Goal: Task Accomplishment & Management: Manage account settings

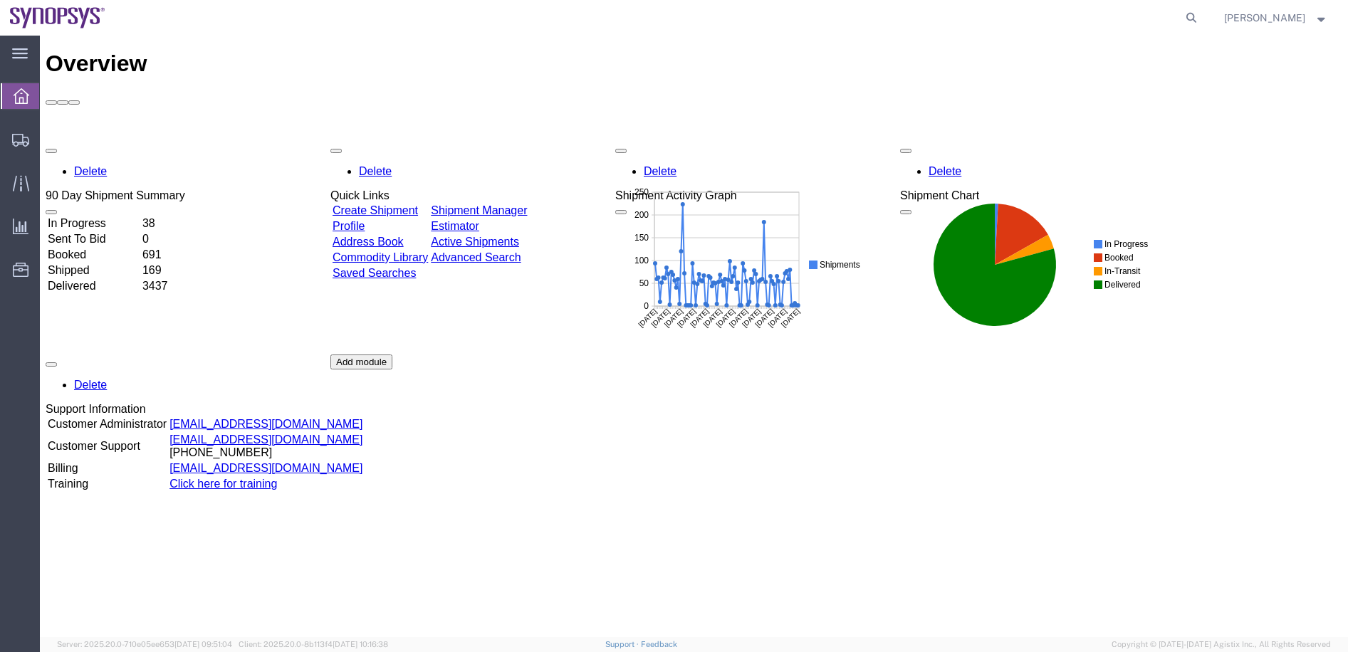
click at [527, 204] on link "Shipment Manager" at bounding box center [479, 210] width 96 height 12
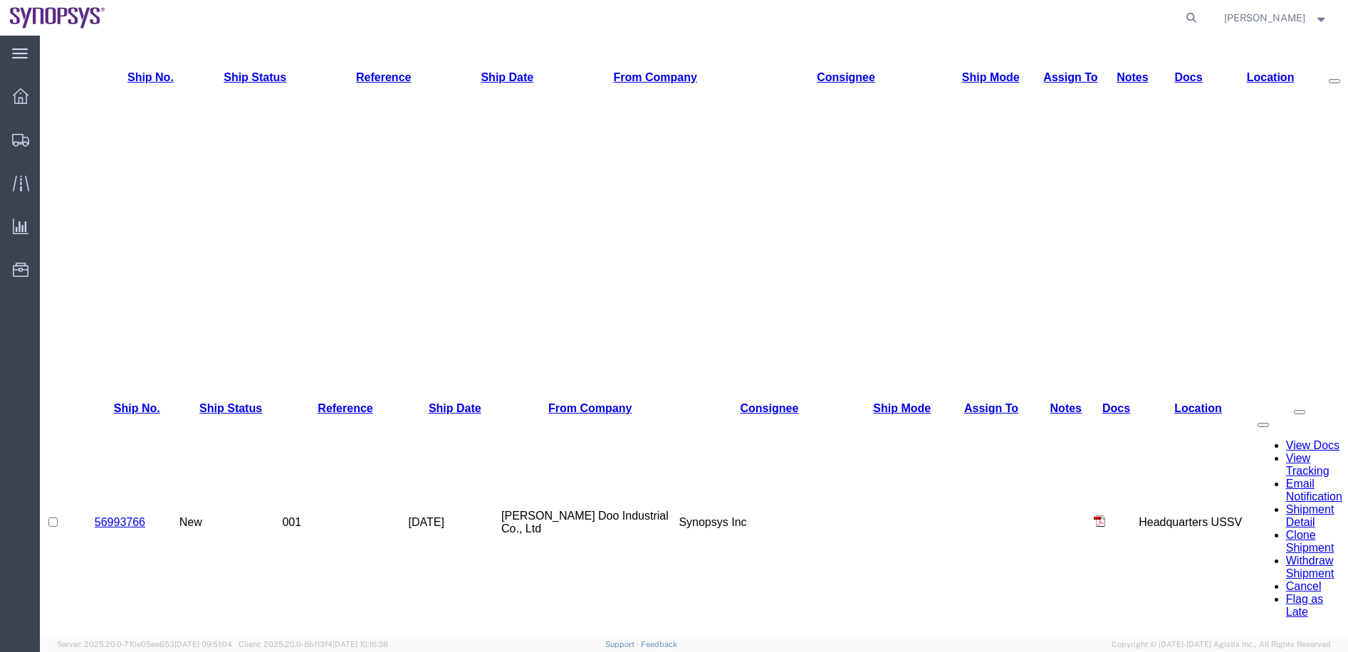
scroll to position [20, 0]
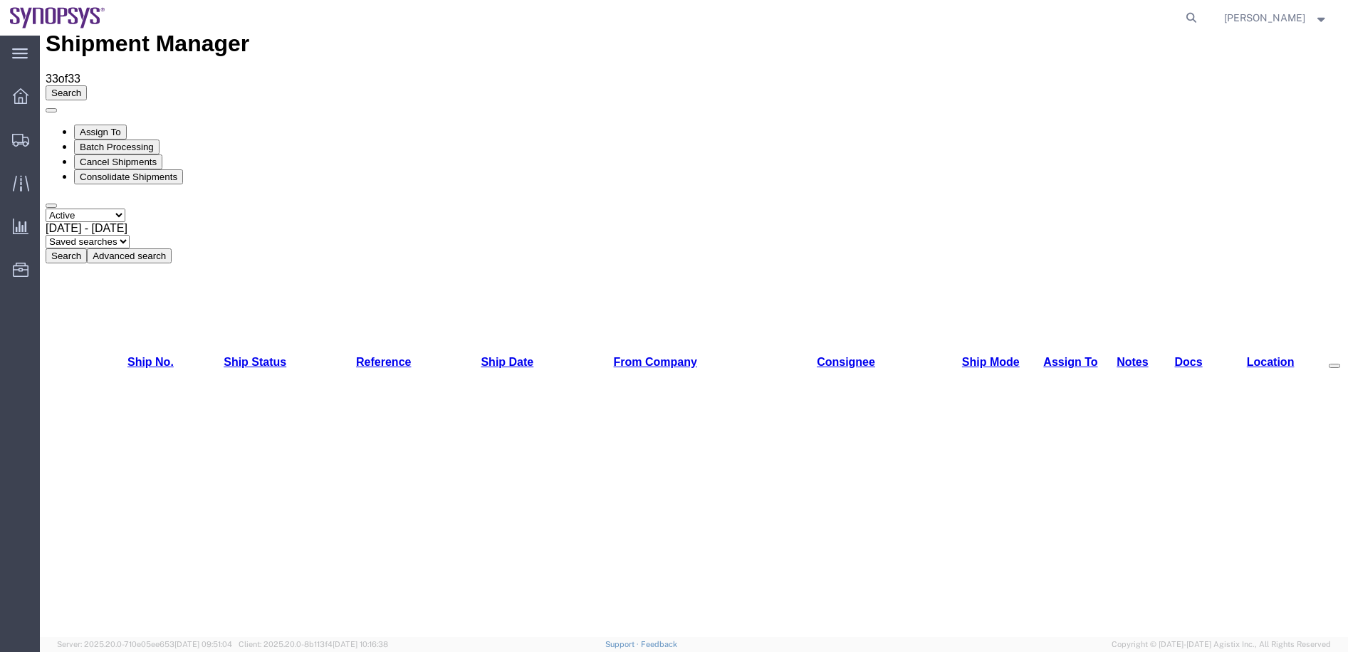
click at [1043, 356] on link "Assign To" at bounding box center [1070, 362] width 54 height 12
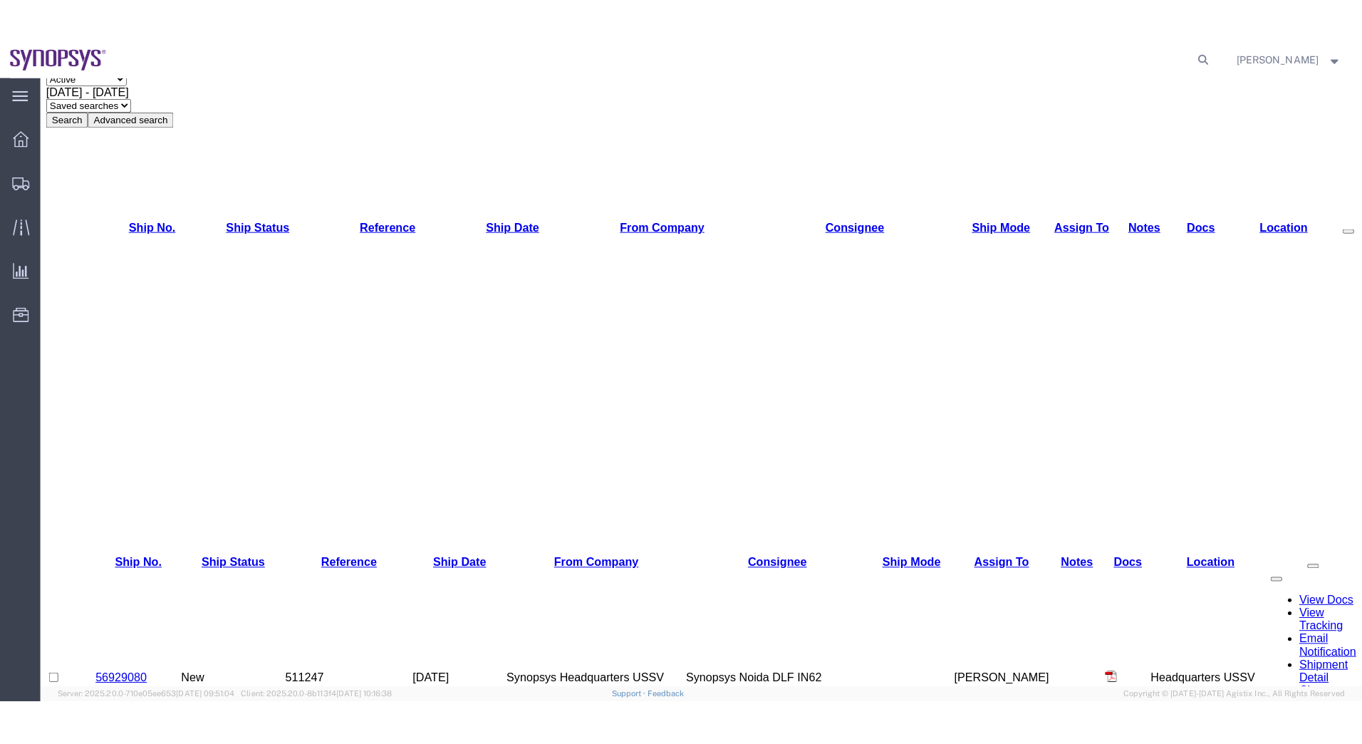
scroll to position [91, 0]
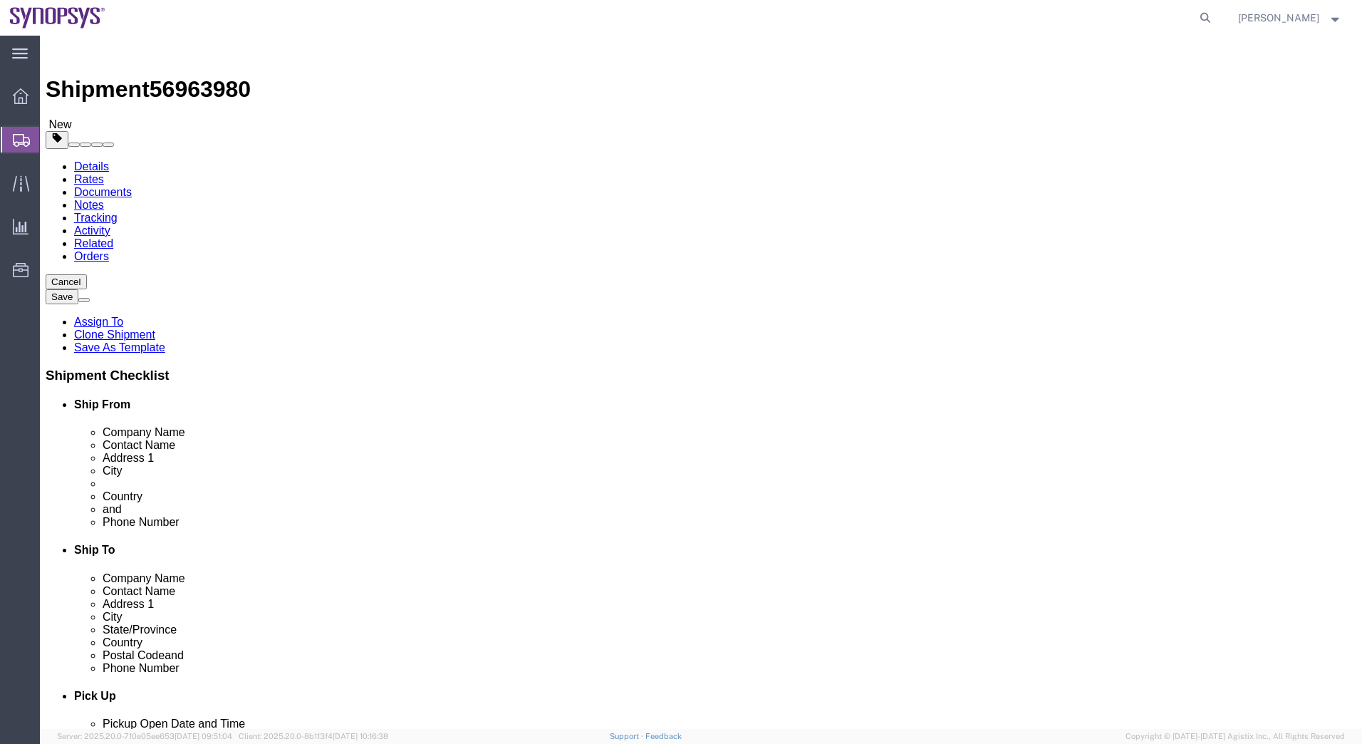
select select "63151"
select select
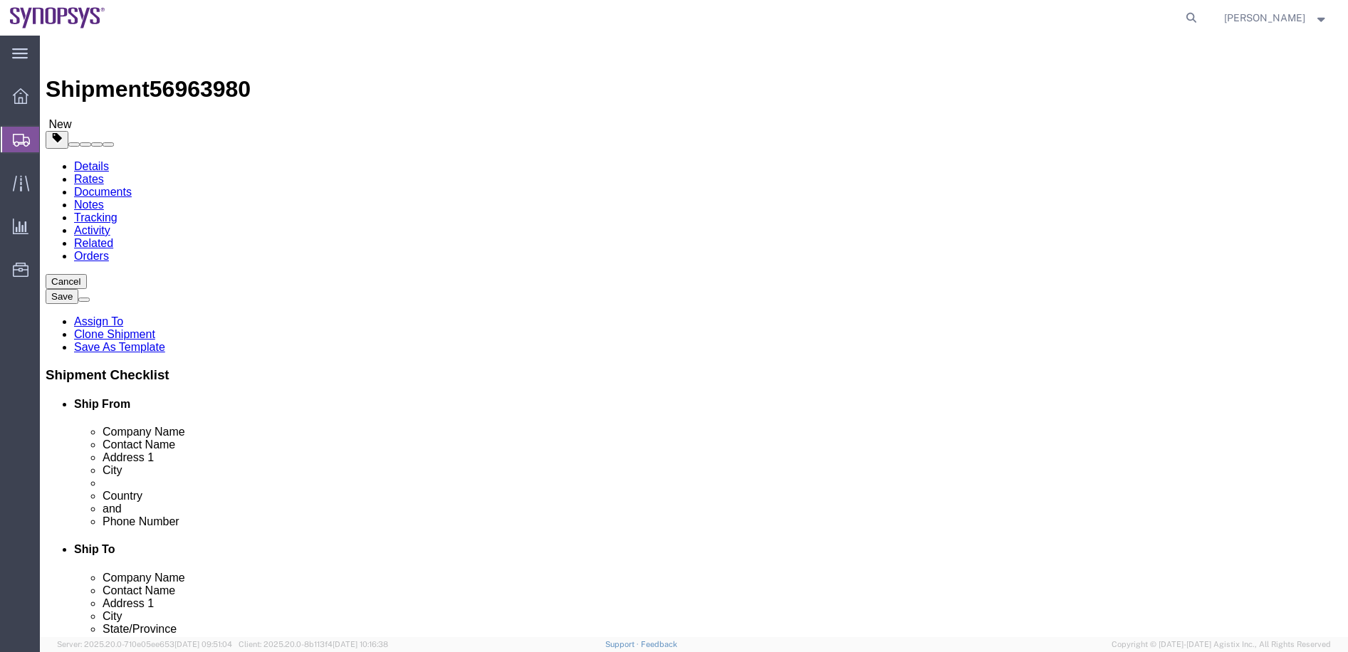
drag, startPoint x: 793, startPoint y: 267, endPoint x: 753, endPoint y: 263, distance: 40.8
click div "Company Name Eurofins | EAG Laboratories"
drag, startPoint x: 789, startPoint y: 321, endPoint x: 658, endPoint y: 329, distance: 131.3
click div "Address 1 2710 Walsh Avenue"
drag, startPoint x: 759, startPoint y: 375, endPoint x: 628, endPoint y: 372, distance: 131.1
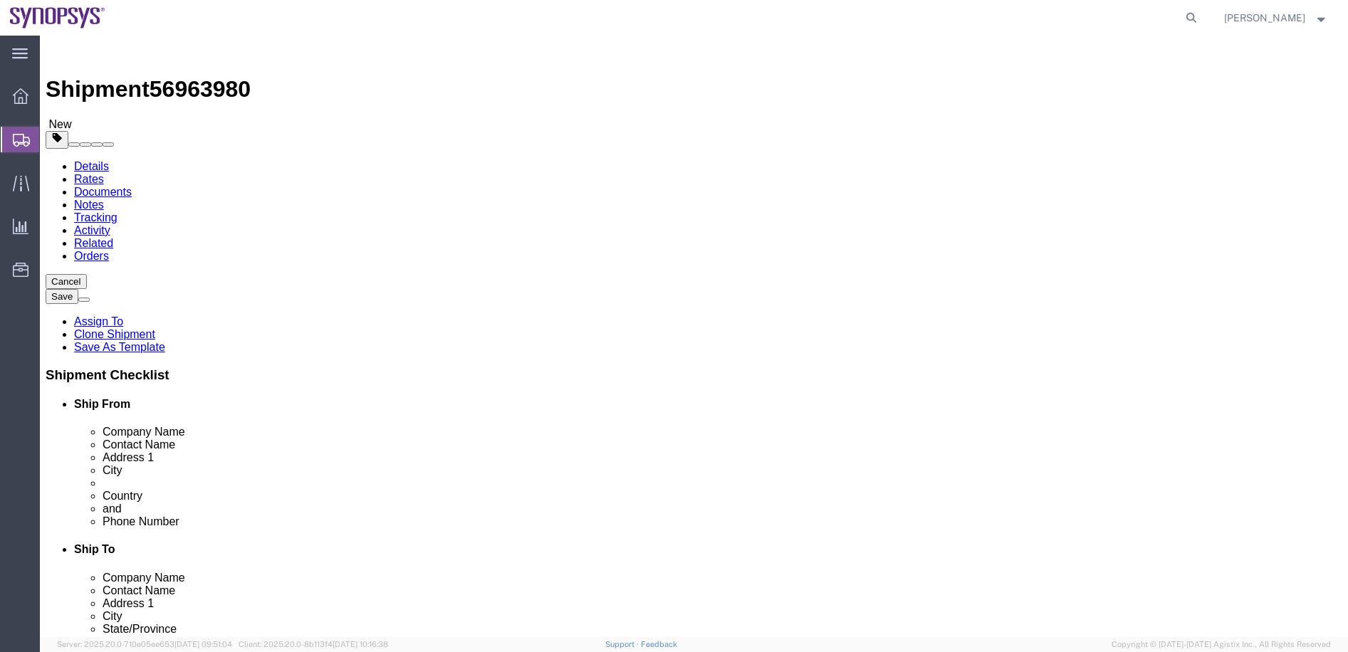
click div "City Santa Clara"
drag, startPoint x: 165, startPoint y: 111, endPoint x: 165, endPoint y: 212, distance: 100.4
click link "Package Information"
drag, startPoint x: 232, startPoint y: 375, endPoint x: 317, endPoint y: 384, distance: 85.3
click div "1 x Medium Box Package Type Select Bale(s) Basket(s) Bolt(s) Bottle(s) Buckets …"
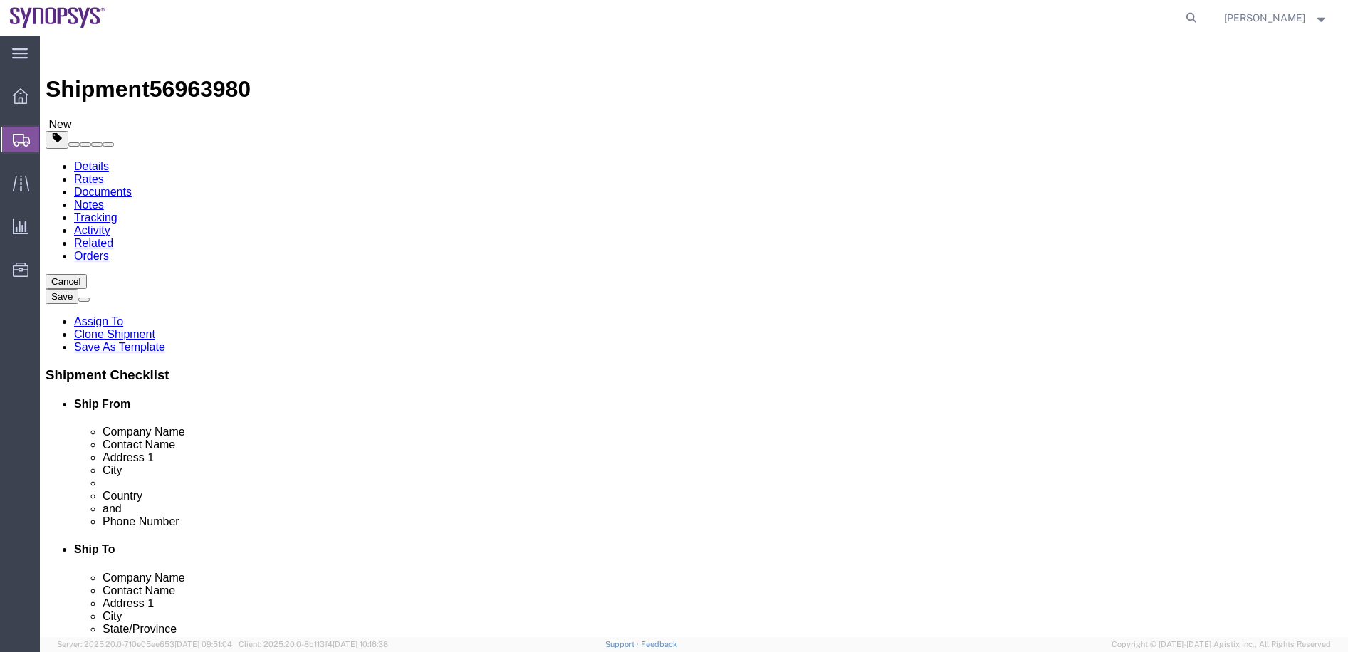
click p "N240-C10-SS8LPU-18-NS rel1.00a"
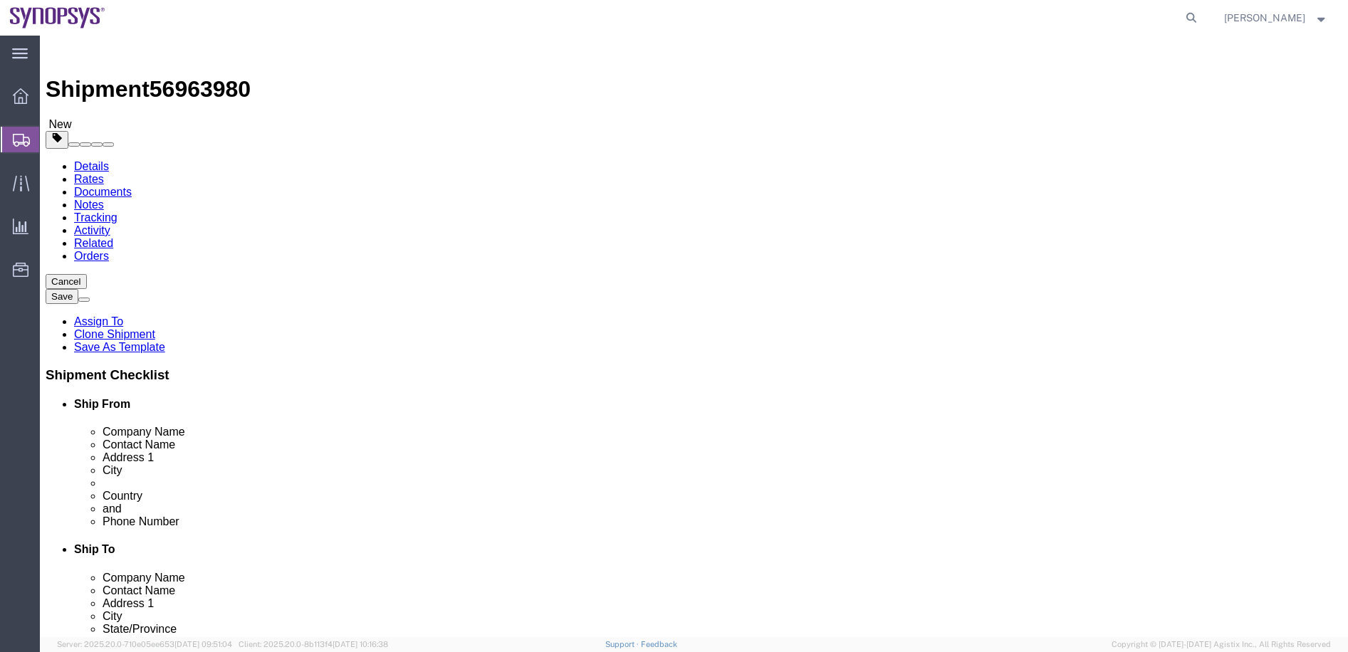
click p "N240-C10-SS8LPU-18-NS rel1.00a"
drag, startPoint x: 48, startPoint y: 365, endPoint x: 72, endPoint y: 368, distance: 24.4
click div "1 x Medium Box Package Type Select Bale(s) Basket(s) Bolt(s) Bottle(s) Buckets …"
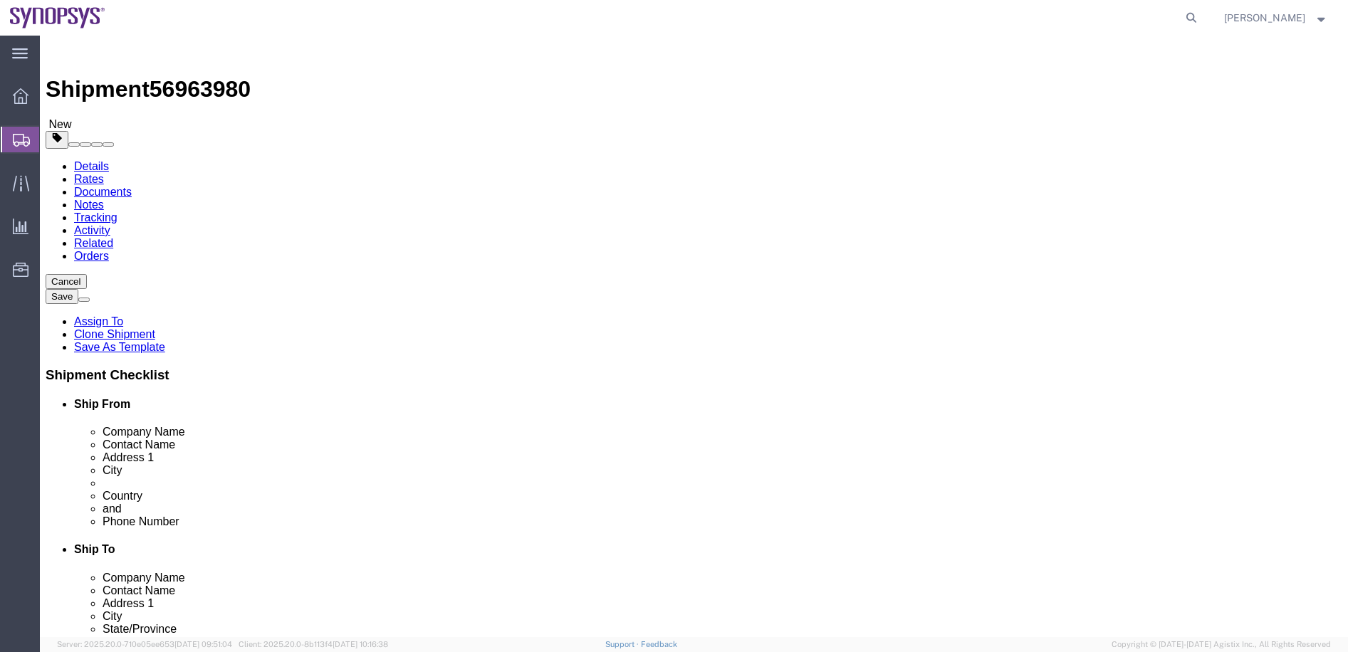
click p "N240-C10-SS8LPU-18-NS rel1.00a"
click div "1 x Medium Box Package Type Select Bale(s) Basket(s) Bolt(s) Bottle(s) Buckets …"
click span "button"
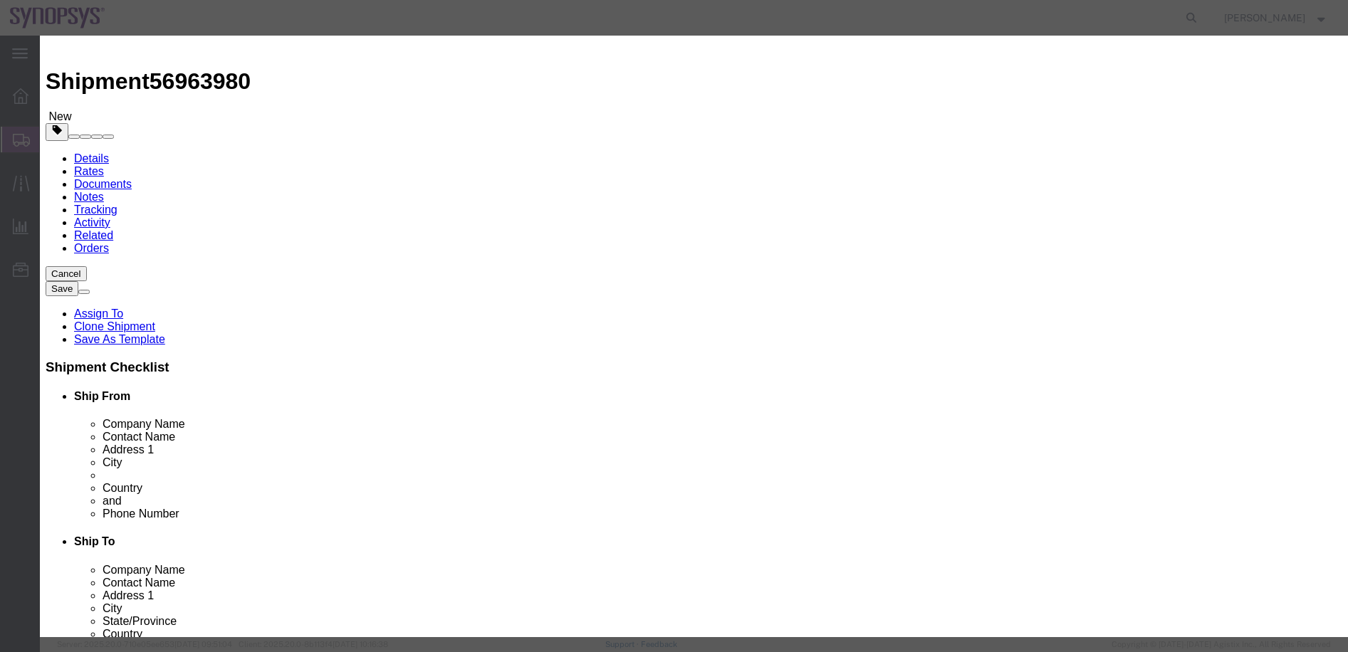
scroll to position [10, 0]
drag, startPoint x: 870, startPoint y: 36, endPoint x: 862, endPoint y: 47, distance: 13.7
click icon "button"
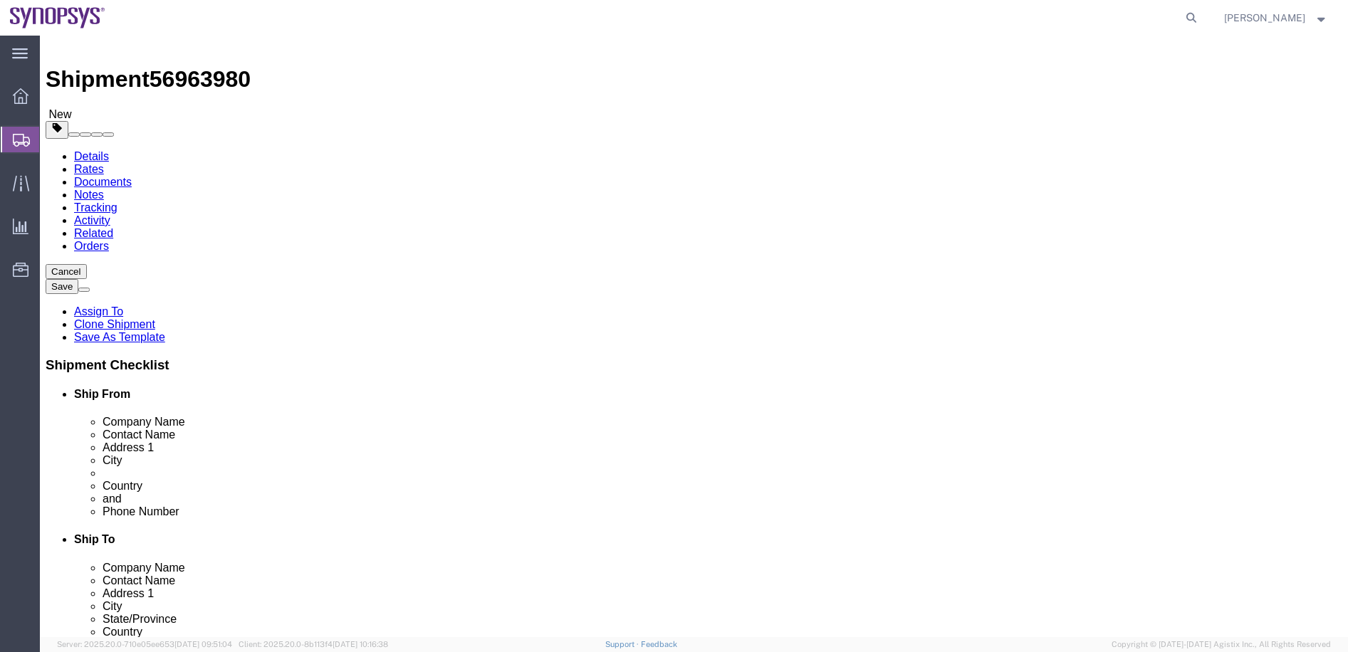
click p "N240-C10-SS8LPU-18-NS rel1.00a"
click icon
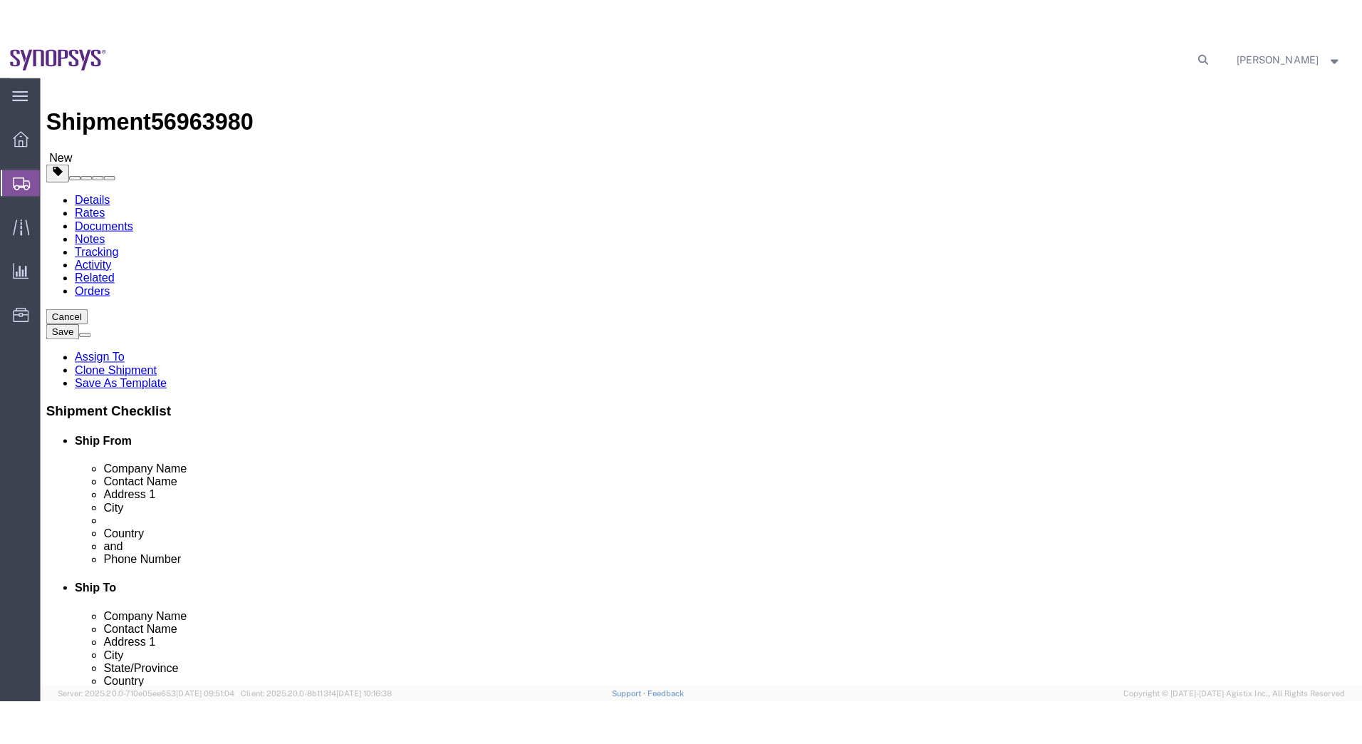
scroll to position [0, 0]
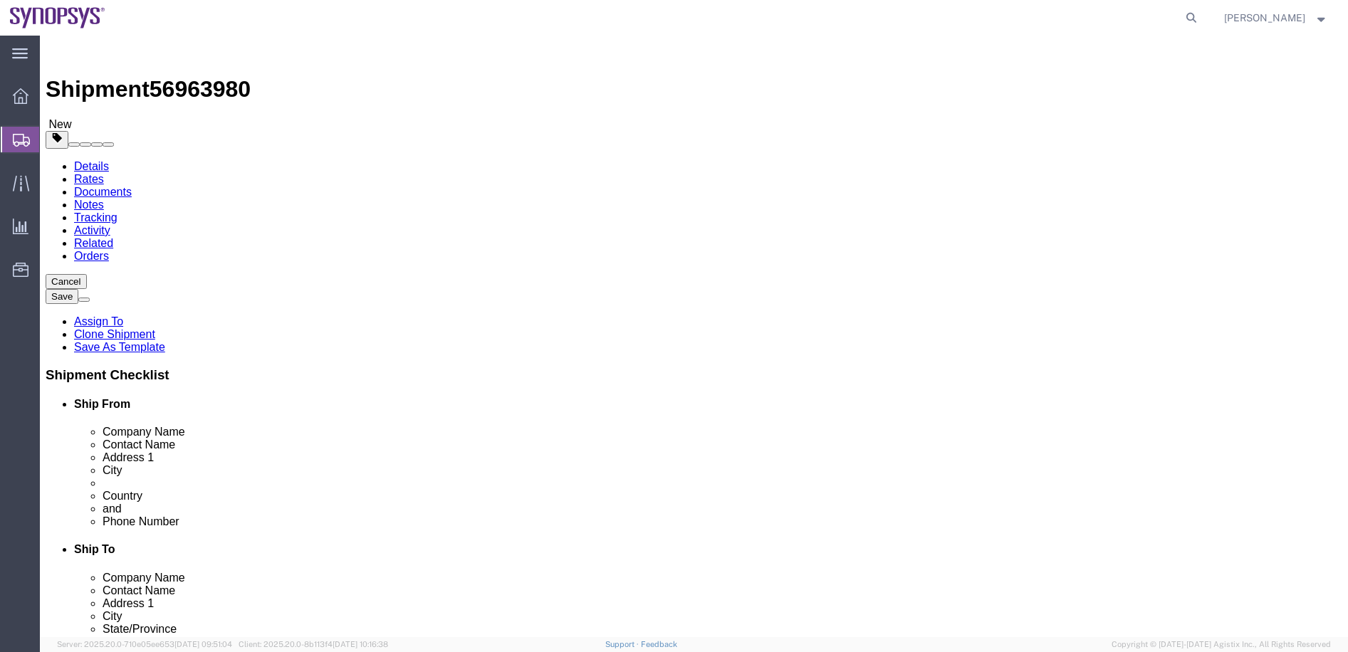
click div "1 x Medium Box Package Type Select Bale(s) Basket(s) Bolt(s) Bottle(s) Buckets …"
click div
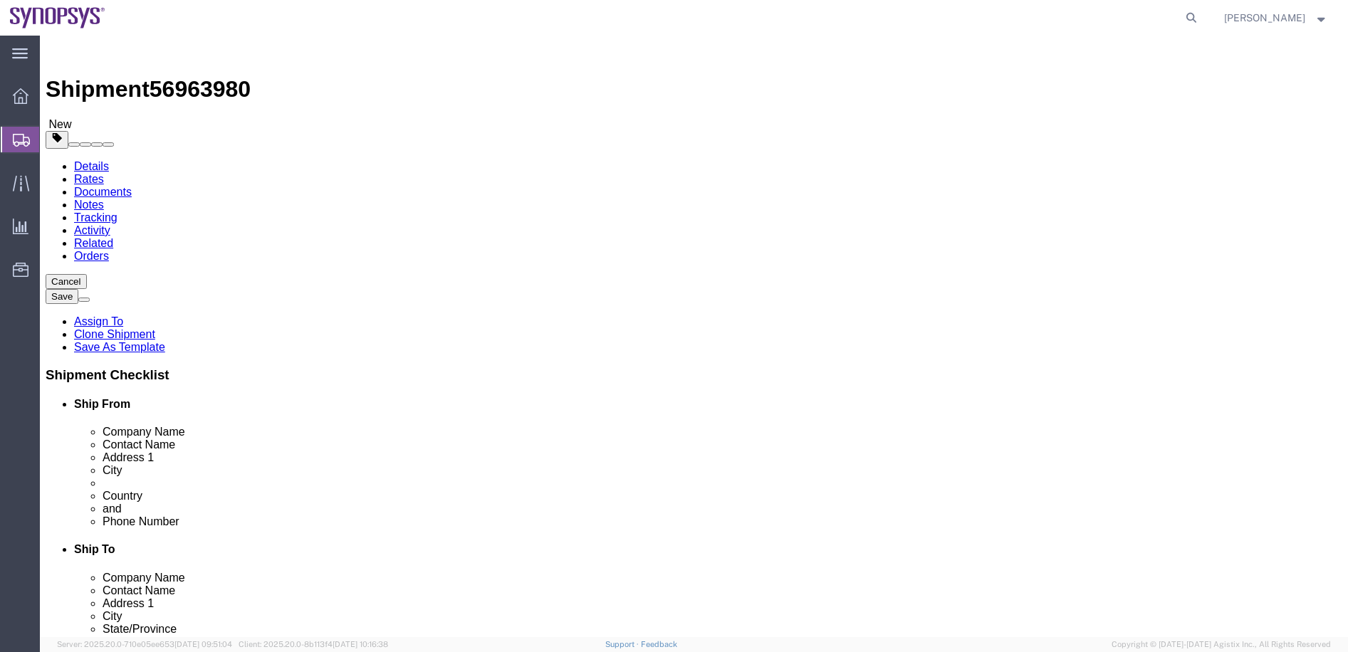
click div
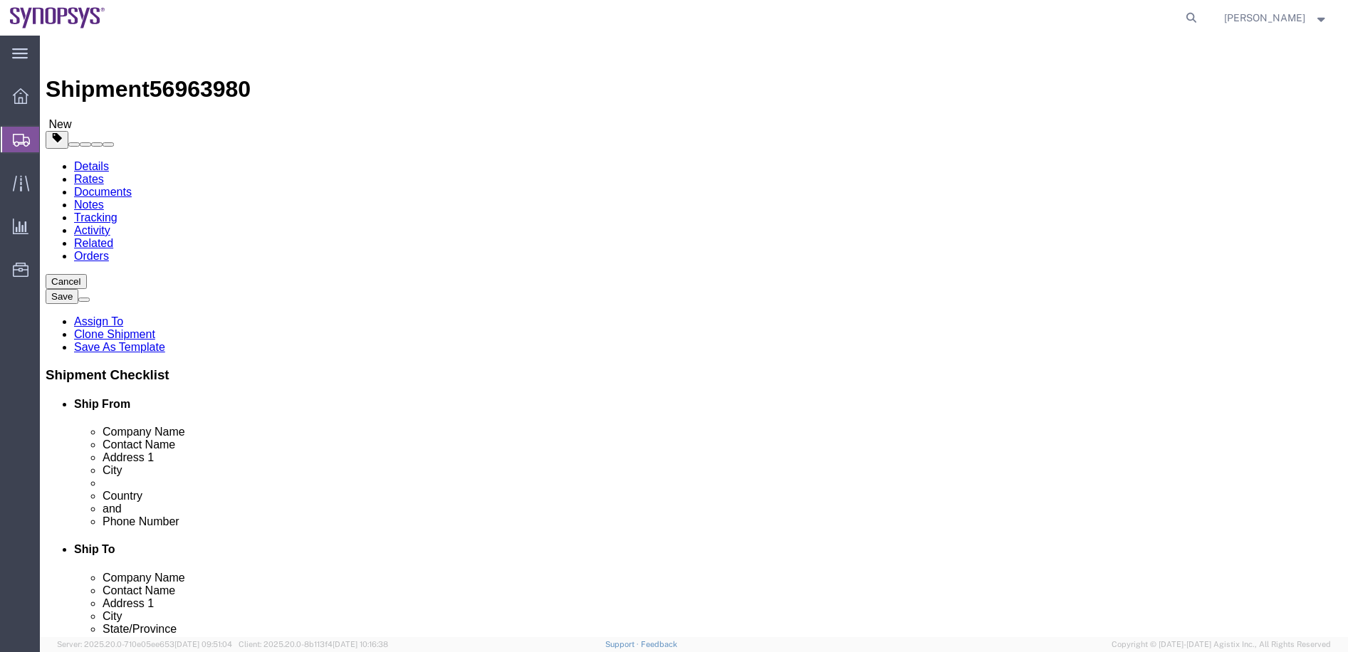
click div
click div "1 x Medium Box Package Type Select Bale(s) Basket(s) Bolt(s) Bottle(s) Buckets …"
click div
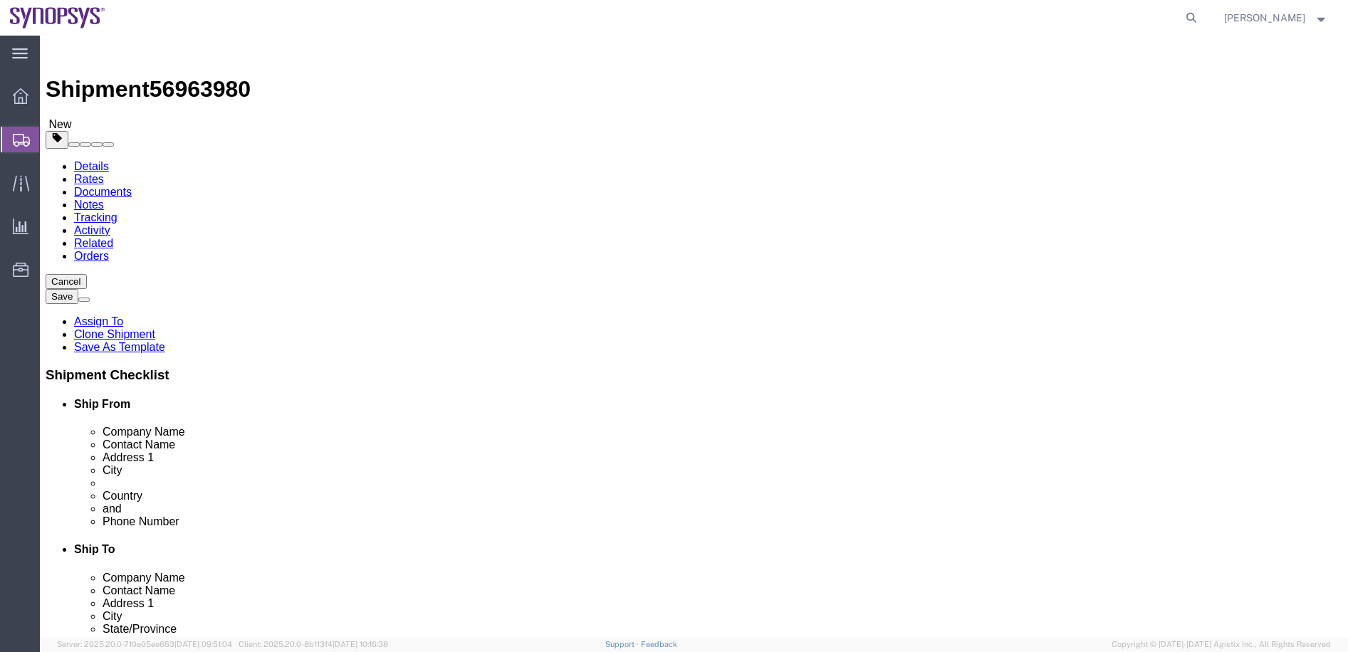
click div
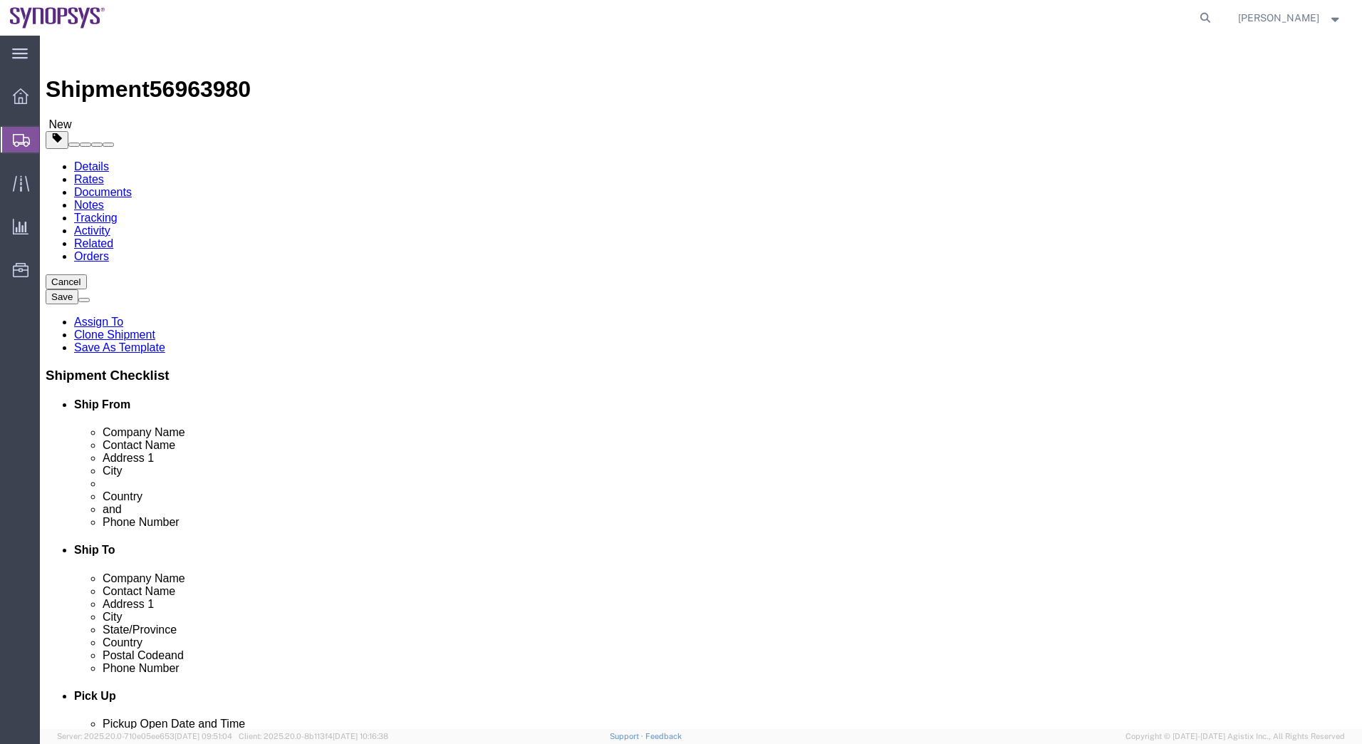
click icon
click p "N240-C10-SS8LPU-18-NS rel1.00a"
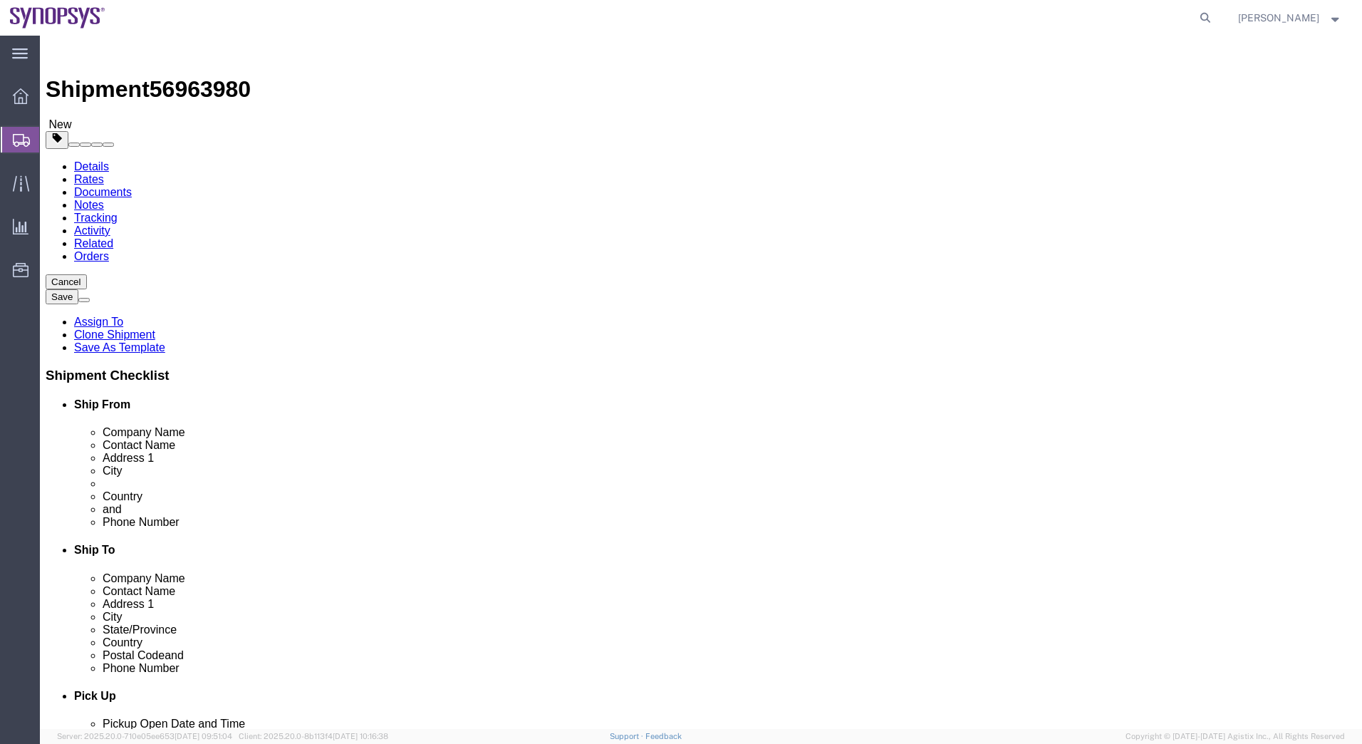
click dd "5379.88 USD"
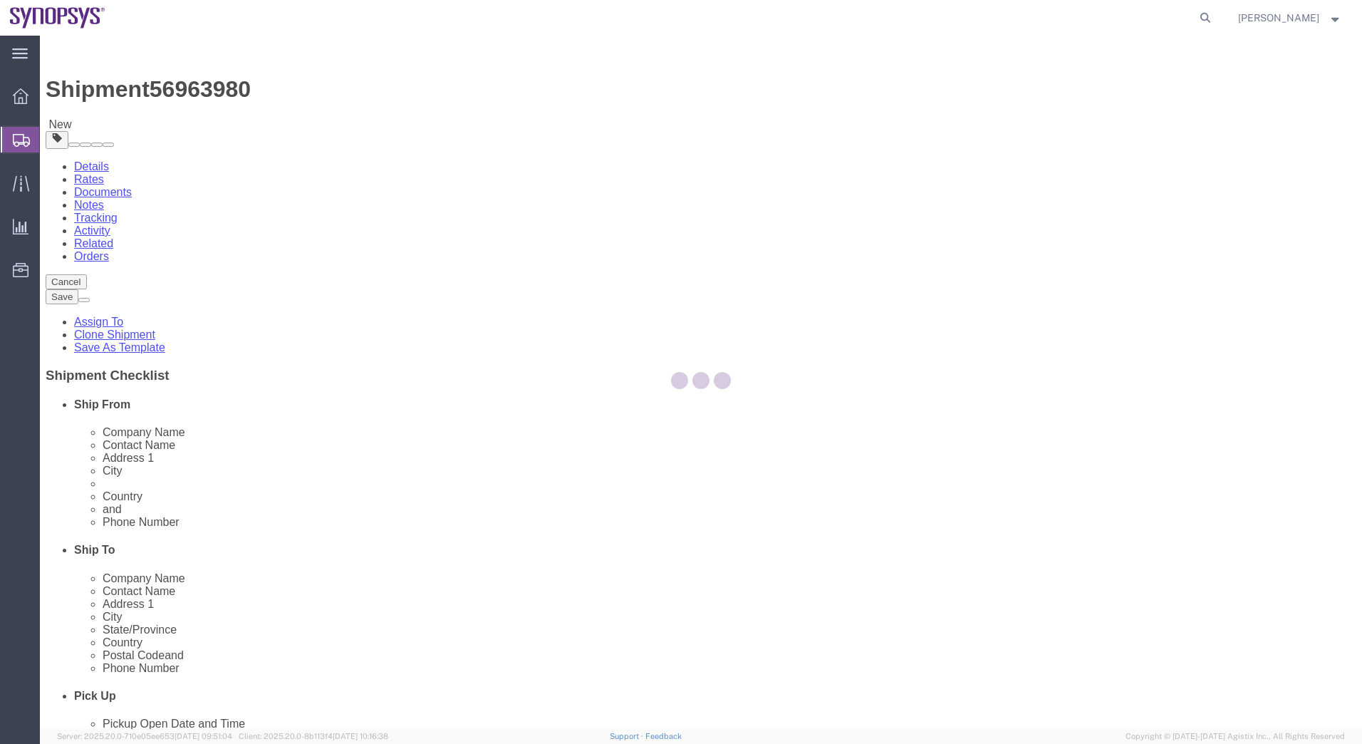
click at [439, 464] on div at bounding box center [701, 382] width 1322 height 693
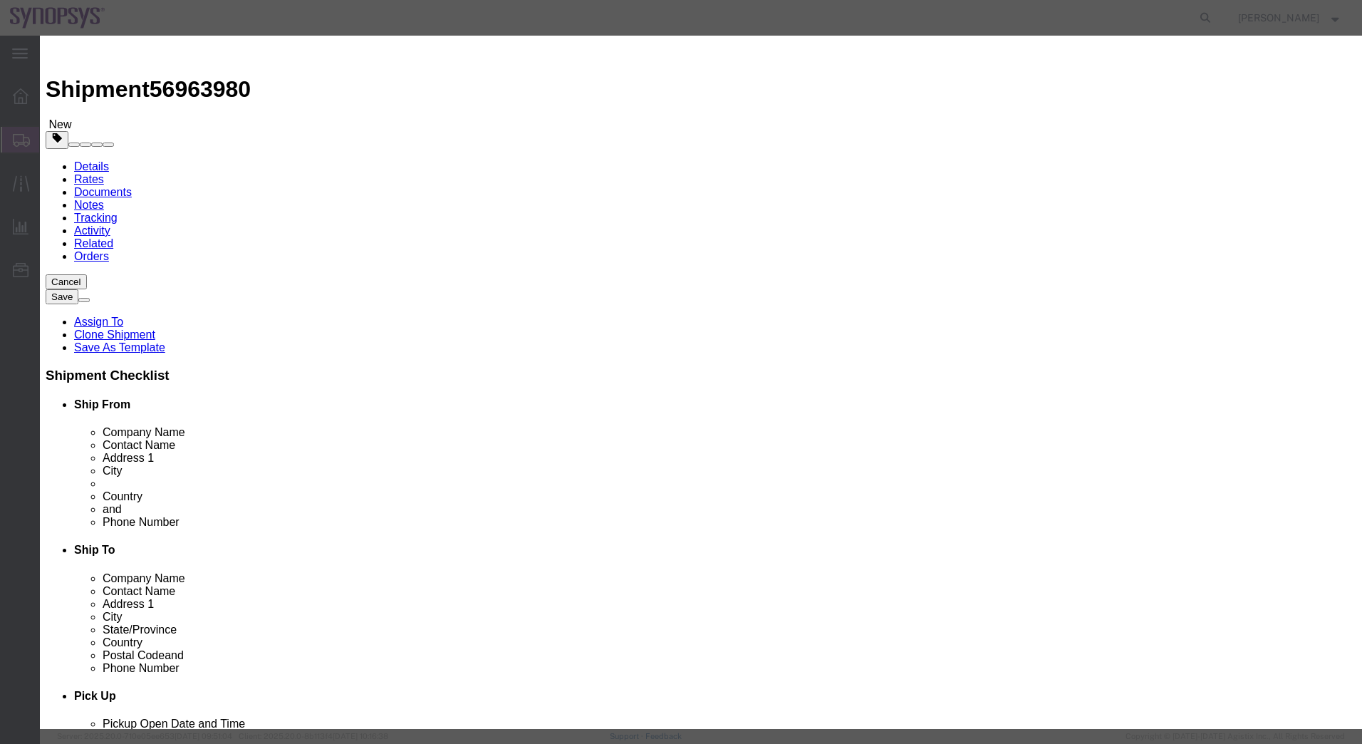
click icon "button"
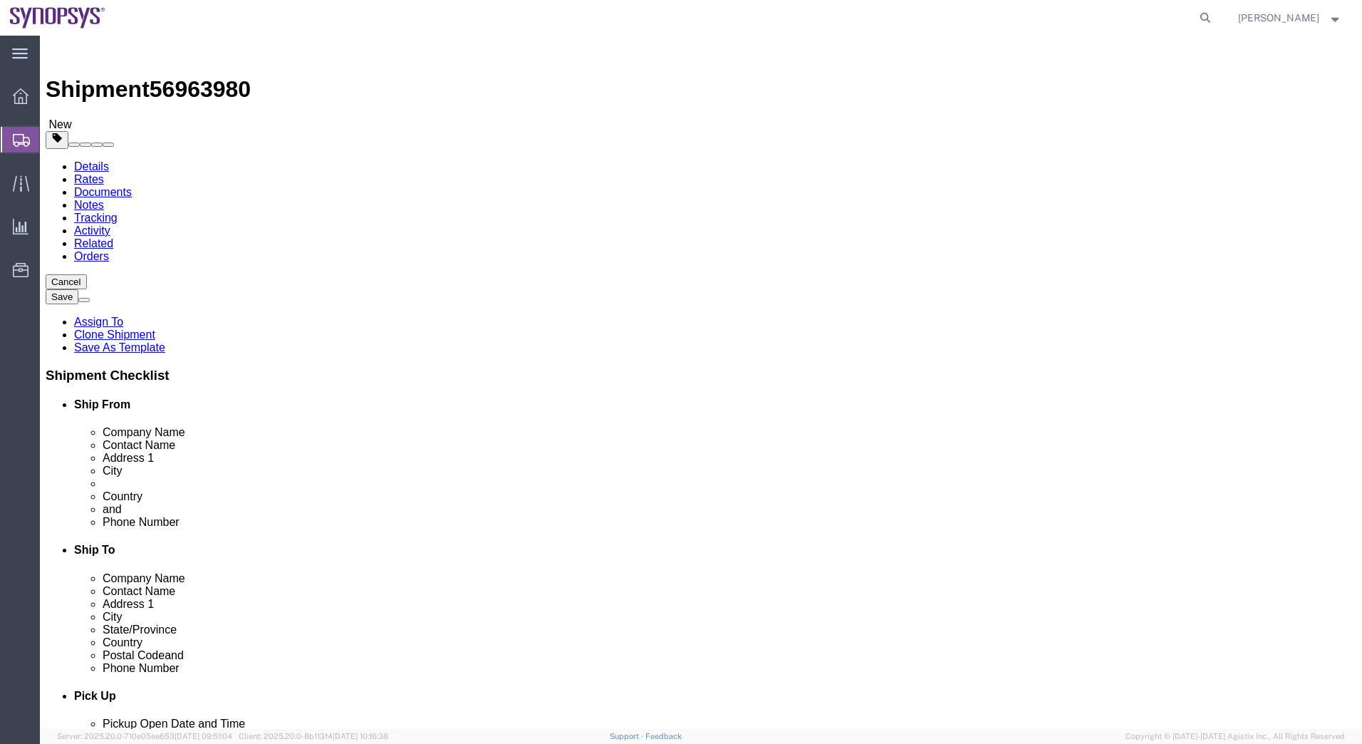
click div "Clone this content Delete this content N240-C10-SS8LPU-18-NS rel1.00a"
click div "Pieces: 22.00 Each Total value: 5379.88 USD"
click div
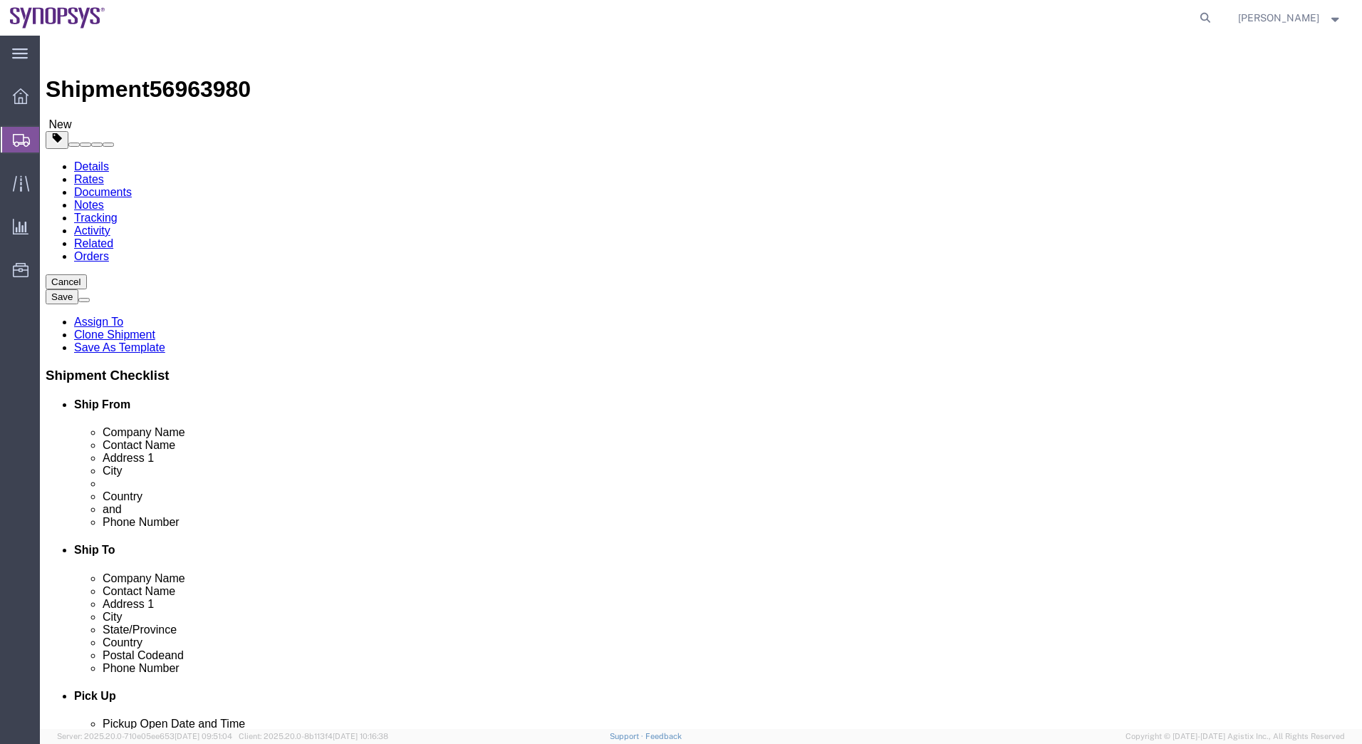
drag, startPoint x: 230, startPoint y: 397, endPoint x: 305, endPoint y: 415, distance: 76.9
click div
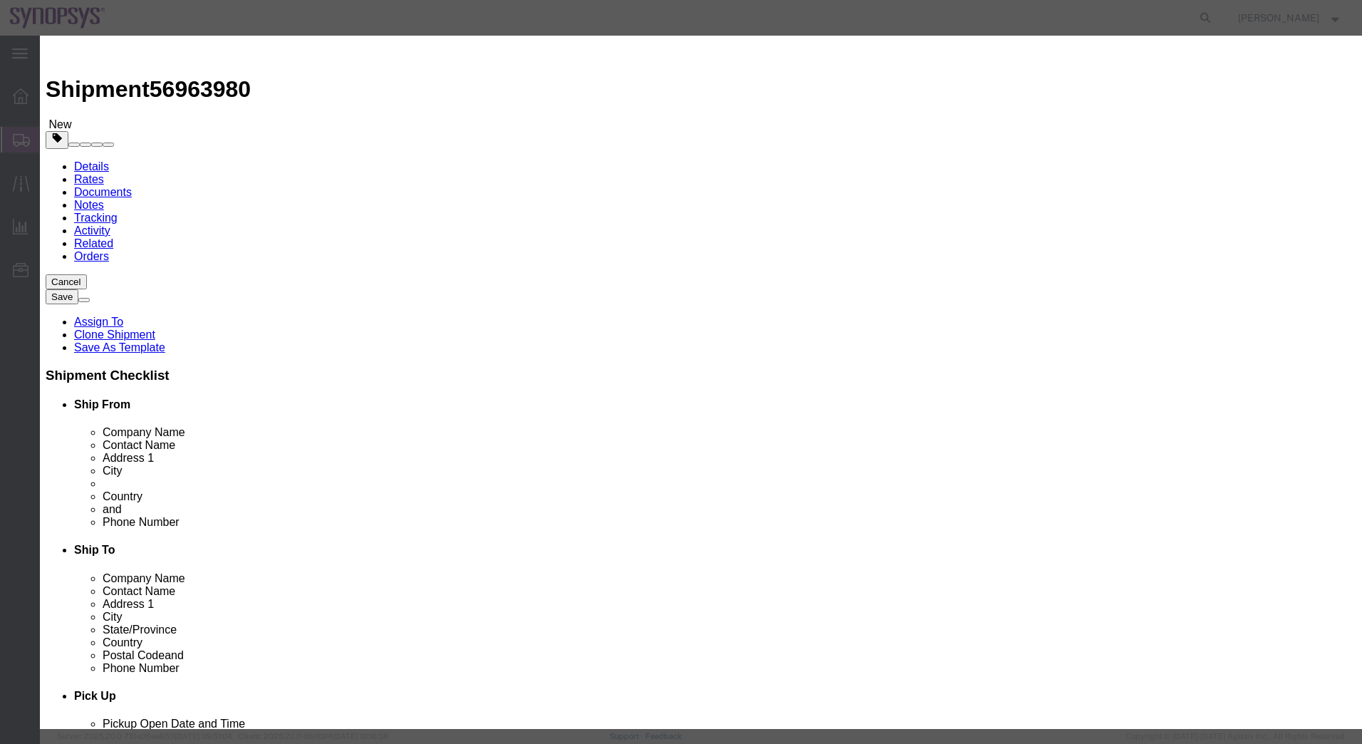
scroll to position [71, 0]
click input "3A991"
type input "5A991"
click link "Enter HTS num"
type input "85423990"
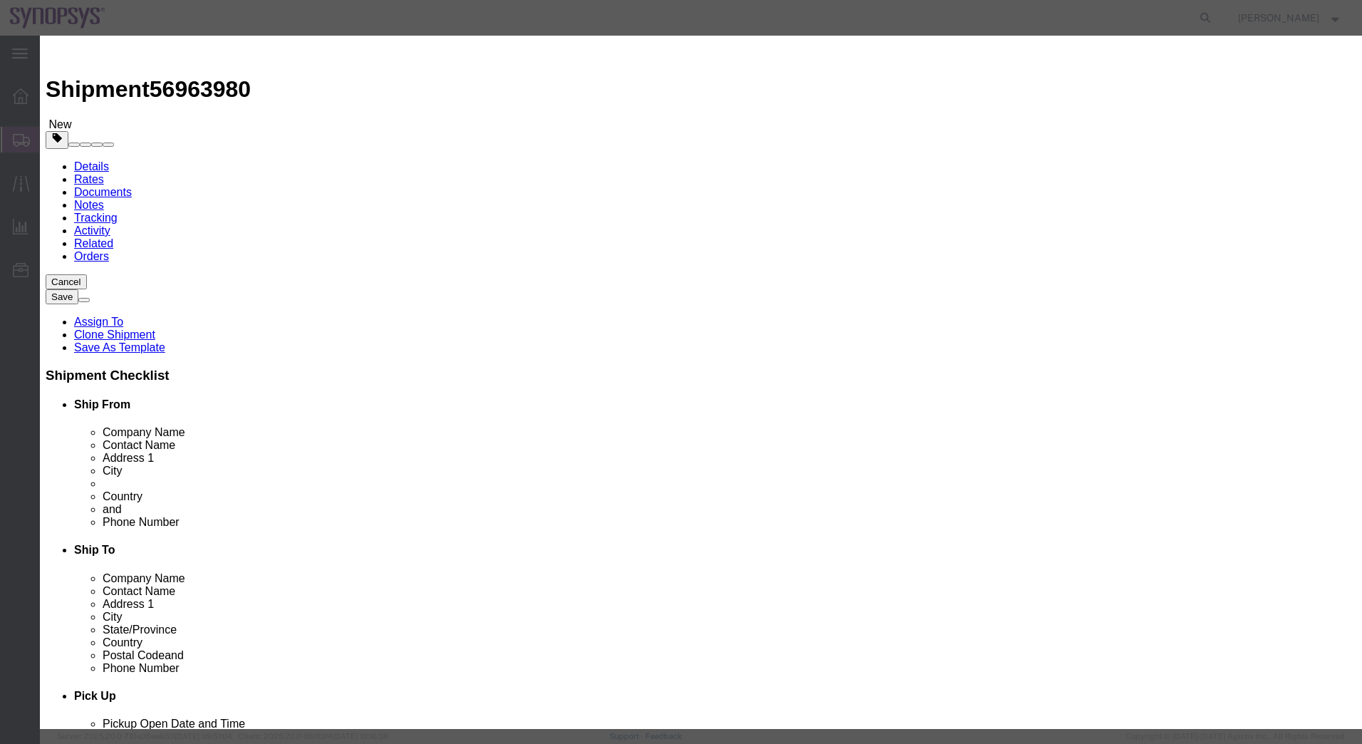
type input "85423990"
click link "Export - PT"
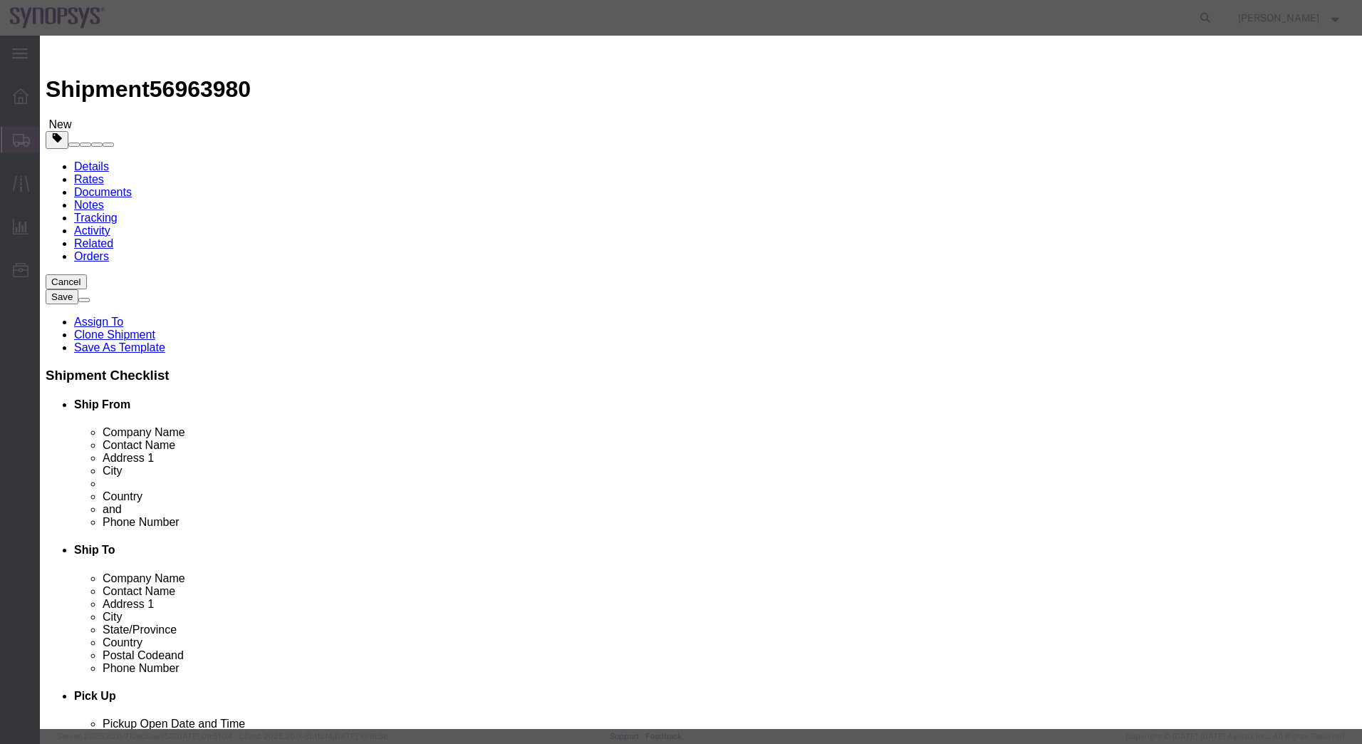
click select "Select ATF BIS DEA EPA FDA FTR ITAR OFAC Other (OPA)"
click div "Controlled"
type input "854239"
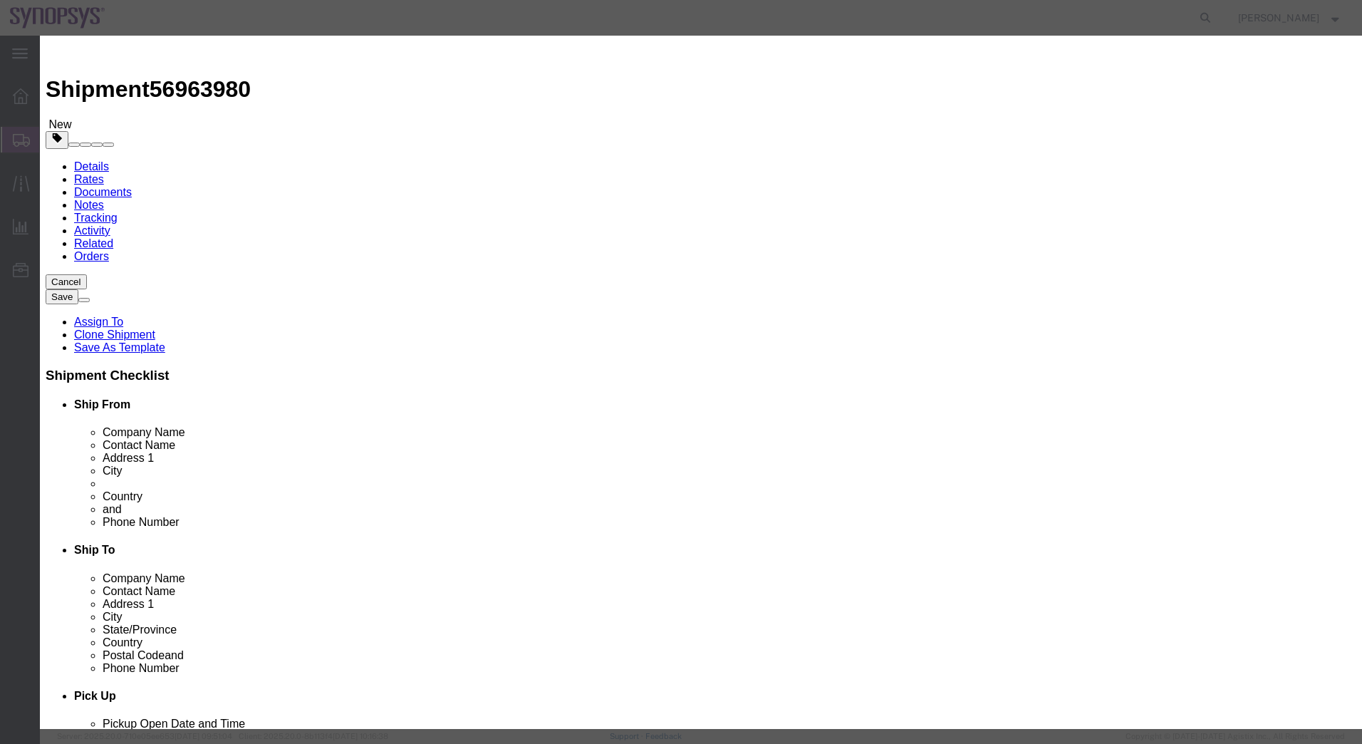
scroll to position [0, 0]
click button "Save & Close"
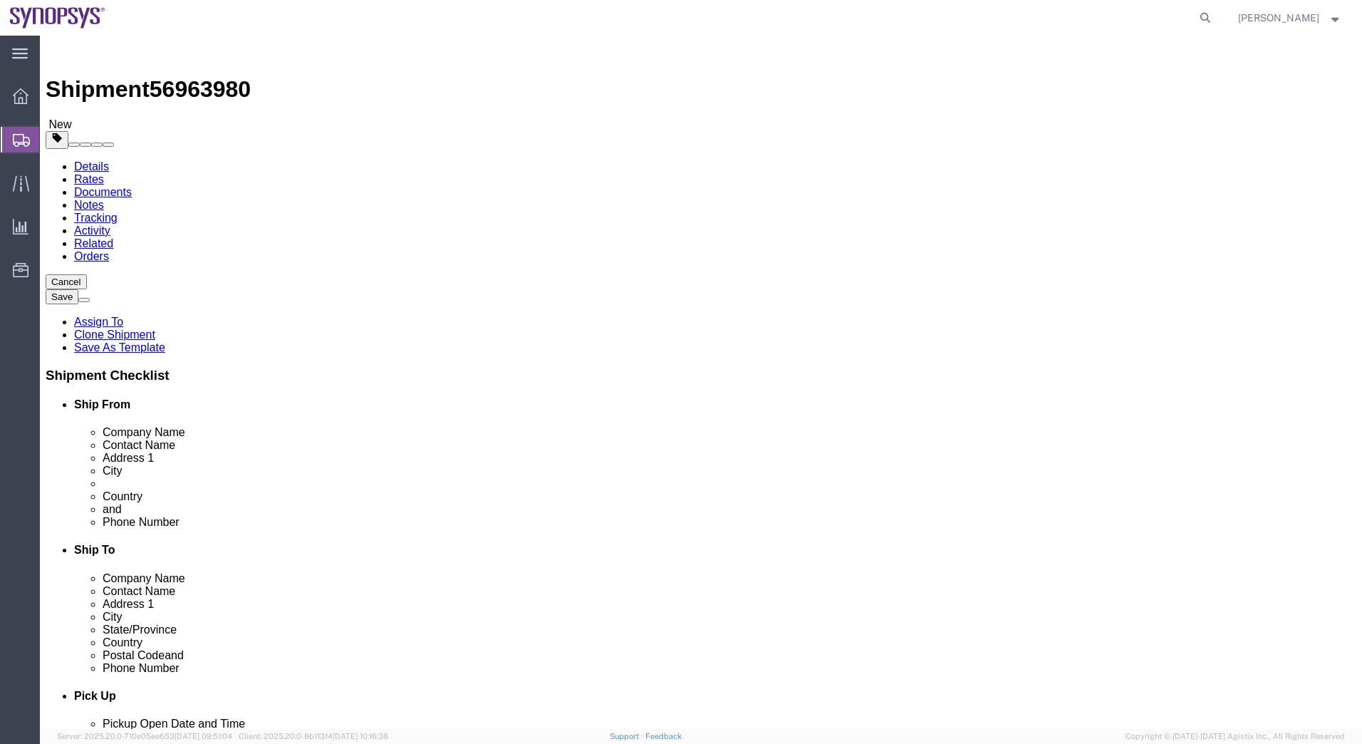
click icon
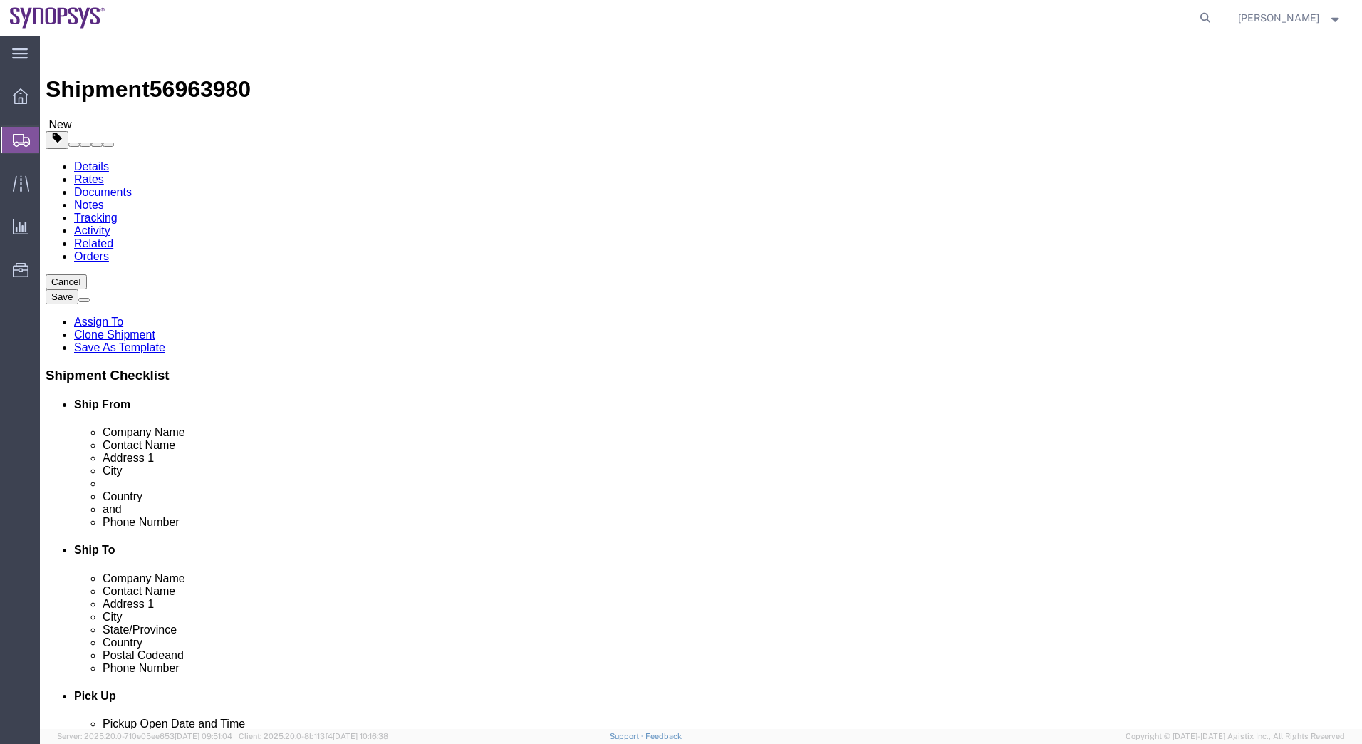
click p "N240-C10-SS8LPU-18-NS rel1.00a"
click div "Pieces: 22.00 Each Total value: 5379.88 USD"
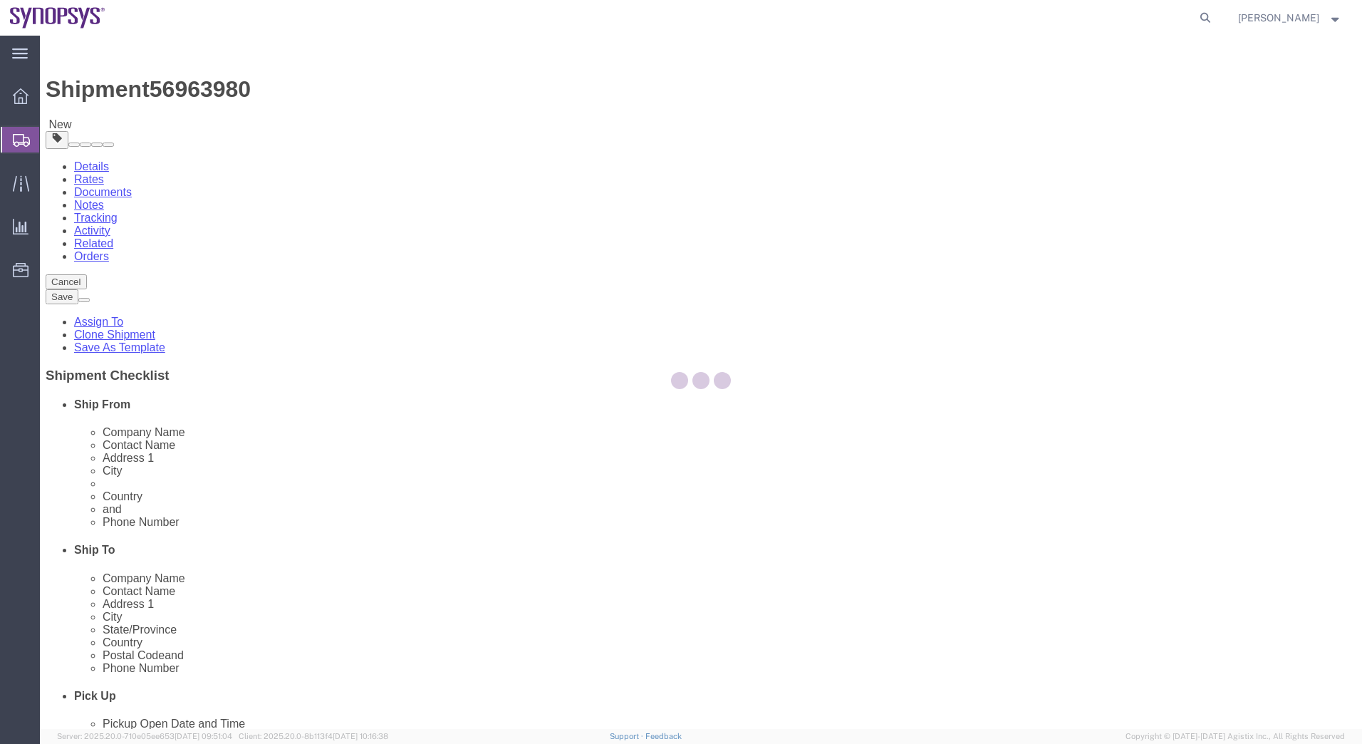
click at [288, 427] on div at bounding box center [701, 382] width 1322 height 693
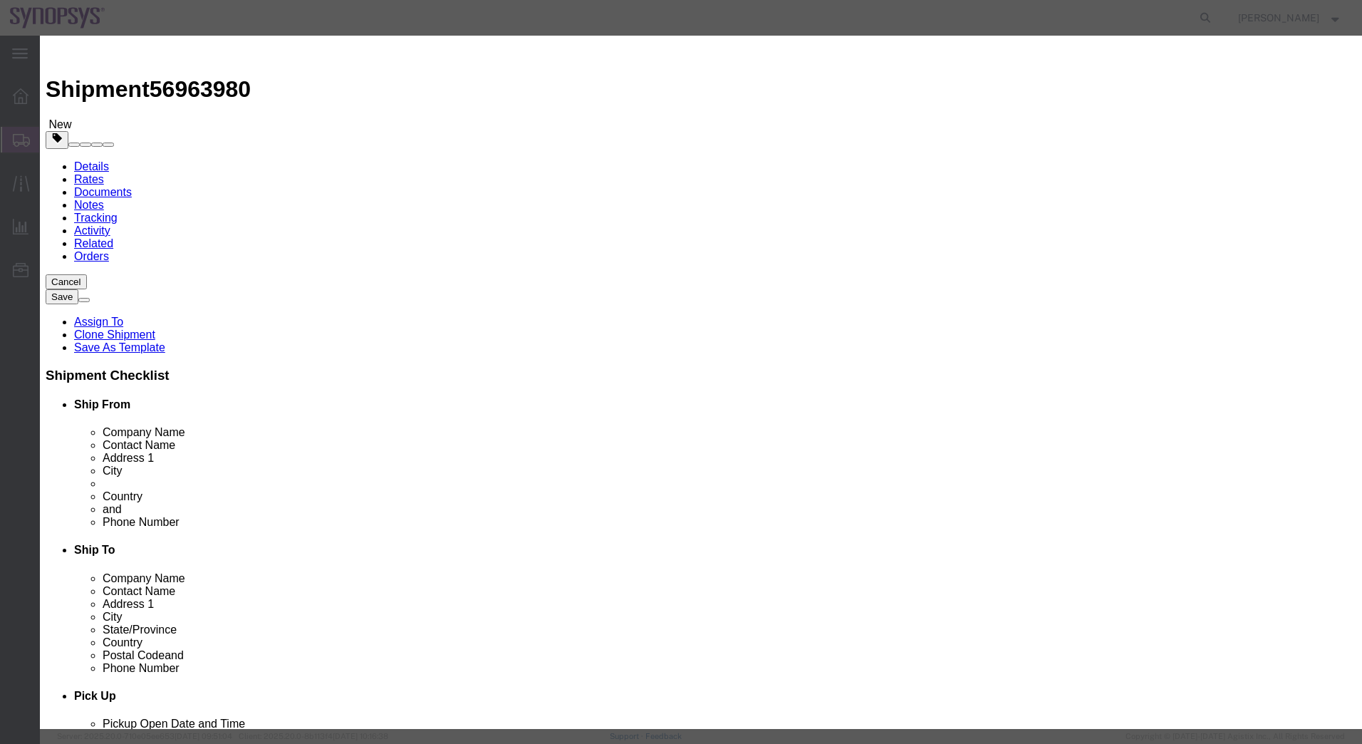
drag, startPoint x: 598, startPoint y: 109, endPoint x: 379, endPoint y: 100, distance: 218.8
click div "Product Name N240-C10-SS8LPU-18-NS rel1.00a"
click button "Close"
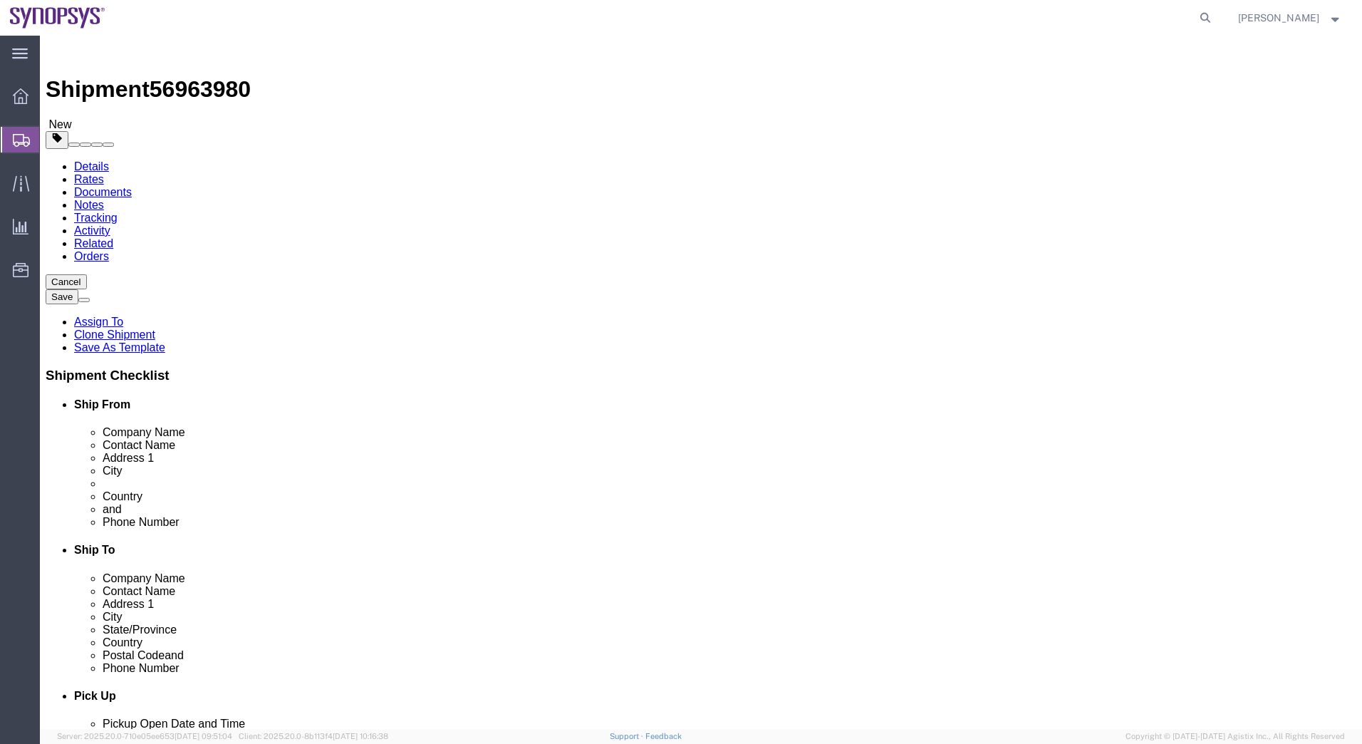
click button
click link "Assign To"
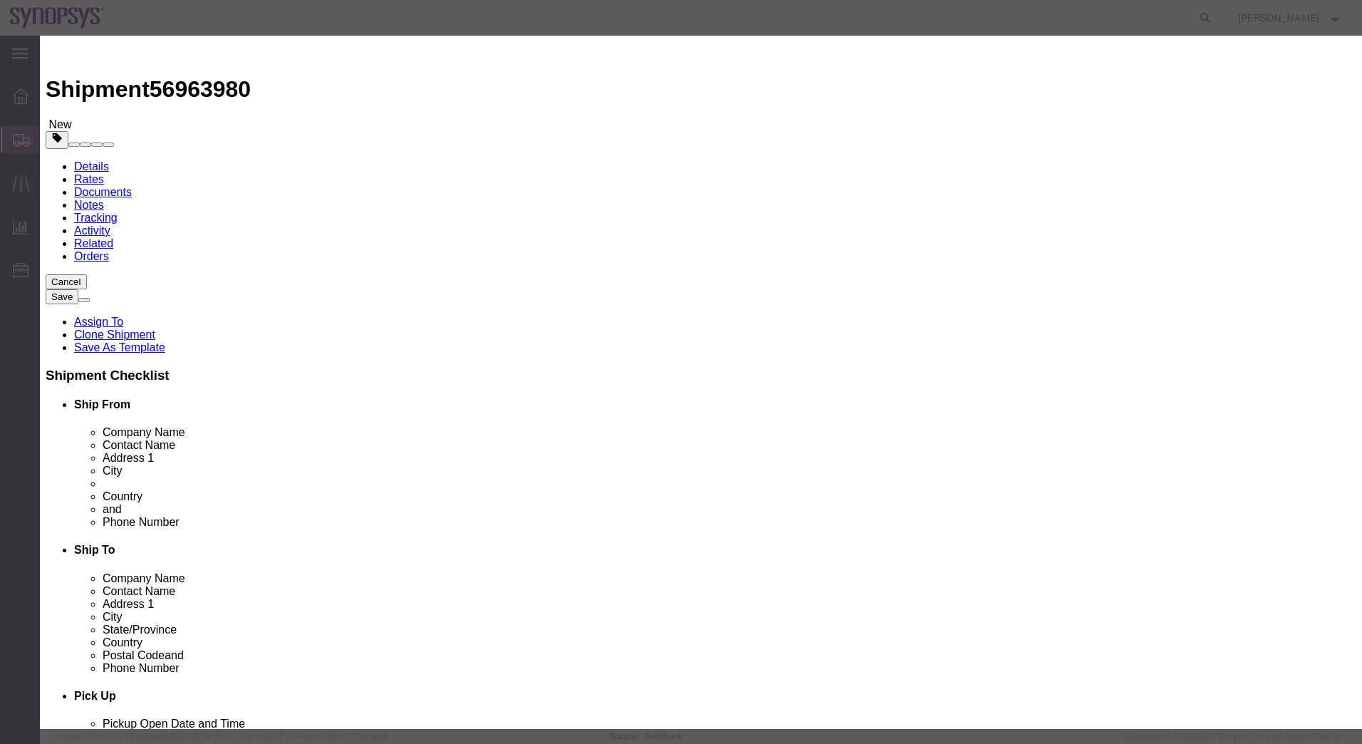
click div "Account Account Account Sanmina Synopsys User User User Send notification email…"
select select "117156"
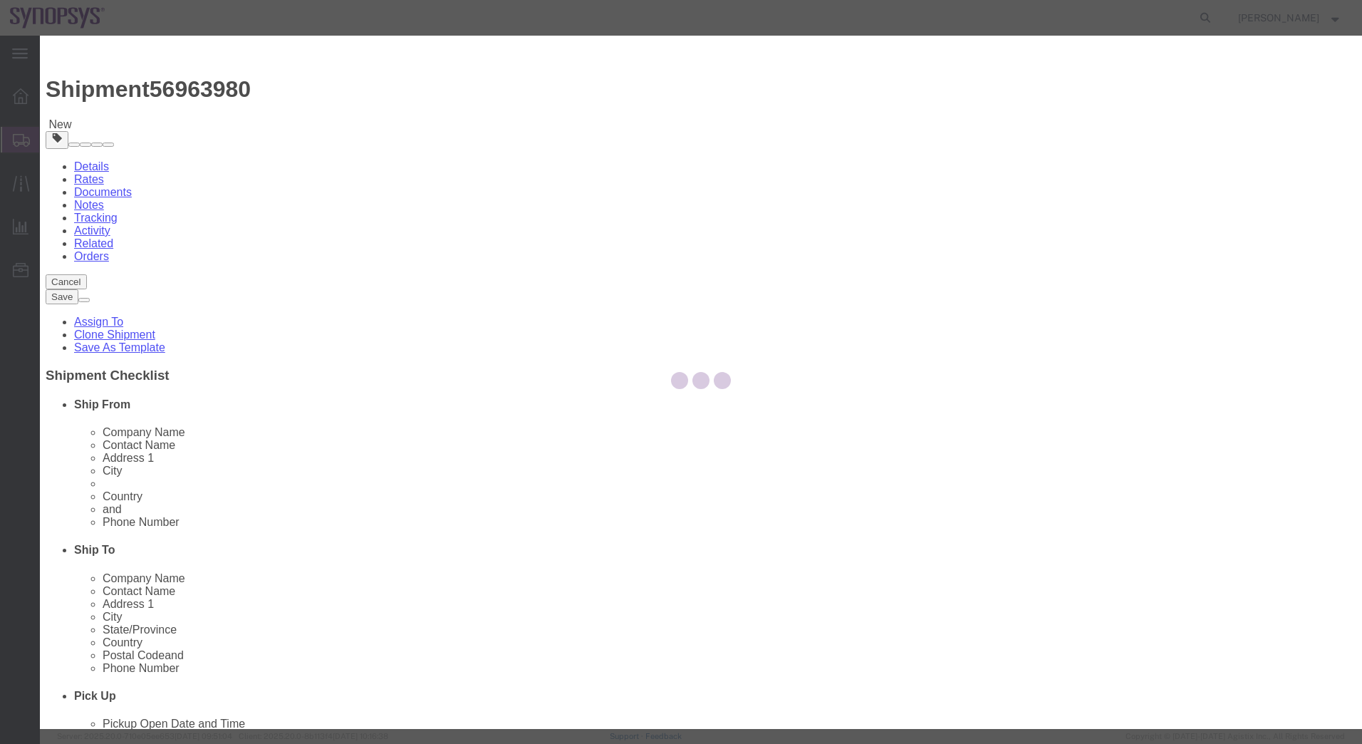
select select
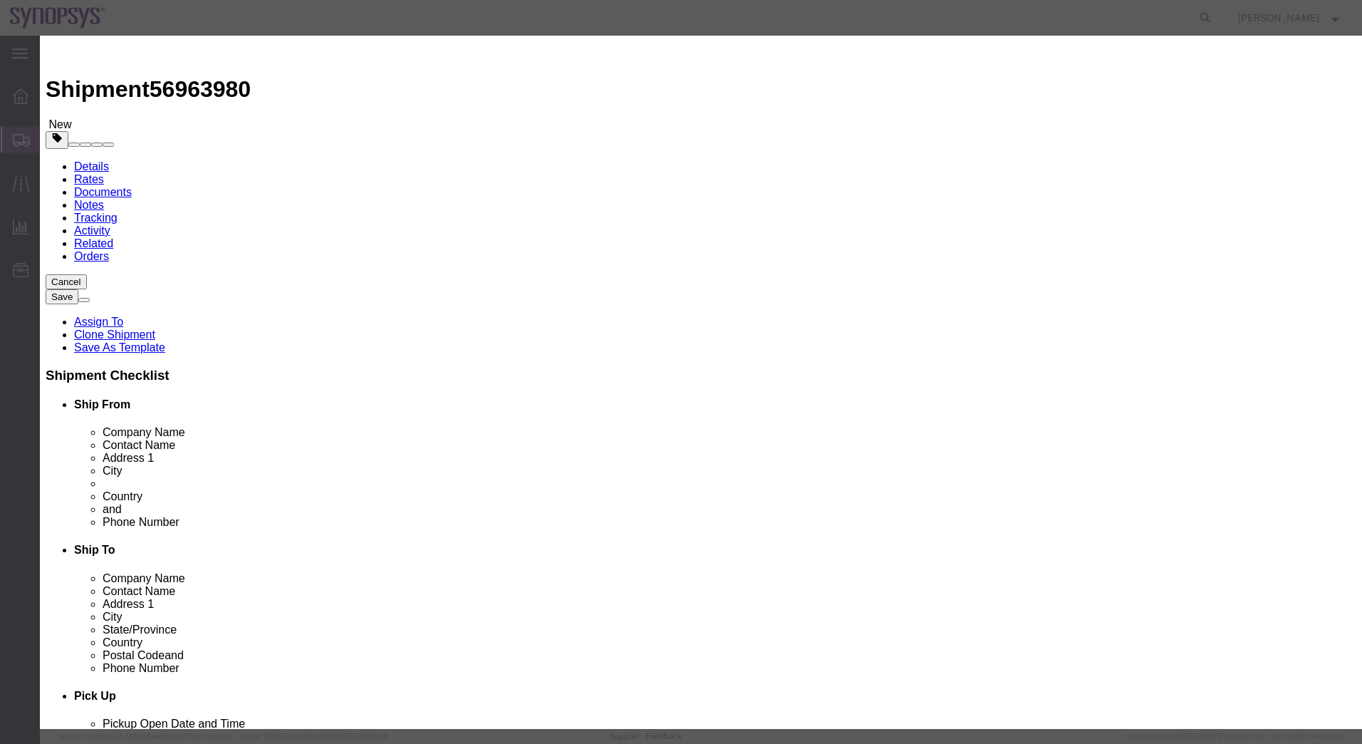
type input "ship"
select select "100123"
click textarea "Message"
type textarea "Approved"
click button "Assign"
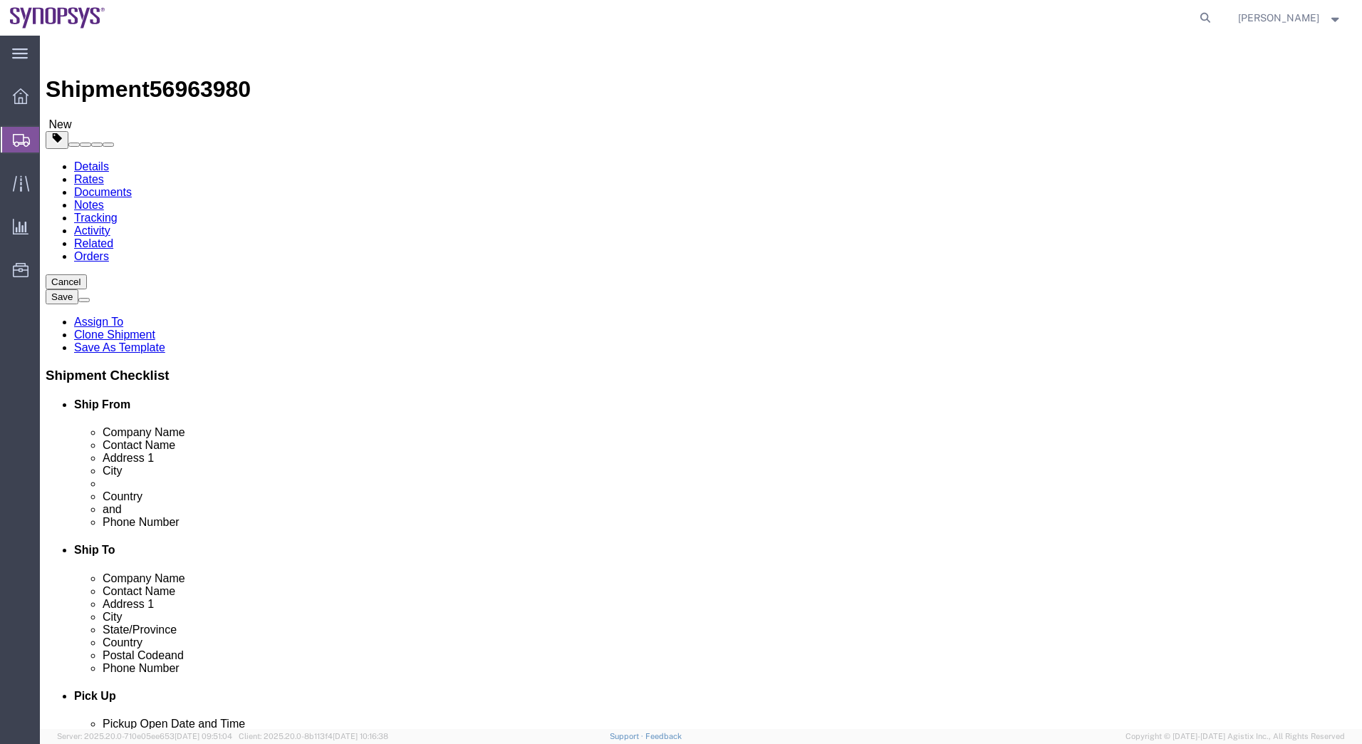
click img
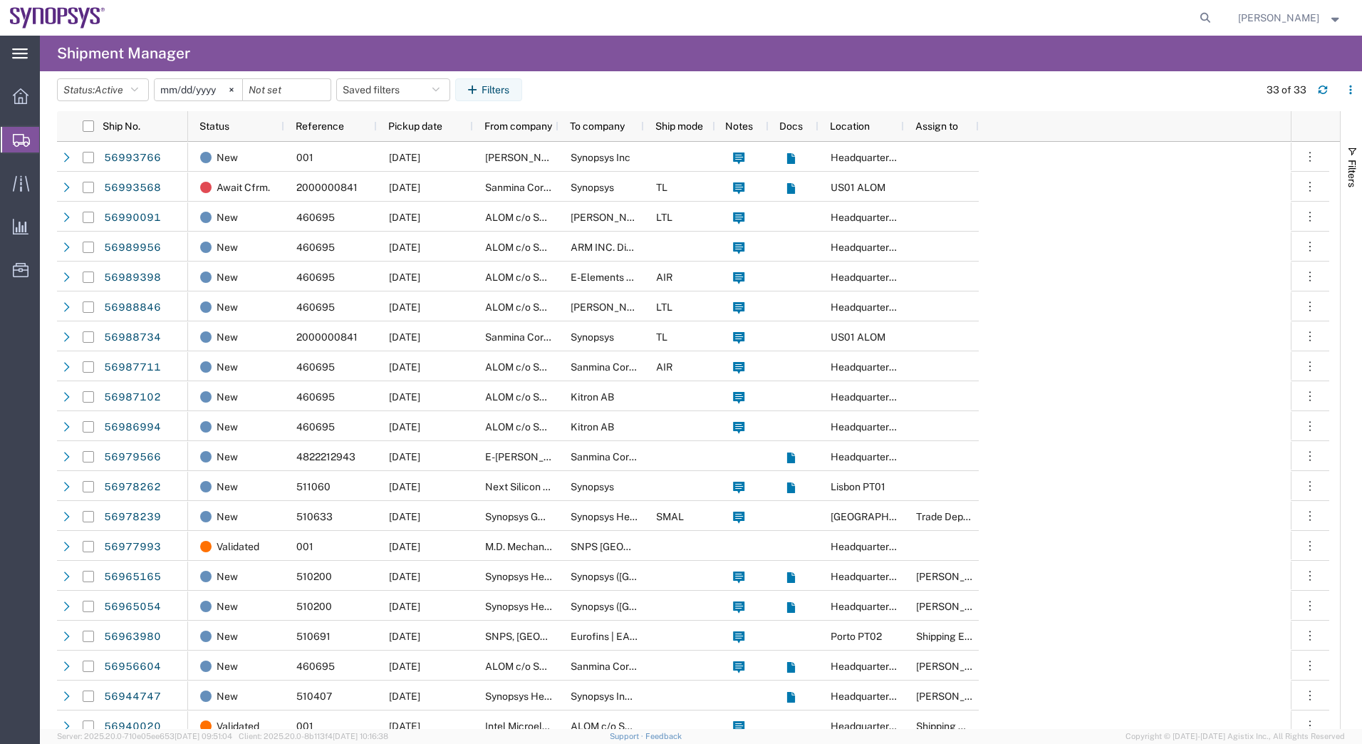
click at [28, 48] on div "main_menu Created with Sketch." at bounding box center [20, 54] width 40 height 36
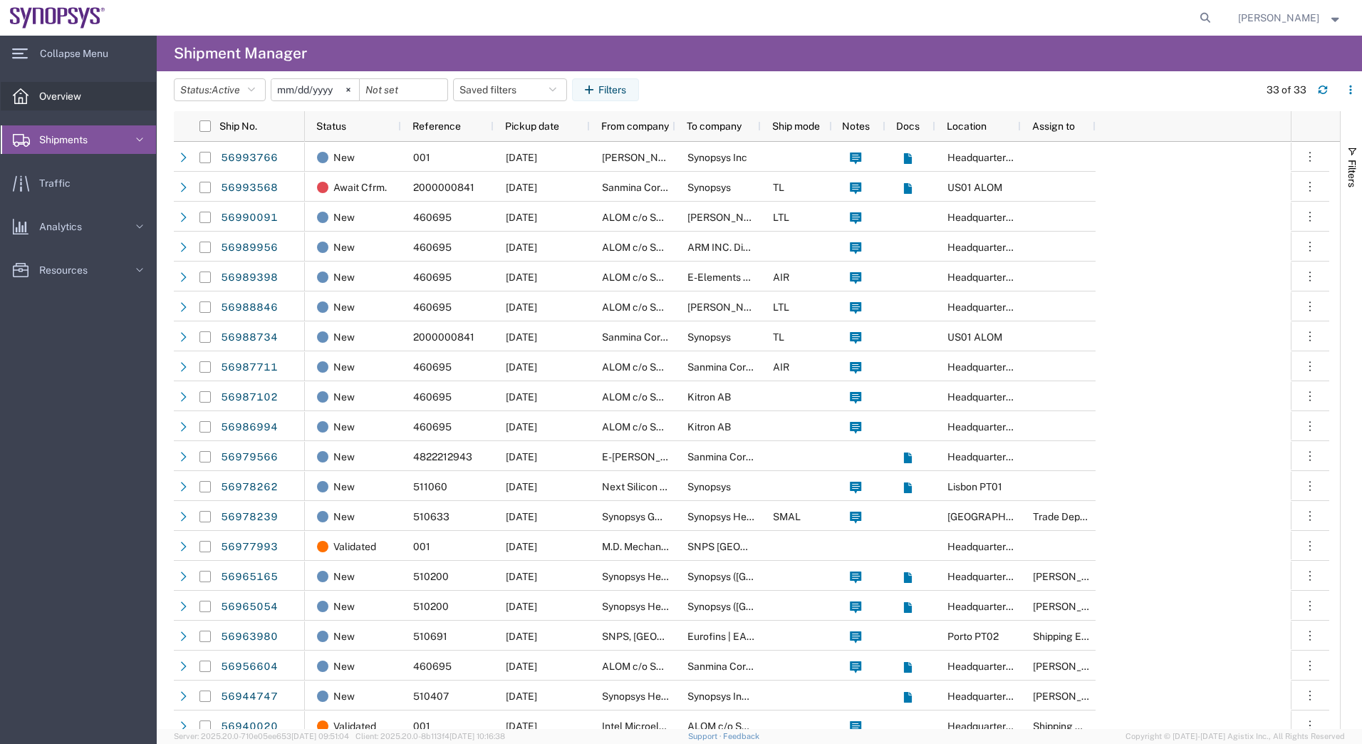
click at [75, 98] on span "Overview" at bounding box center [65, 96] width 52 height 28
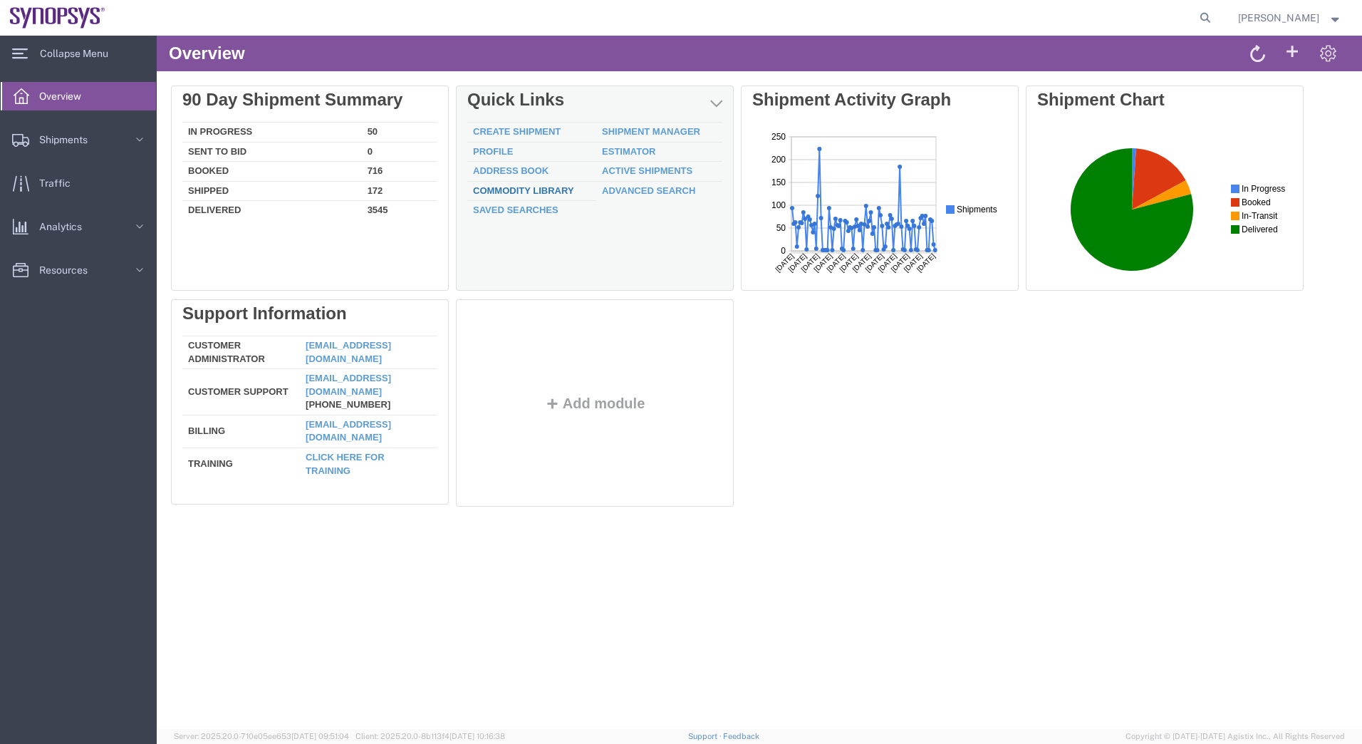
click at [530, 191] on link "Commodity Library" at bounding box center [523, 190] width 101 height 11
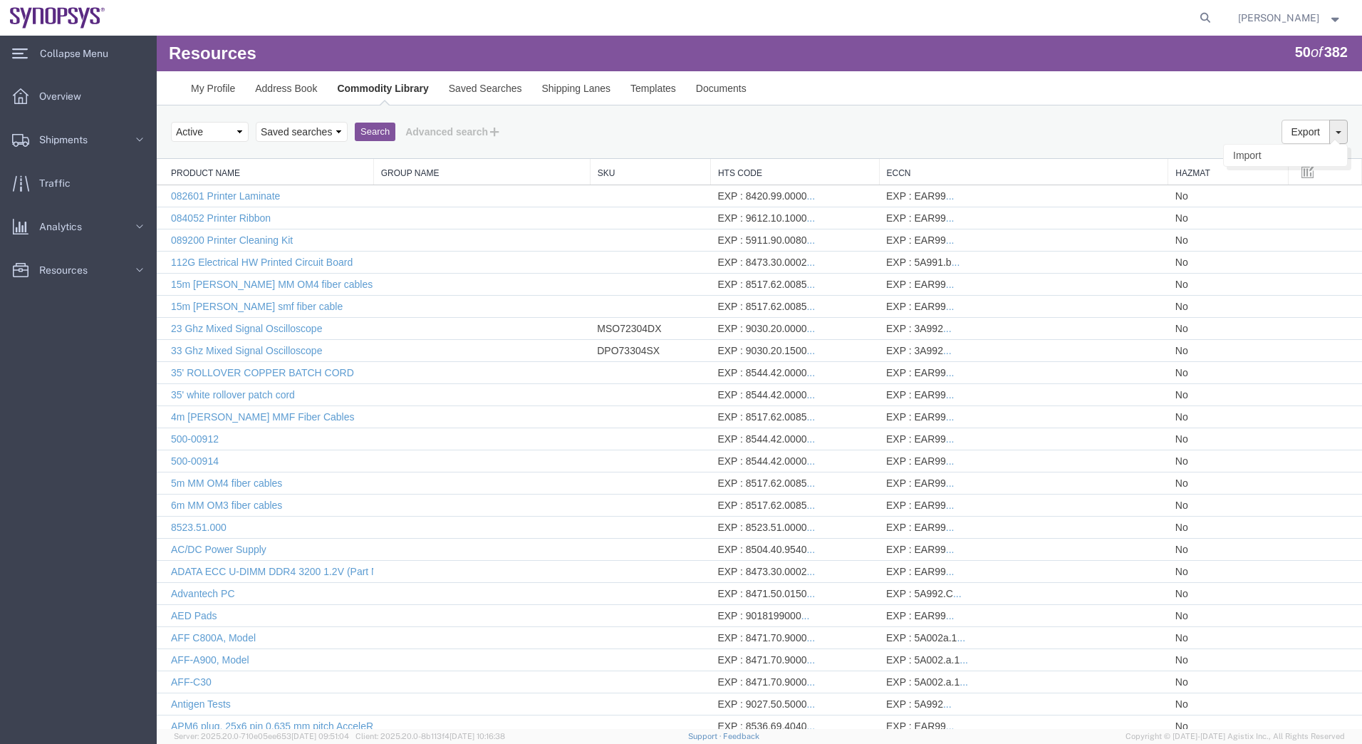
click at [1329, 136] on button "button" at bounding box center [1338, 132] width 19 height 24
click at [1075, 127] on div "Select status Active All Inactive Saved searches Search Advanced search" at bounding box center [759, 132] width 1177 height 24
click at [492, 130] on icon at bounding box center [495, 131] width 14 height 15
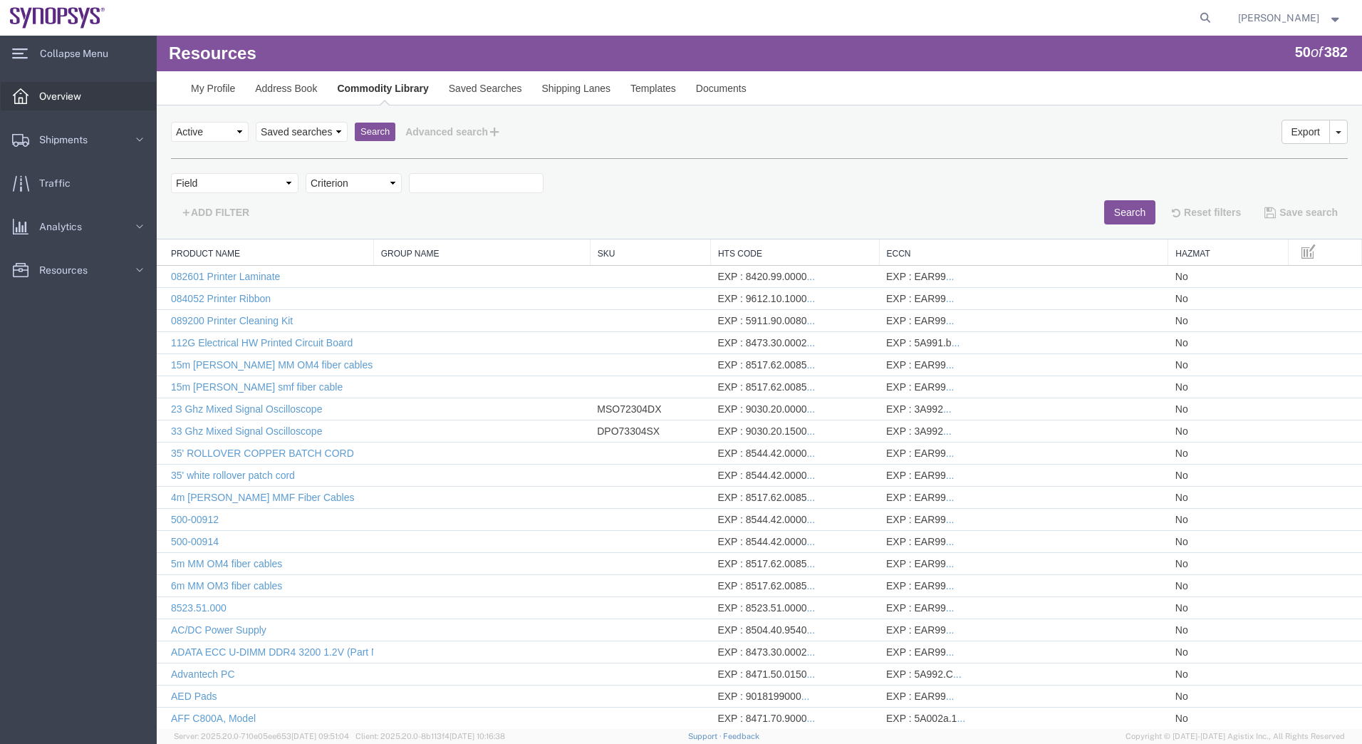
click at [77, 93] on span "Overview" at bounding box center [65, 96] width 52 height 28
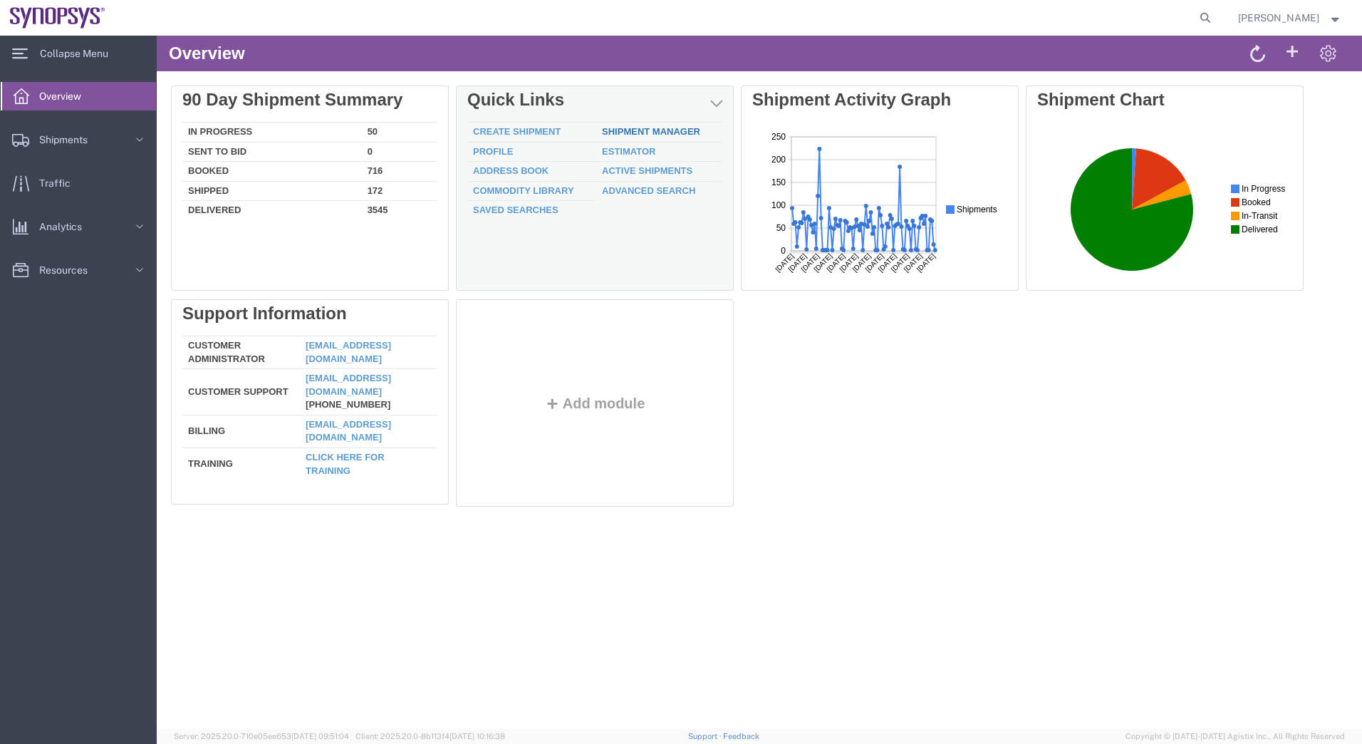
click at [649, 131] on link "Shipment Manager" at bounding box center [651, 131] width 98 height 11
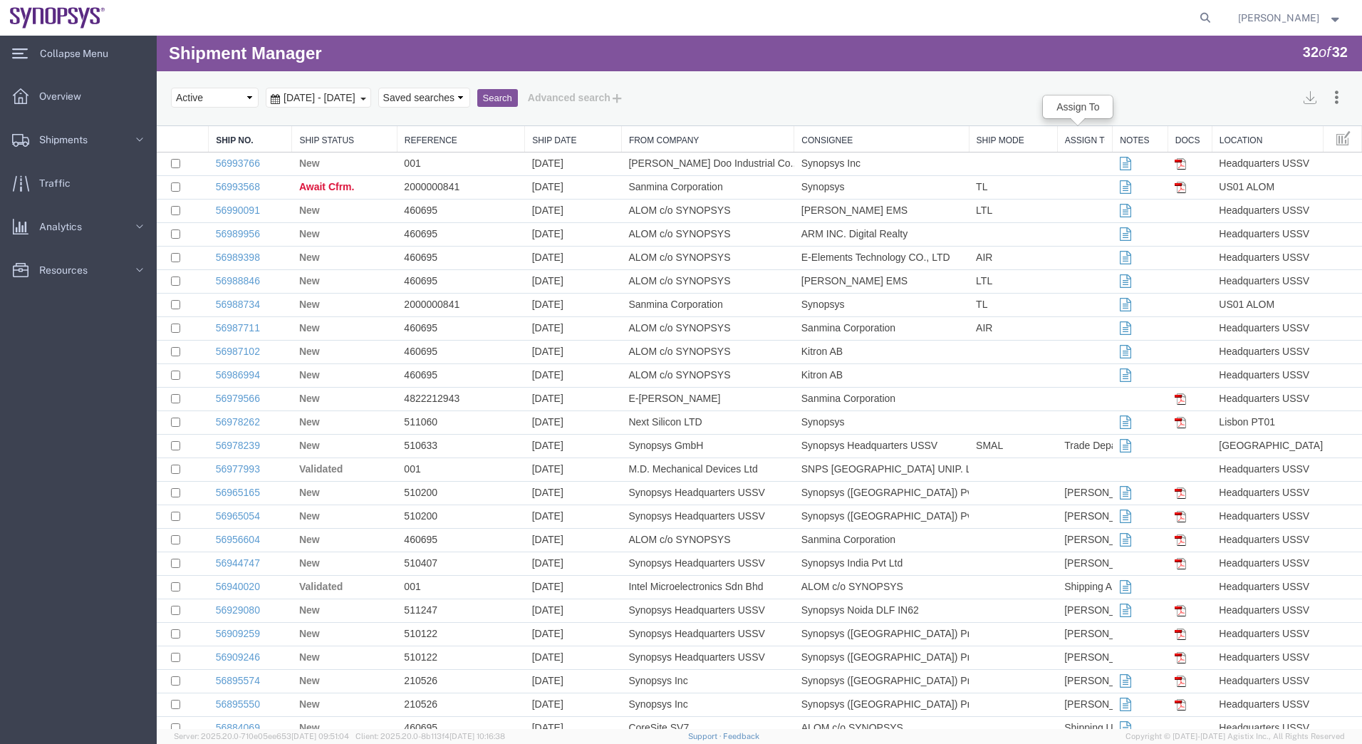
click at [1057, 141] on th "Assign To" at bounding box center [1085, 139] width 56 height 26
click at [1073, 142] on link "Assign To" at bounding box center [1085, 141] width 41 height 12
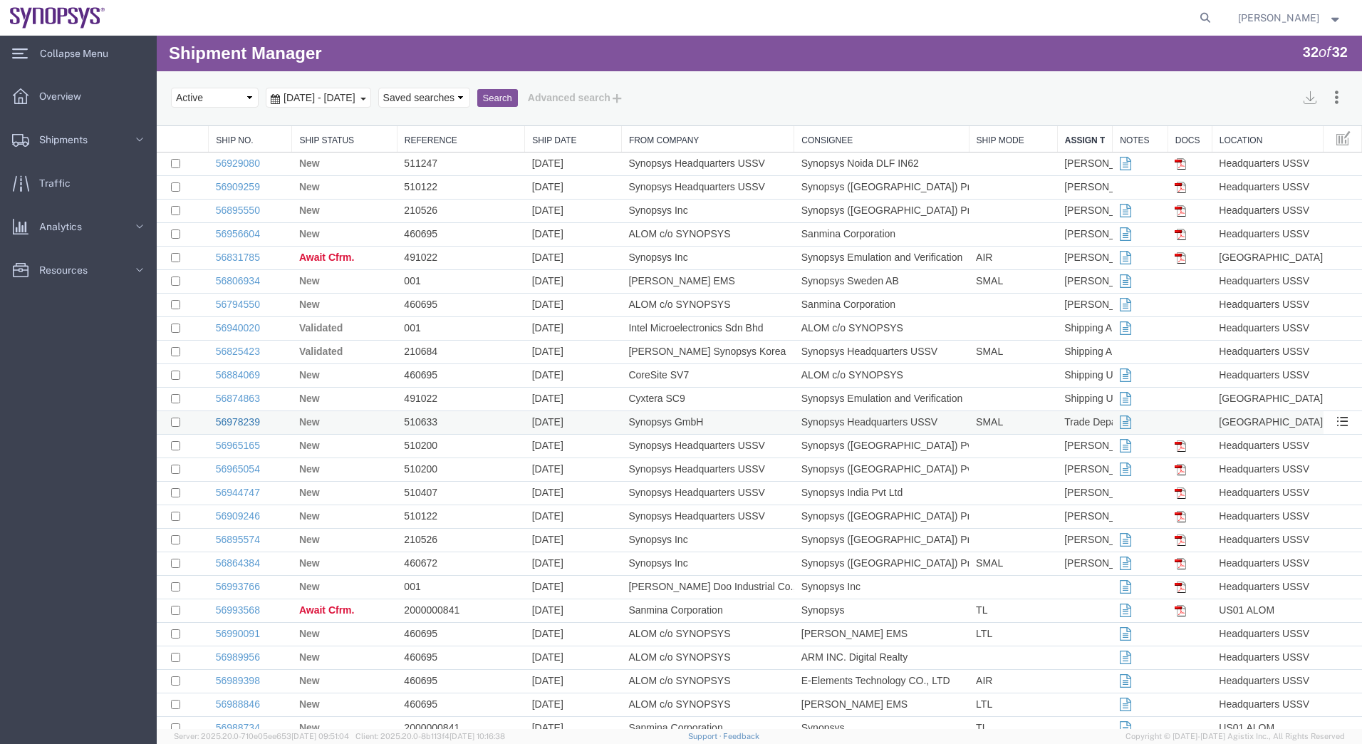
click at [239, 425] on link "56978239" at bounding box center [238, 421] width 44 height 11
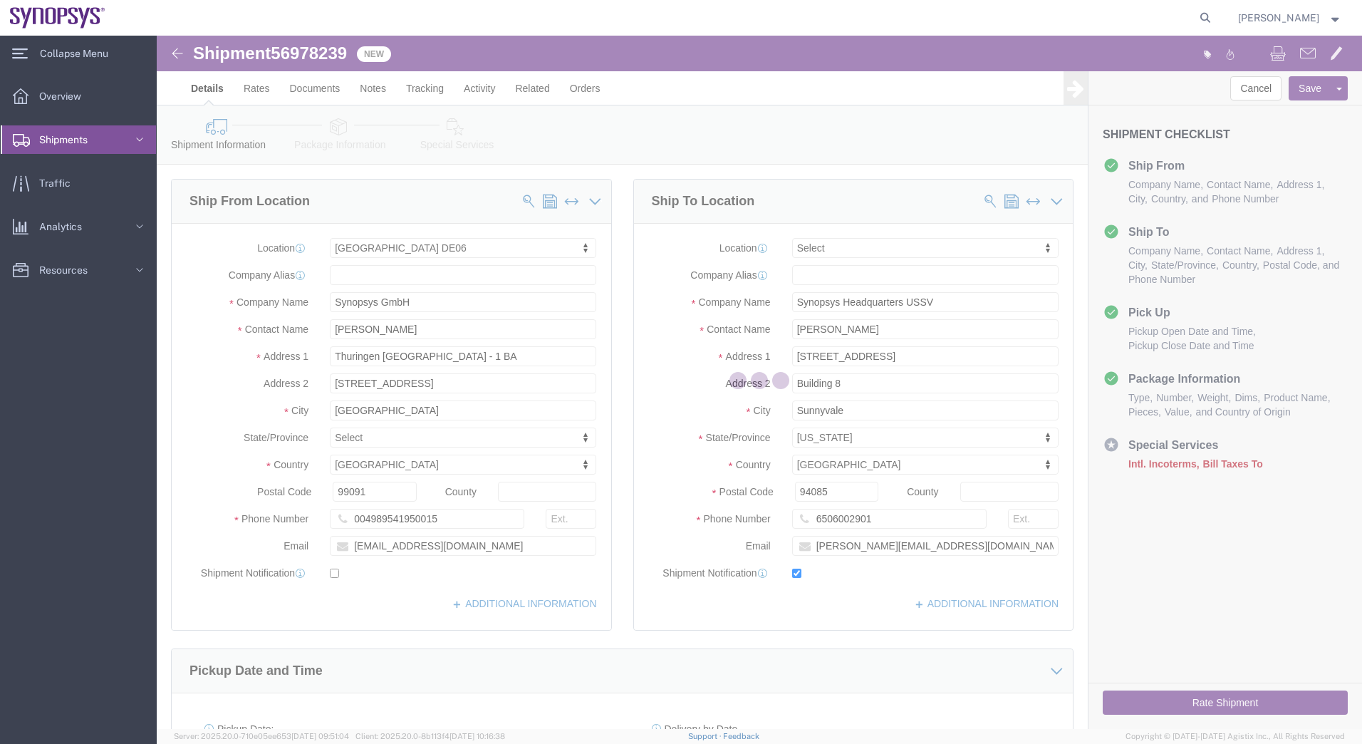
select select "63098"
select select
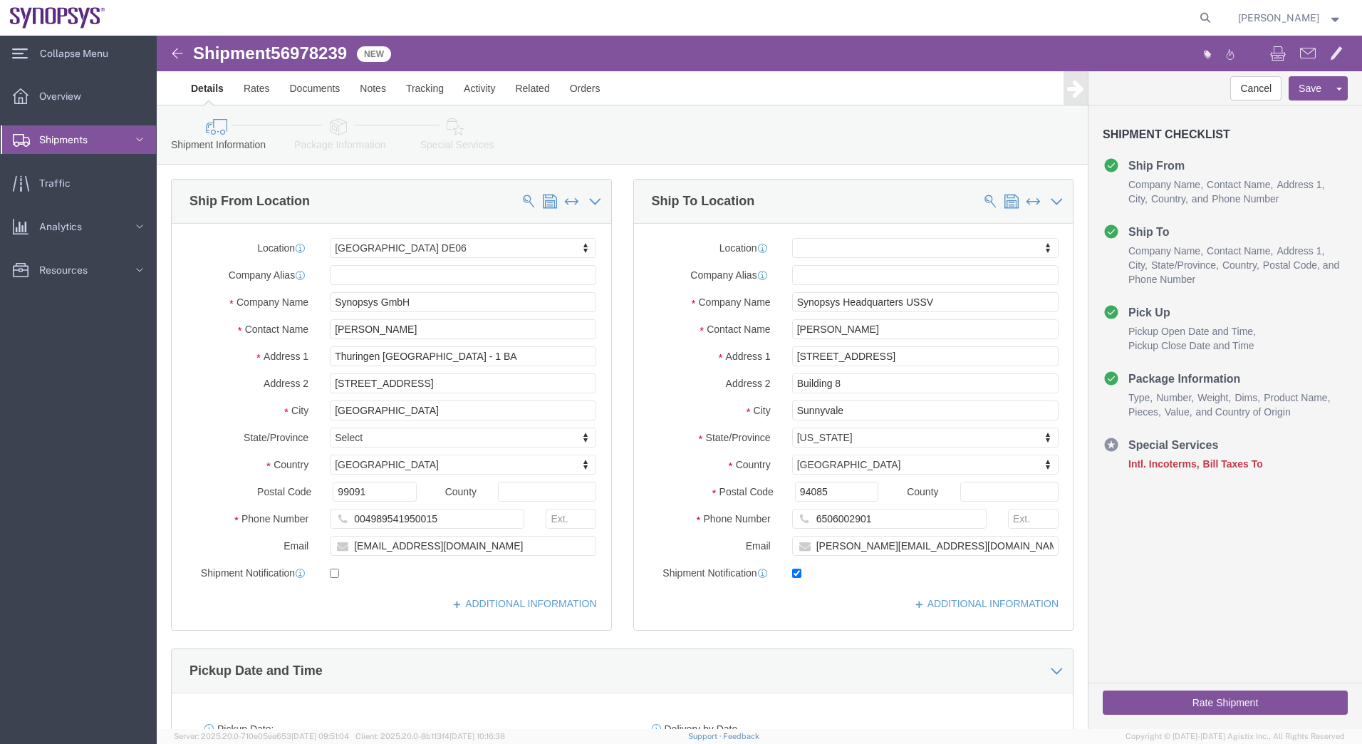
click icon
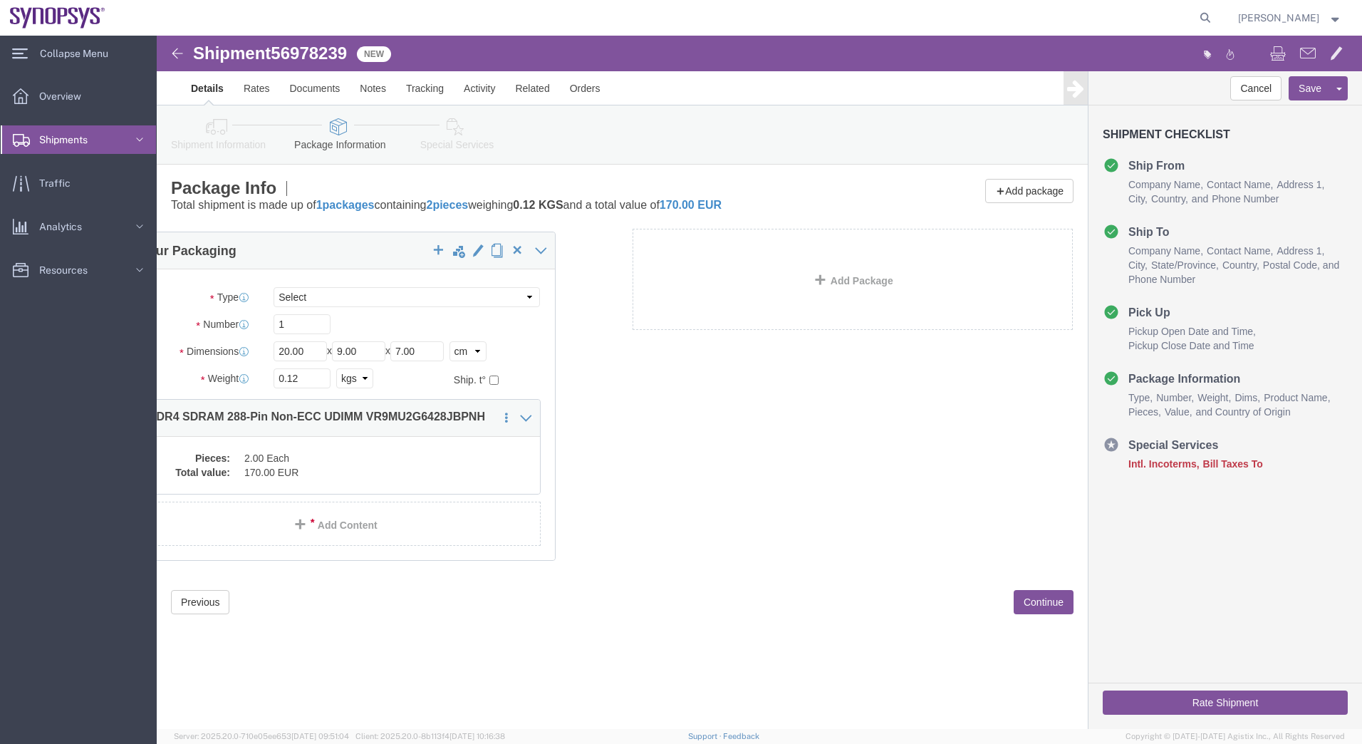
drag, startPoint x: 382, startPoint y: 378, endPoint x: 327, endPoint y: 381, distance: 54.9
click div "1 x Your Packaging Package Type Select Envelope Large Box Medium Box PAK Rack S…"
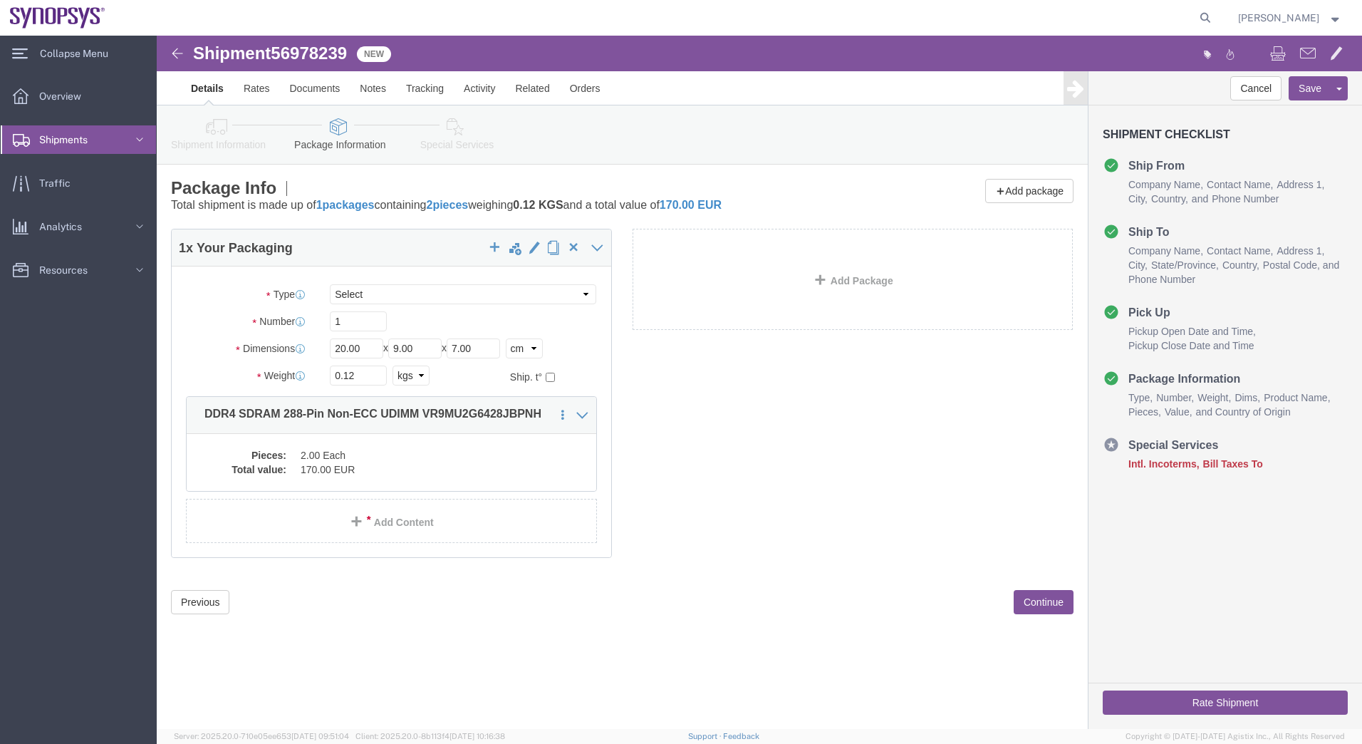
click p "DDR4 SDRAM 288-Pin Non-ECC UDIMM VR9MU2G6428JBPNH"
click div "Pieces: 2.00 Each Total value: 170.00 EUR"
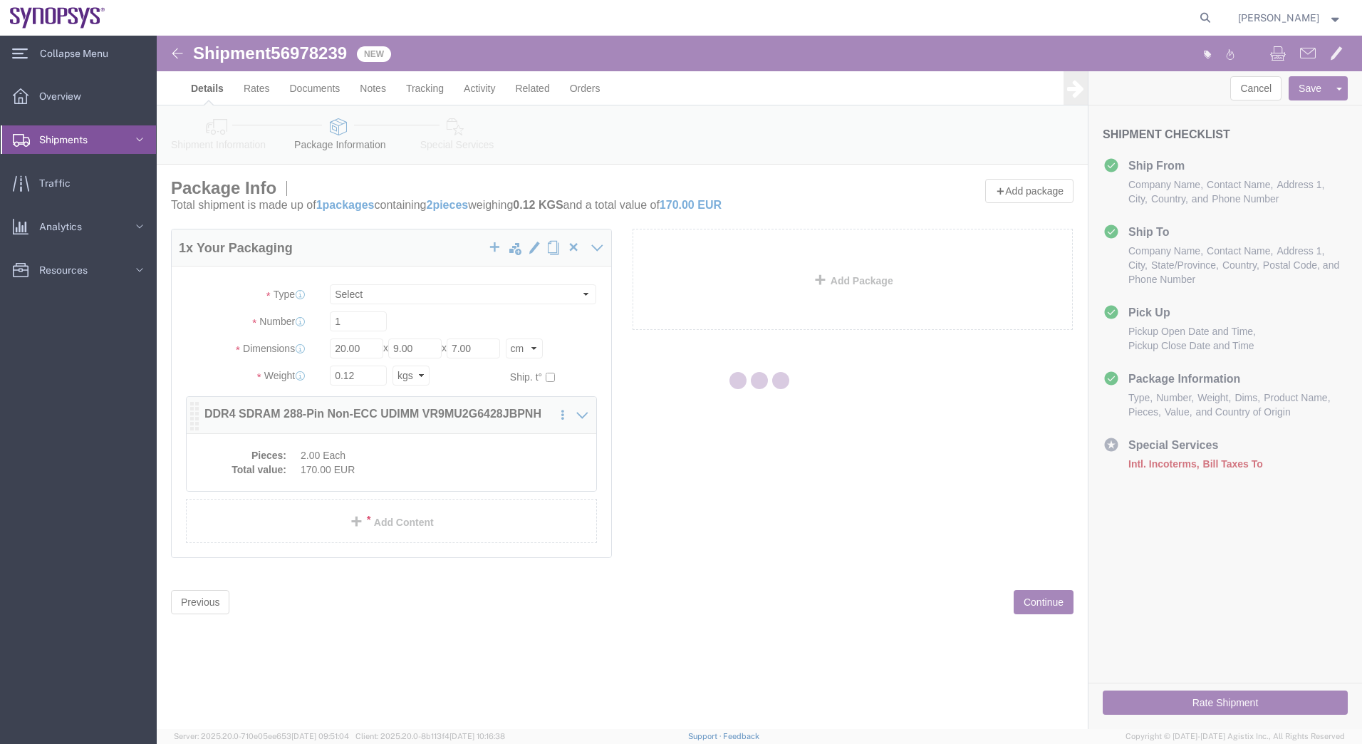
click at [420, 435] on div at bounding box center [759, 382] width 1205 height 693
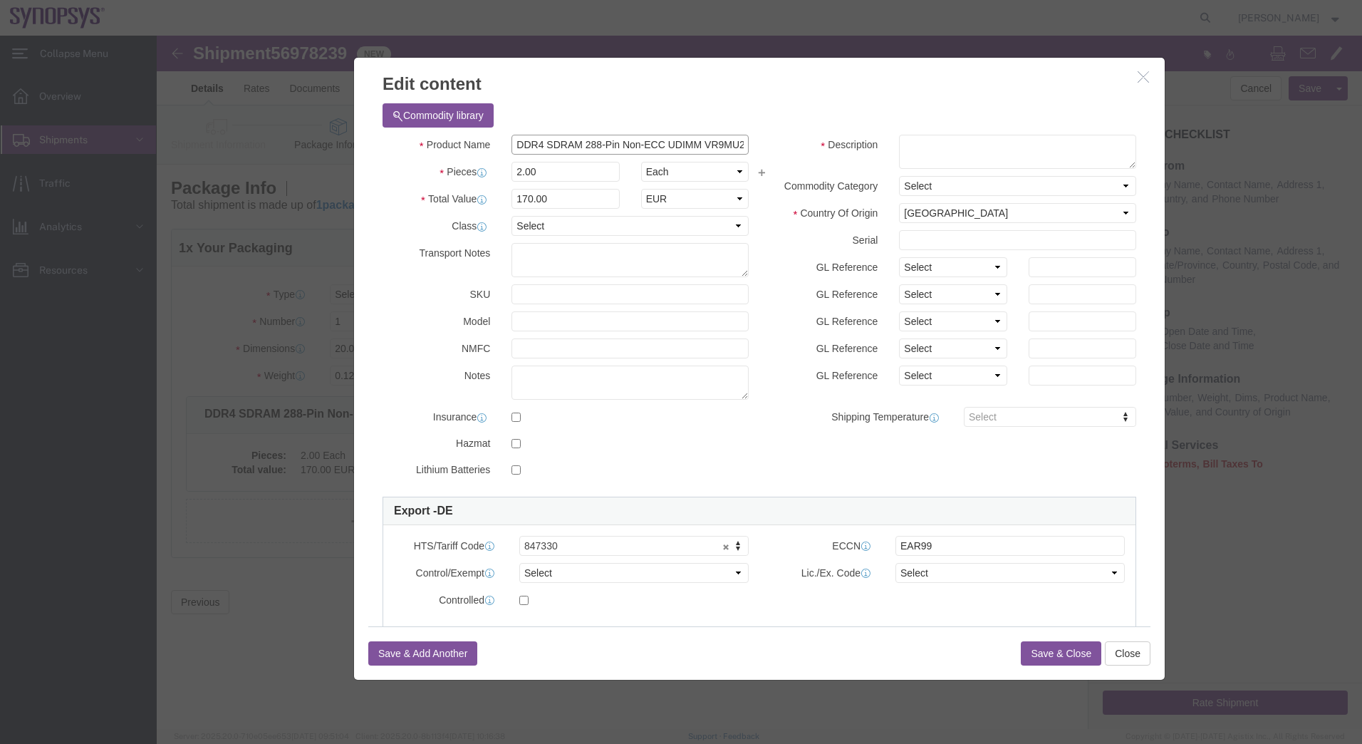
click input "DDR4 SDRAM 288-Pin Non-ECC UDIMM VR9MU2G6428JBPNH"
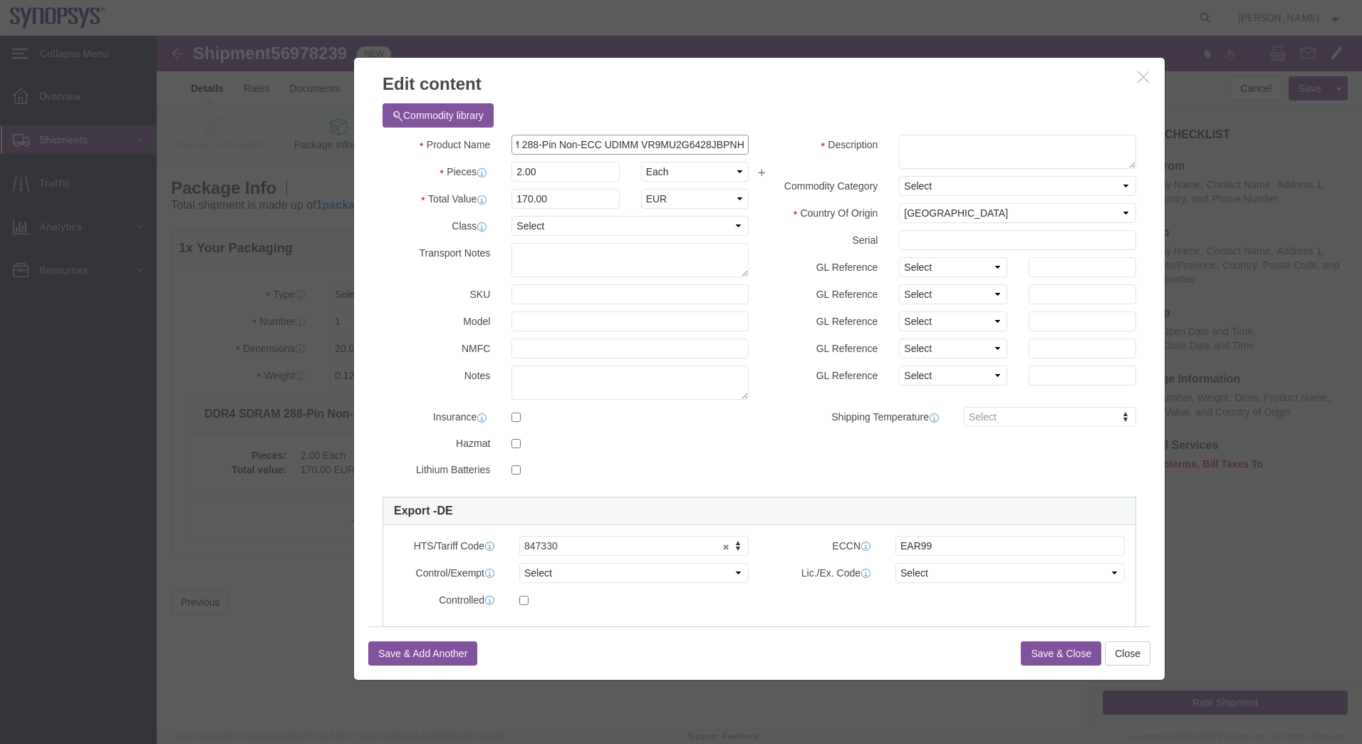
drag, startPoint x: 504, startPoint y: 108, endPoint x: 603, endPoint y: 108, distance: 98.3
click div "Product Name DDR4 SDRAM 288-Pin Non-ECC UDIMM VR9MU2G6428JBPNH Pieces 2.00 Sele…"
click button "Commodity library"
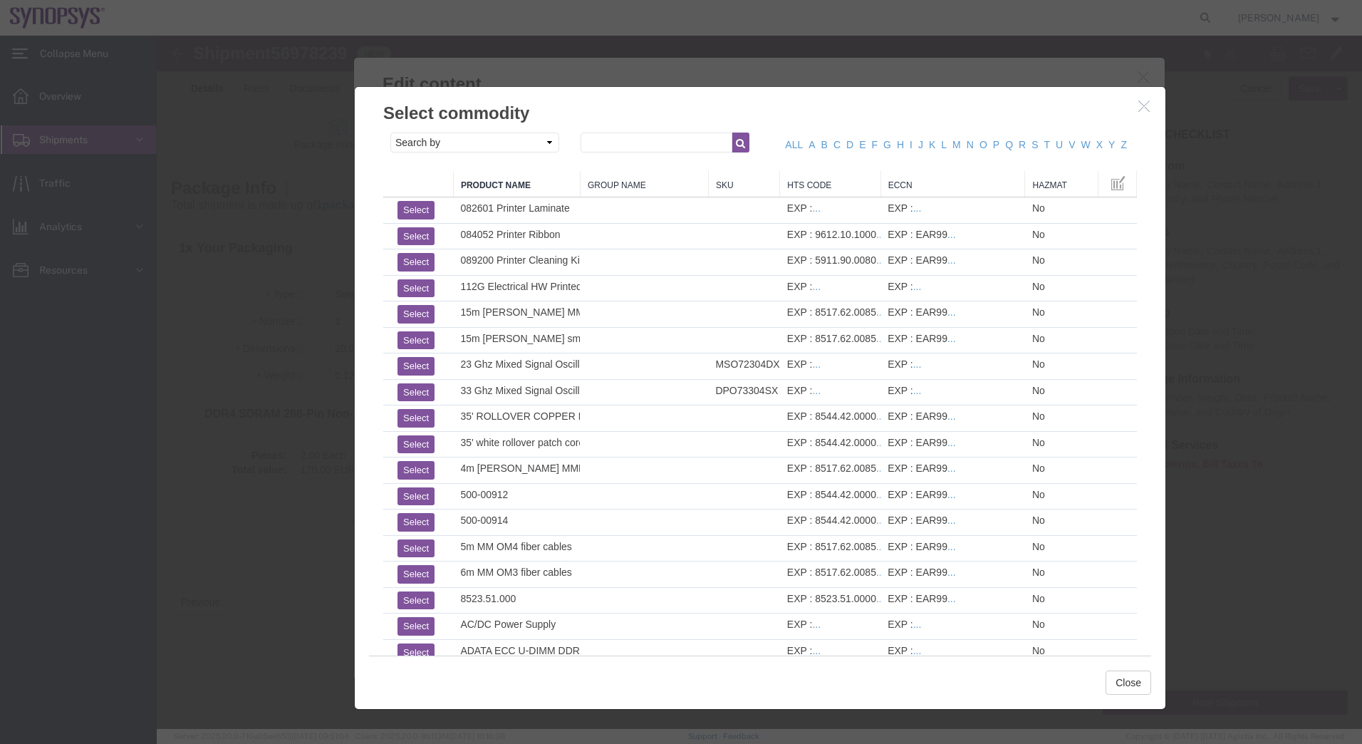
drag, startPoint x: 541, startPoint y: 49, endPoint x: 541, endPoint y: 78, distance: 29.2
click h3 "Select commodity"
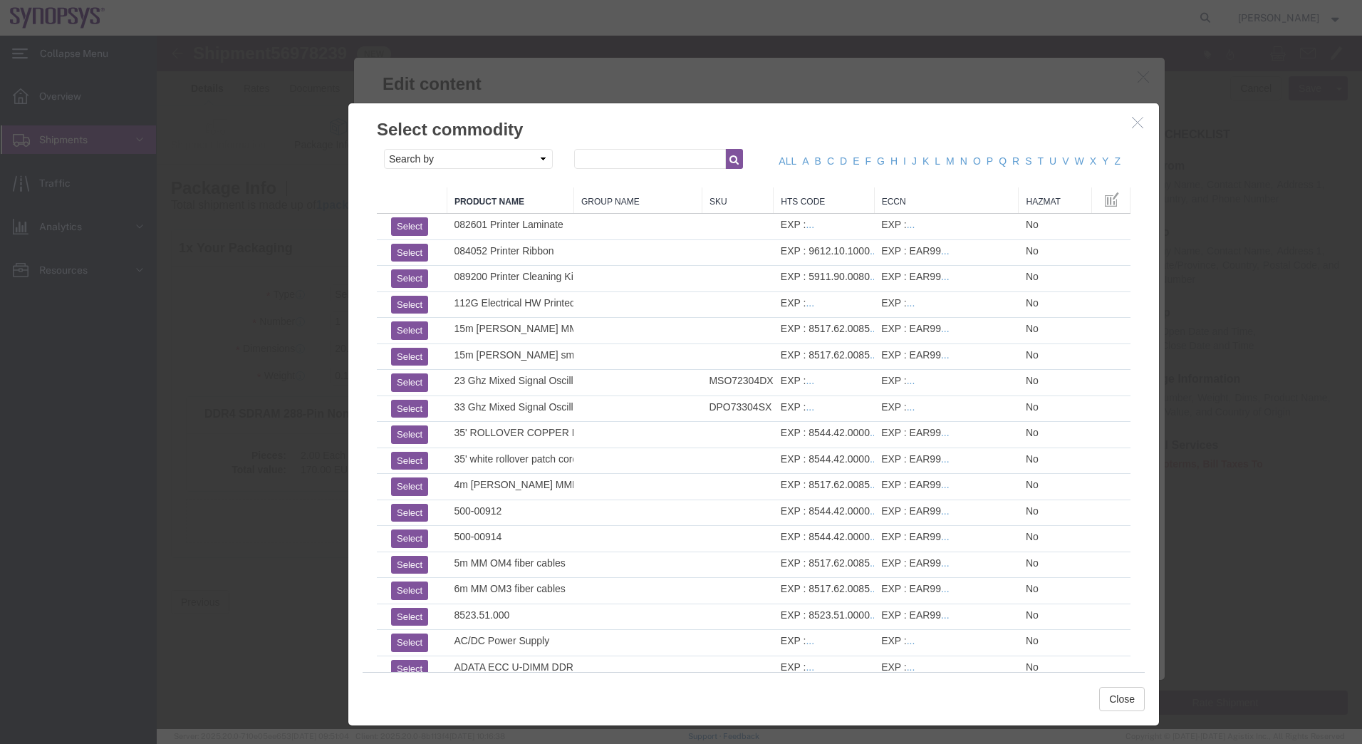
drag, startPoint x: 640, startPoint y: 66, endPoint x: 633, endPoint y: 85, distance: 20.9
click h3 "Select commodity"
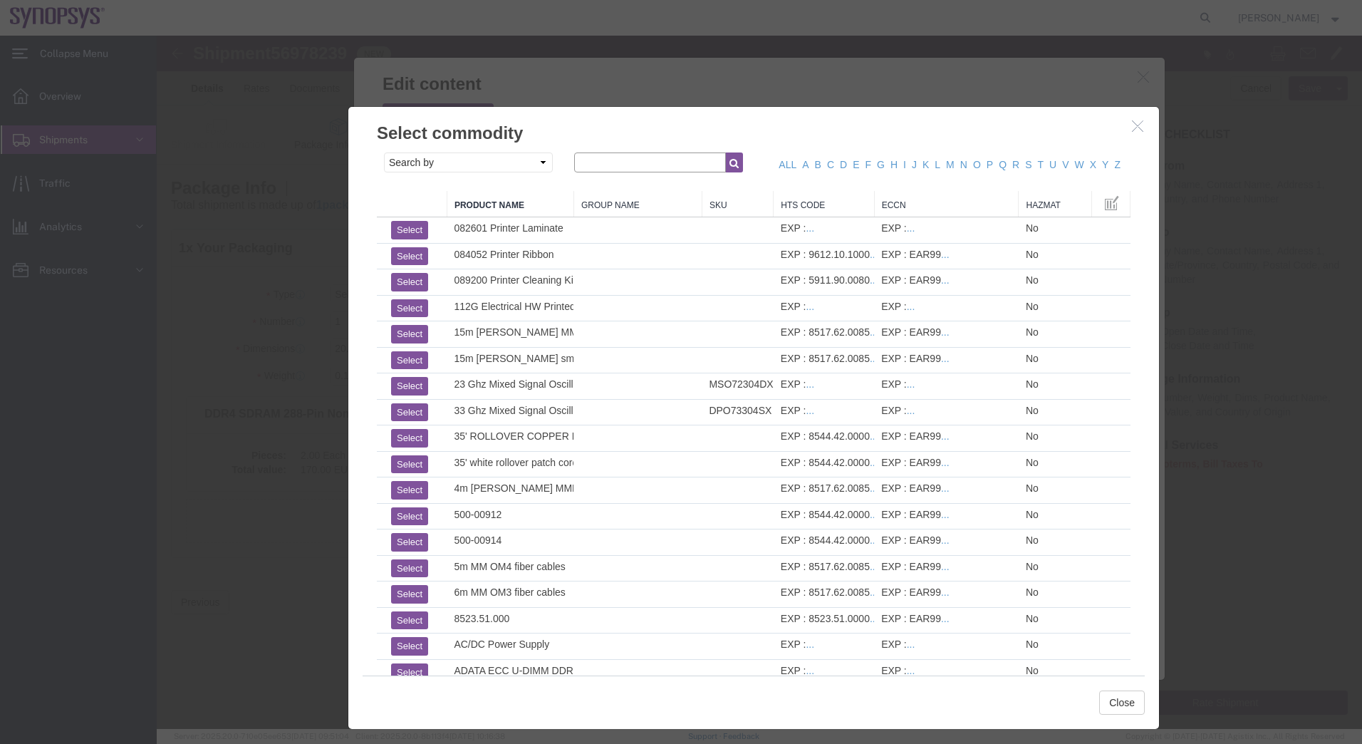
click input "text"
type input "ram"
click select "Search by Class Commodity Quantity Commodity Value Commodity Value Country Desc…"
select select "productName"
click select "Search by Class Commodity Quantity Commodity Value Commodity Value Country Desc…"
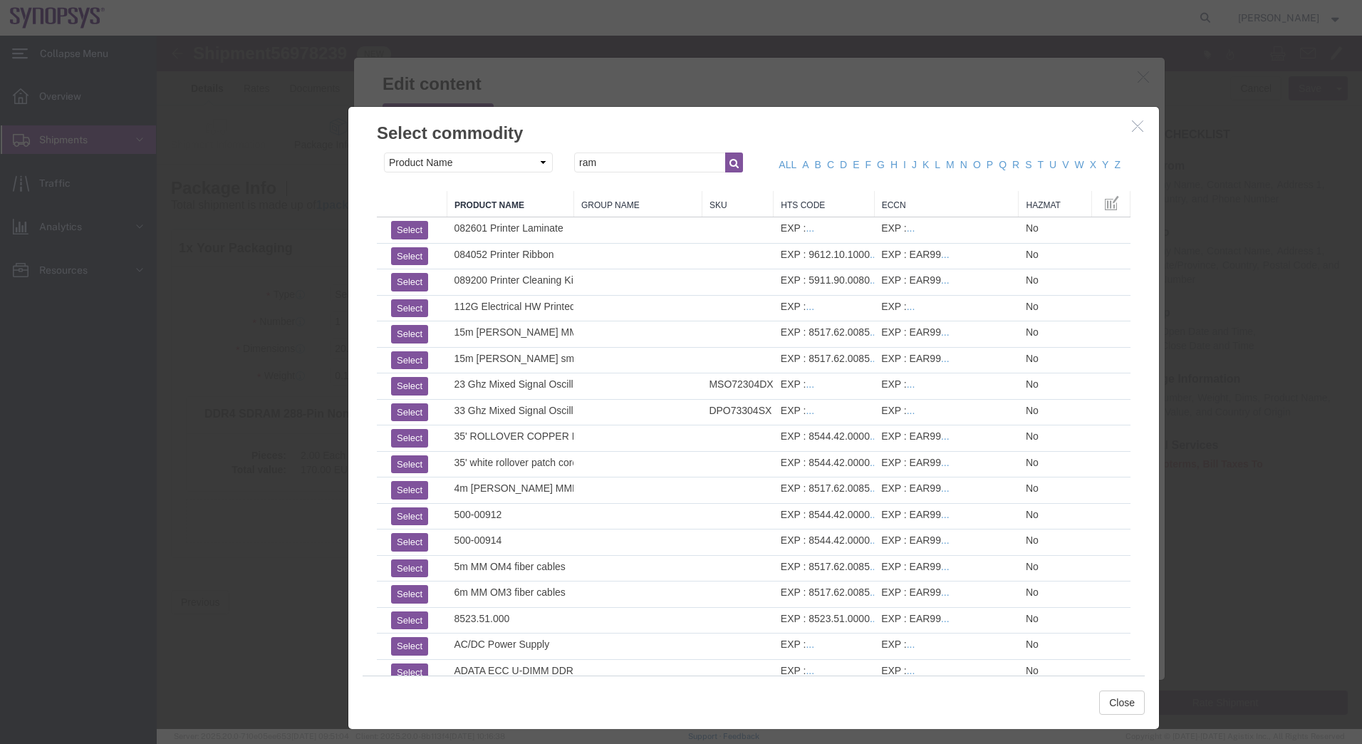
click icon "button"
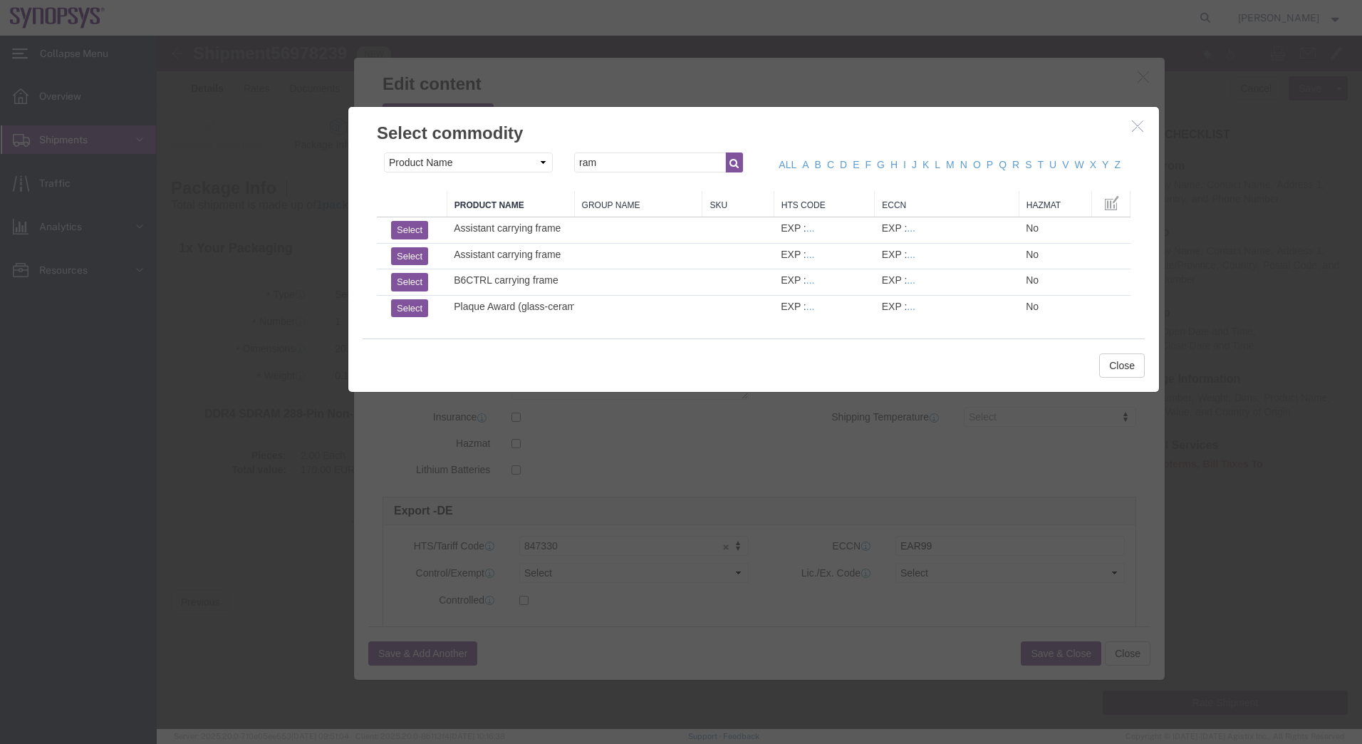
click button "button"
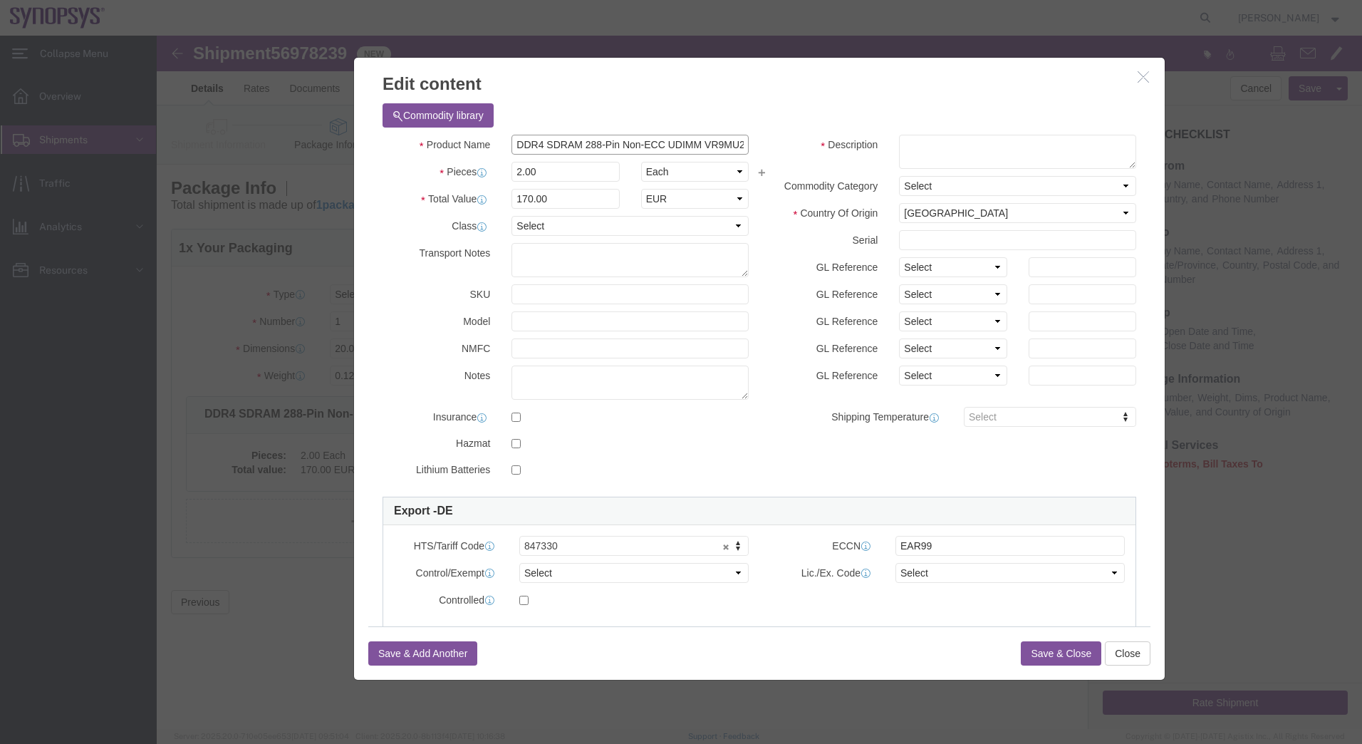
scroll to position [0, 66]
drag, startPoint x: 524, startPoint y: 110, endPoint x: 597, endPoint y: 113, distance: 72.7
click div "DDR4 SDRAM 288-Pin Non-ECC UDIMM VR9MU2G6428JBPNH"
drag, startPoint x: 803, startPoint y: 501, endPoint x: 697, endPoint y: 511, distance: 106.6
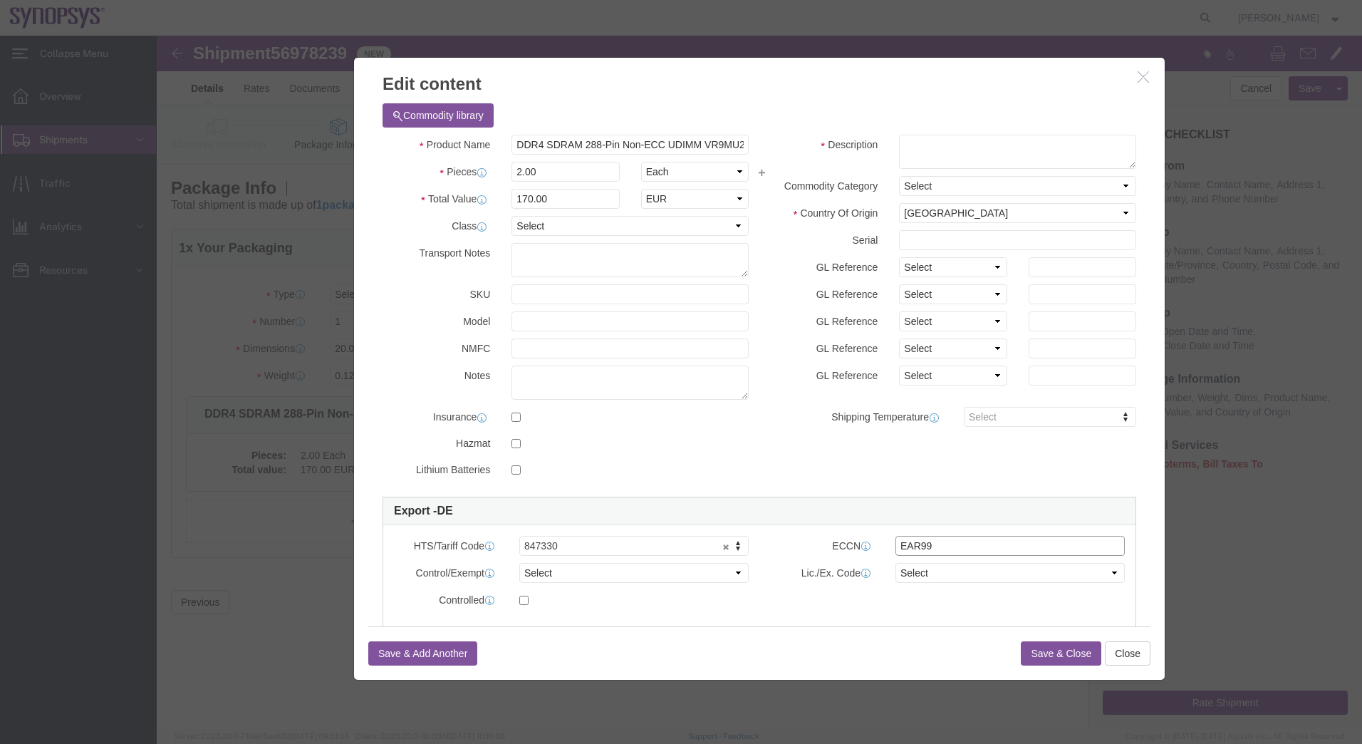
click div "ECCN EAR99"
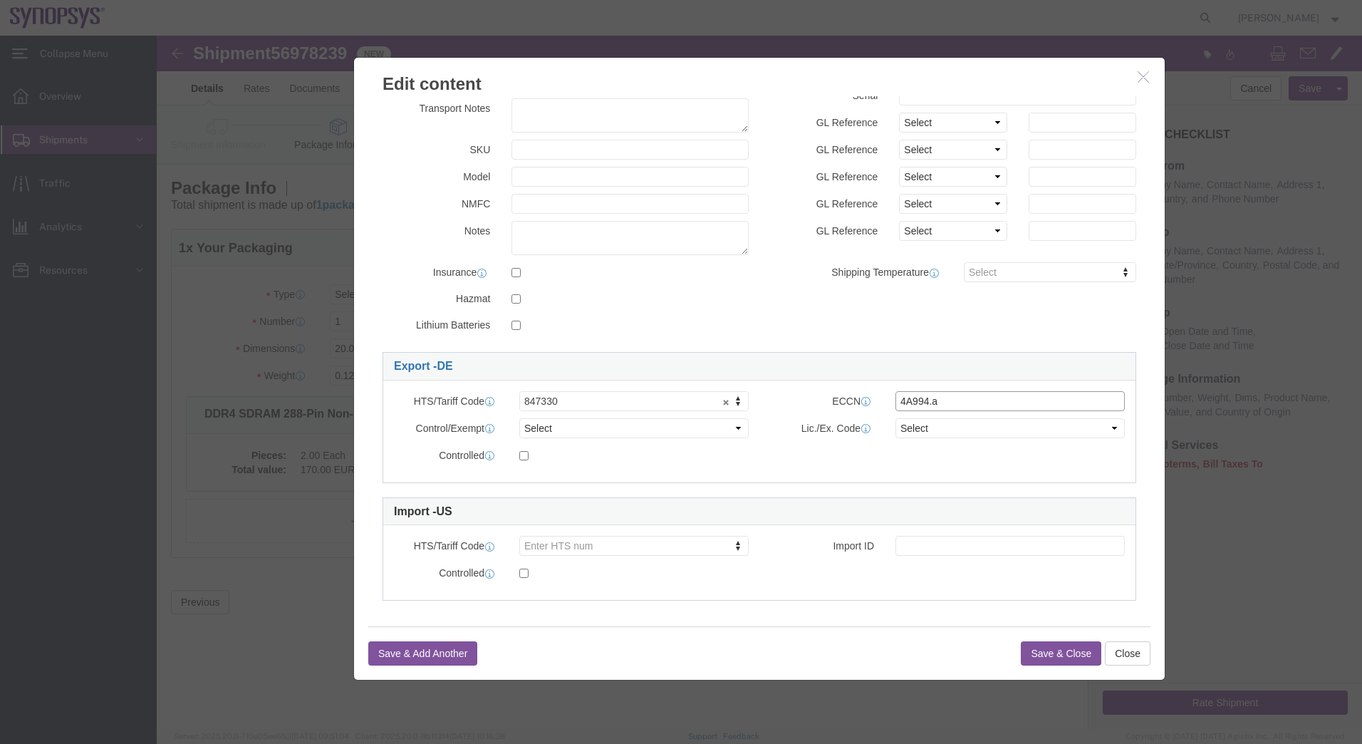
scroll to position [151, 0]
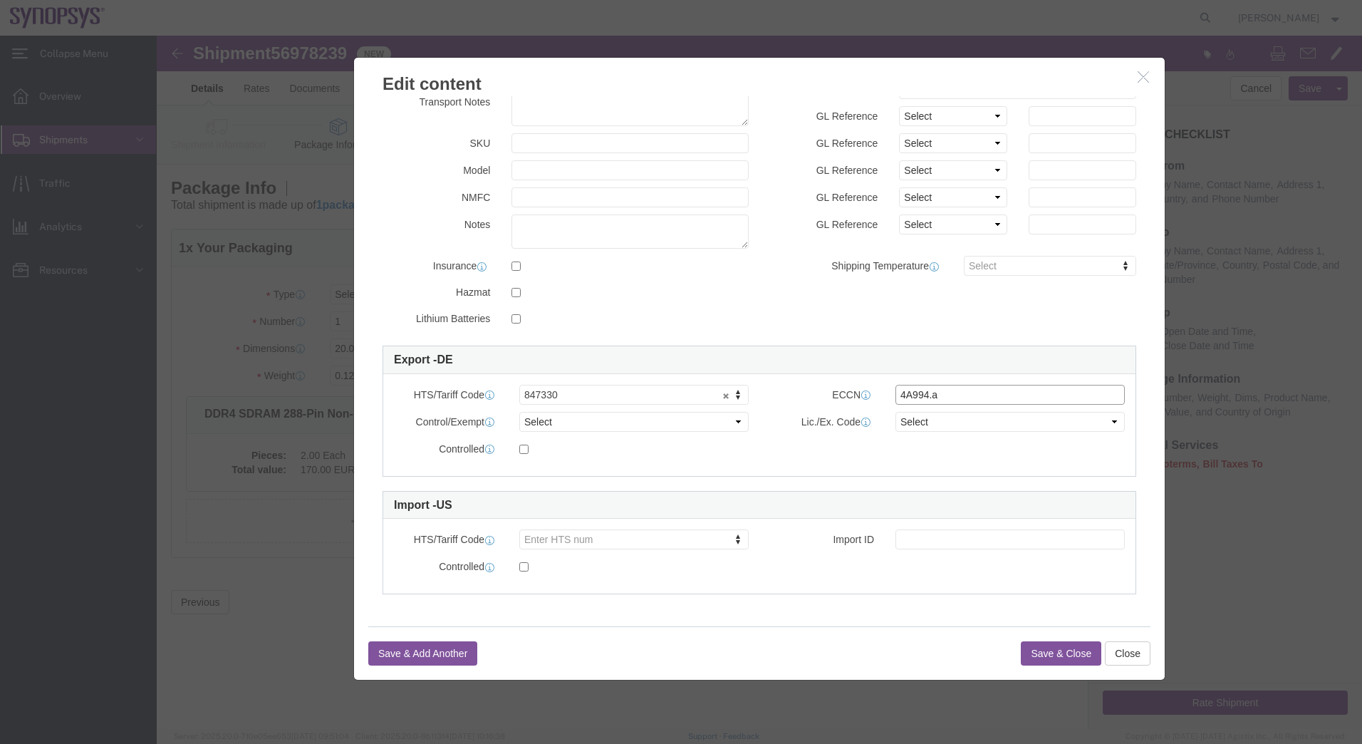
type input "4A994.a"
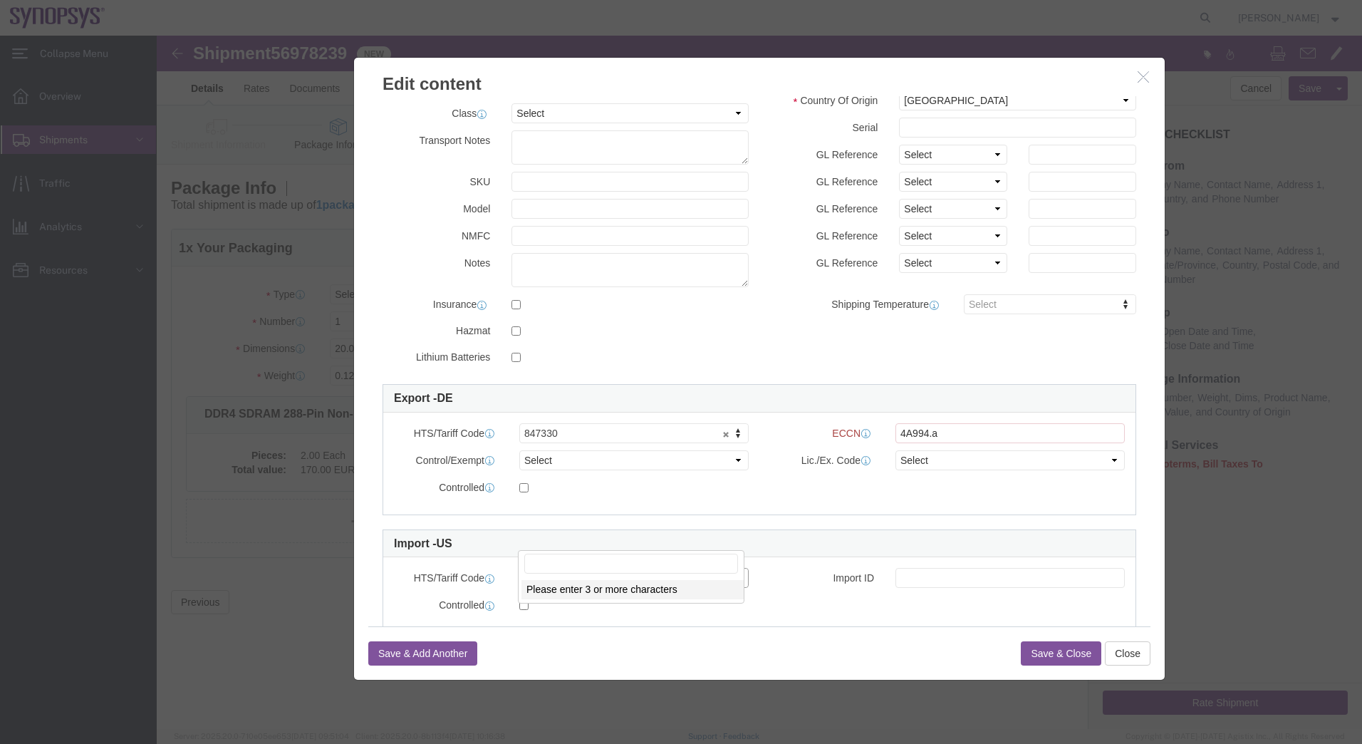
scroll to position [189, 0]
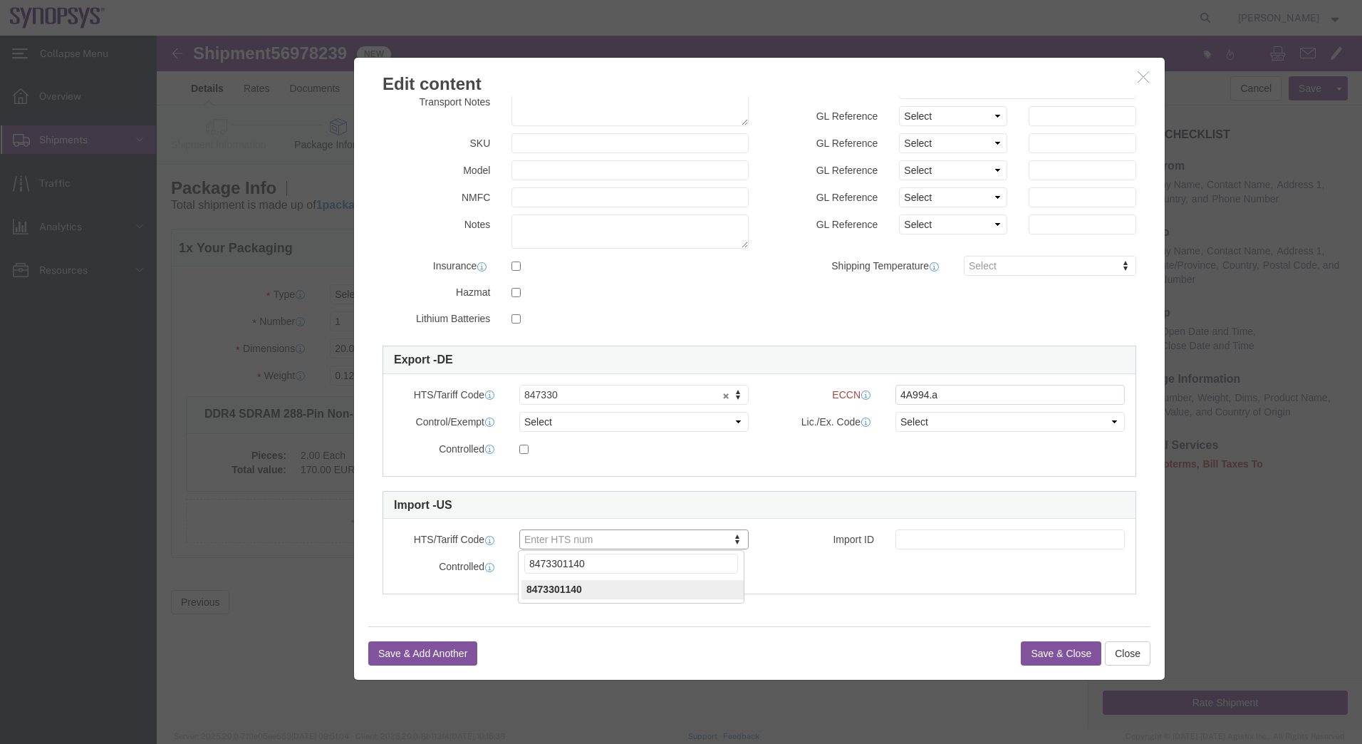
type input "8473301140"
drag, startPoint x: 476, startPoint y: 557, endPoint x: 482, endPoint y: 572, distance: 16.0
type input "8473301140"
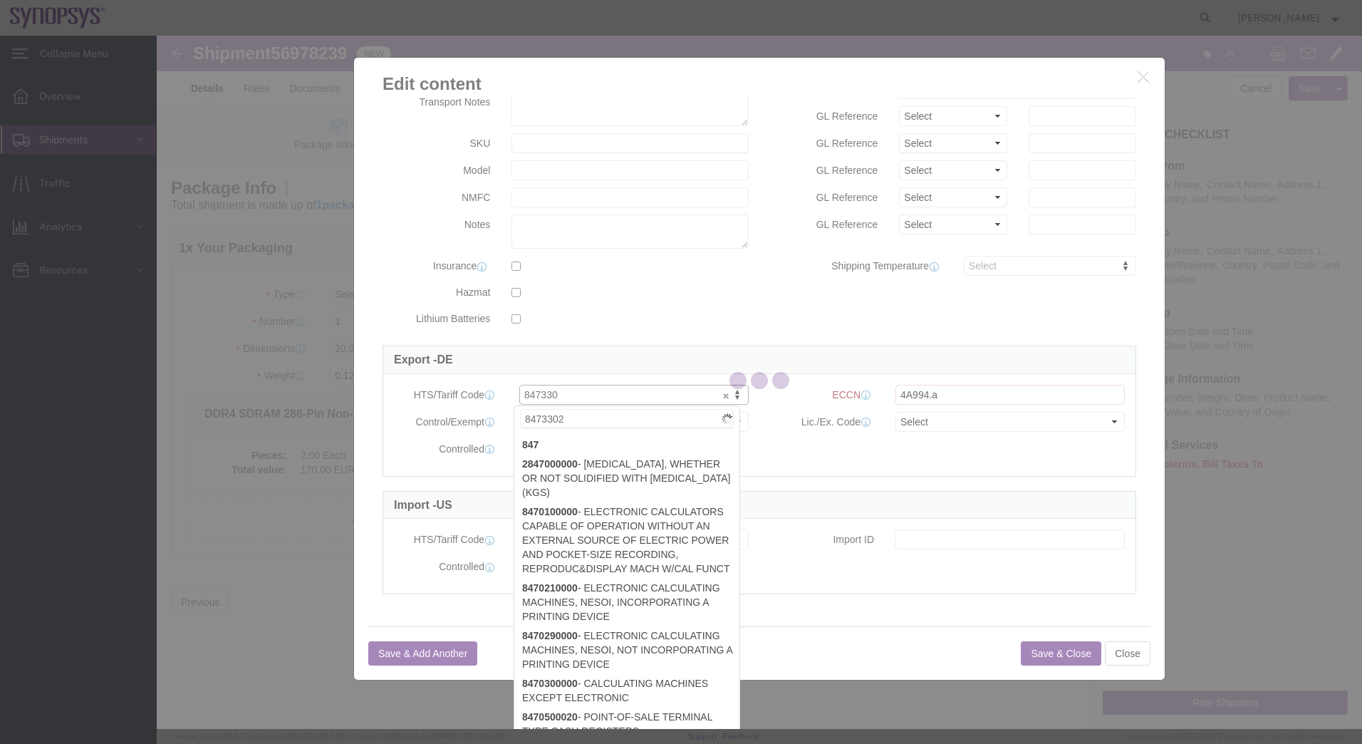
type input "84733020"
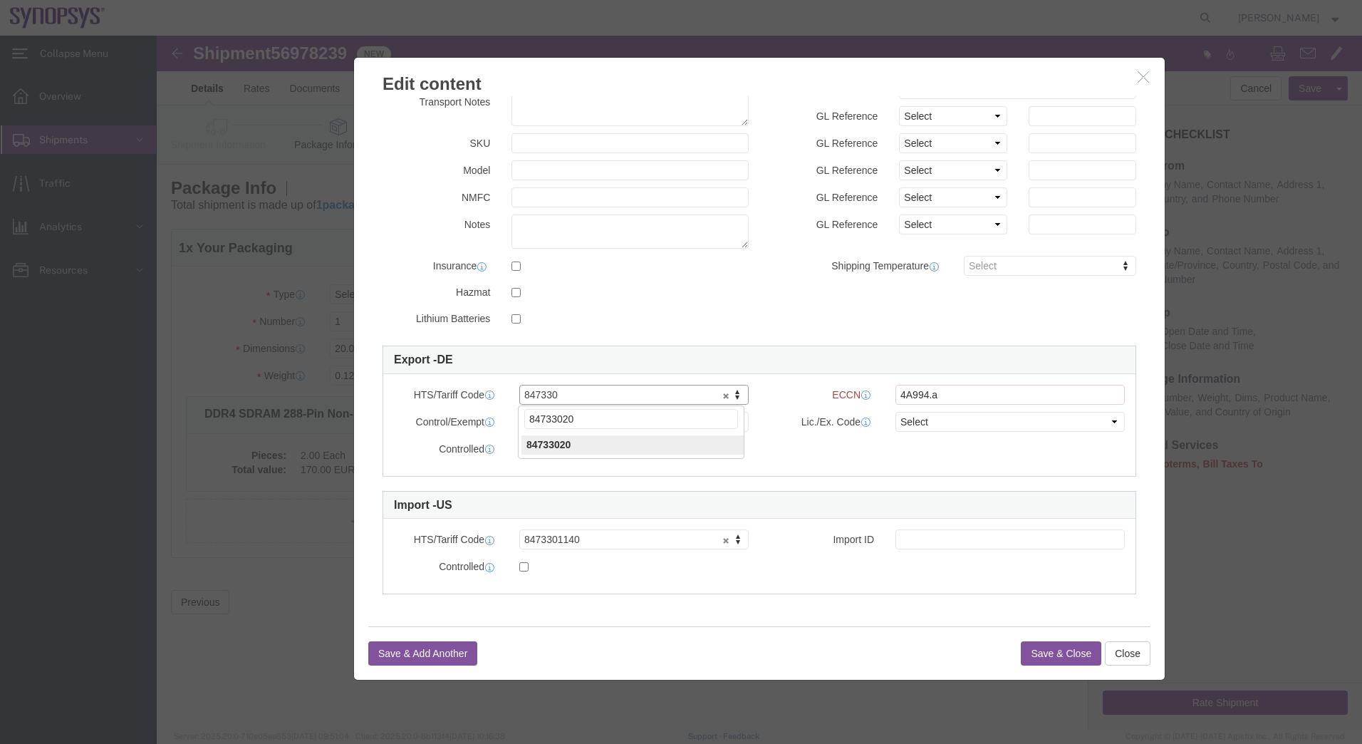
click input "84733020"
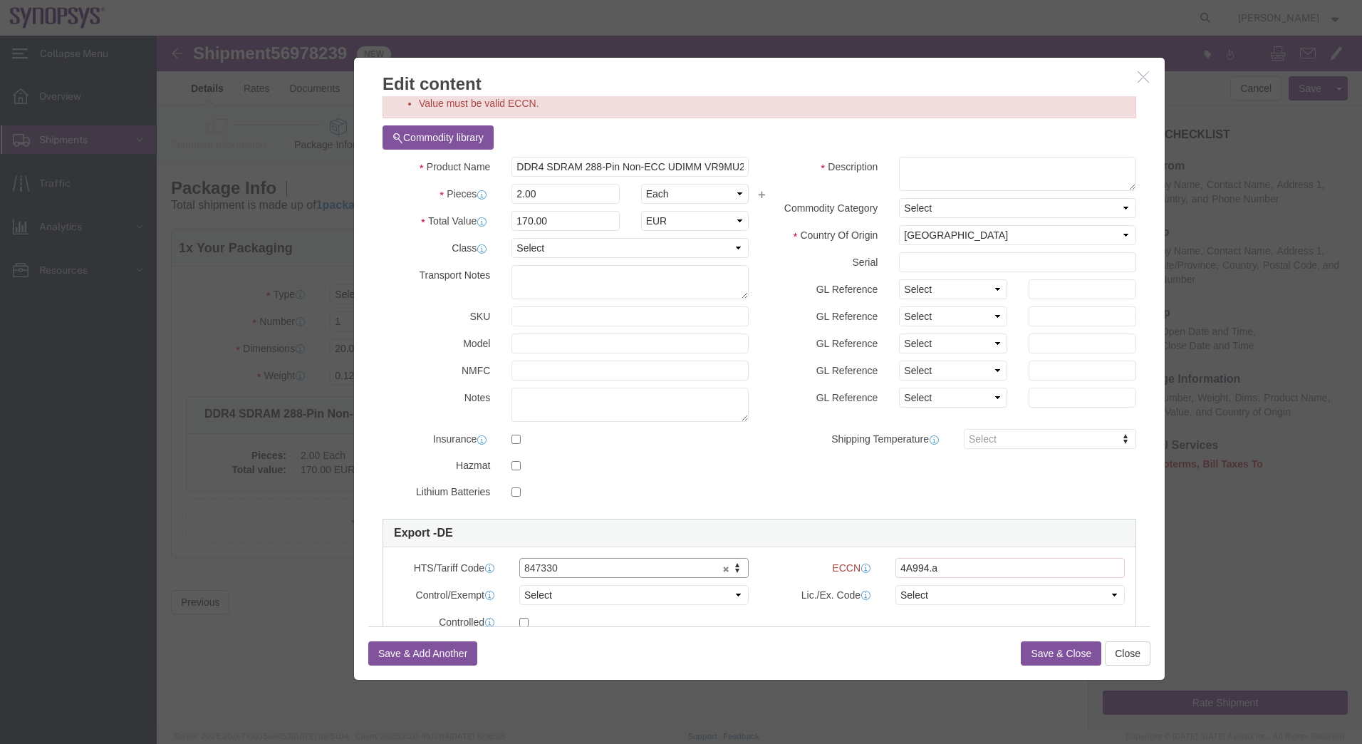
scroll to position [0, 0]
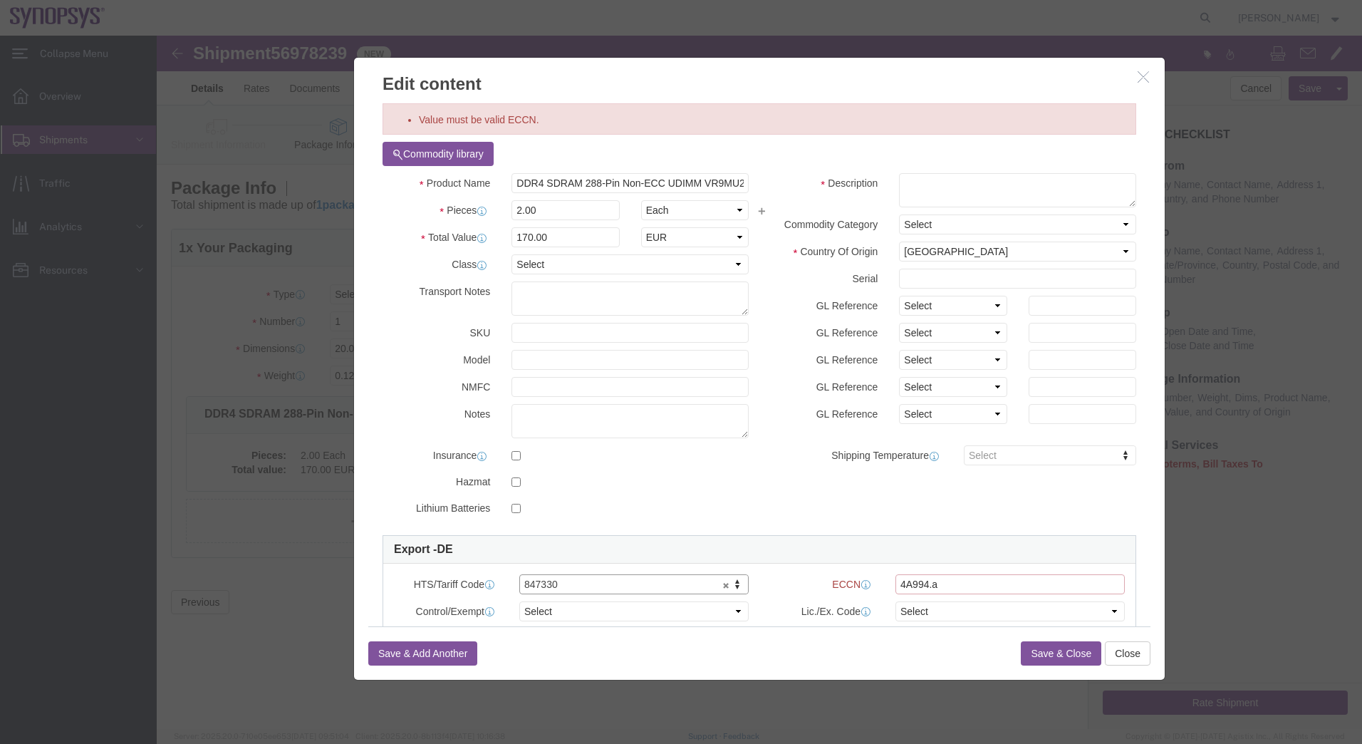
click input "4A994.a"
type input "4A994.a"
click button "Save & Close"
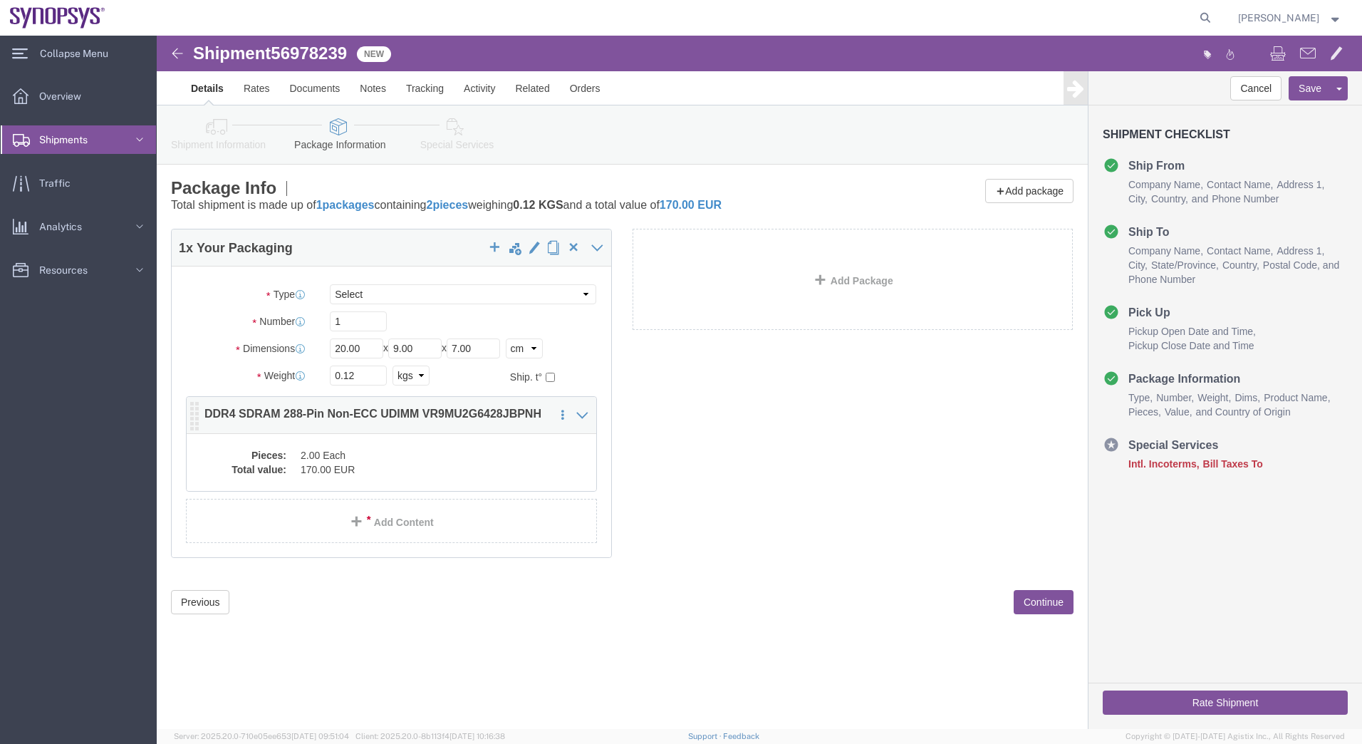
click p "DDR4 SDRAM 288-Pin Non-ECC UDIMM VR9MU2G6428JBPNH"
click div "1 x Your Packaging Package Type Select Envelope Large Box Medium Box PAK Rack S…"
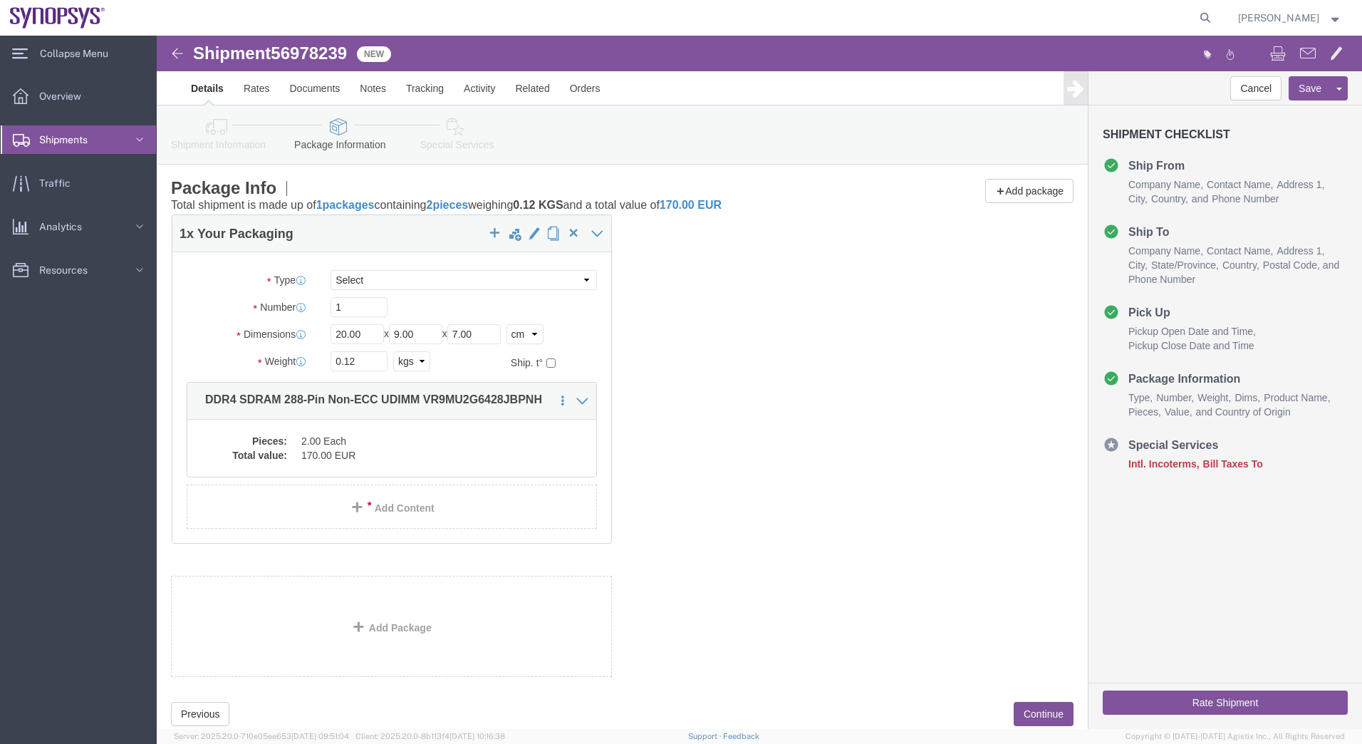
drag, startPoint x: 699, startPoint y: 224, endPoint x: 239, endPoint y: 210, distance: 461.0
click div "1 x Your Packaging Package Type Select Envelope Large Box Medium Box PAK Rack S…"
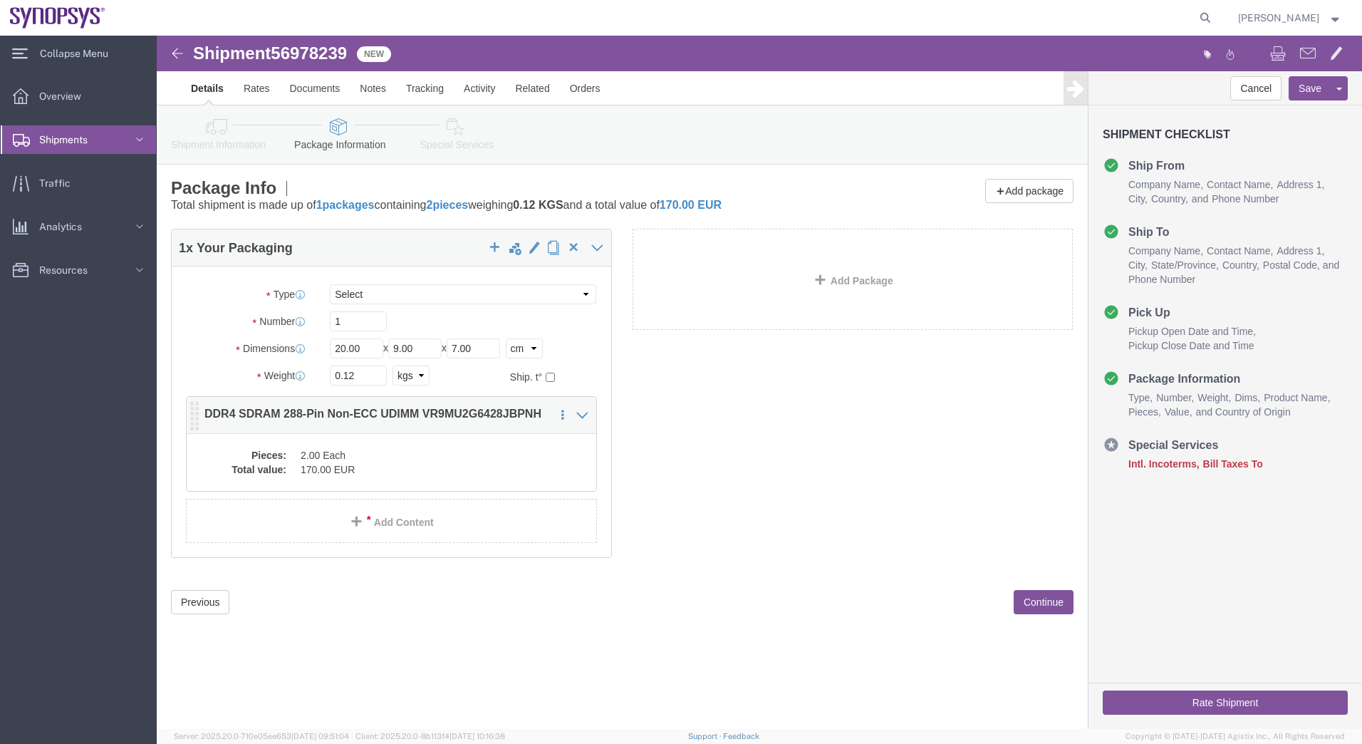
click dd "2.00 Each"
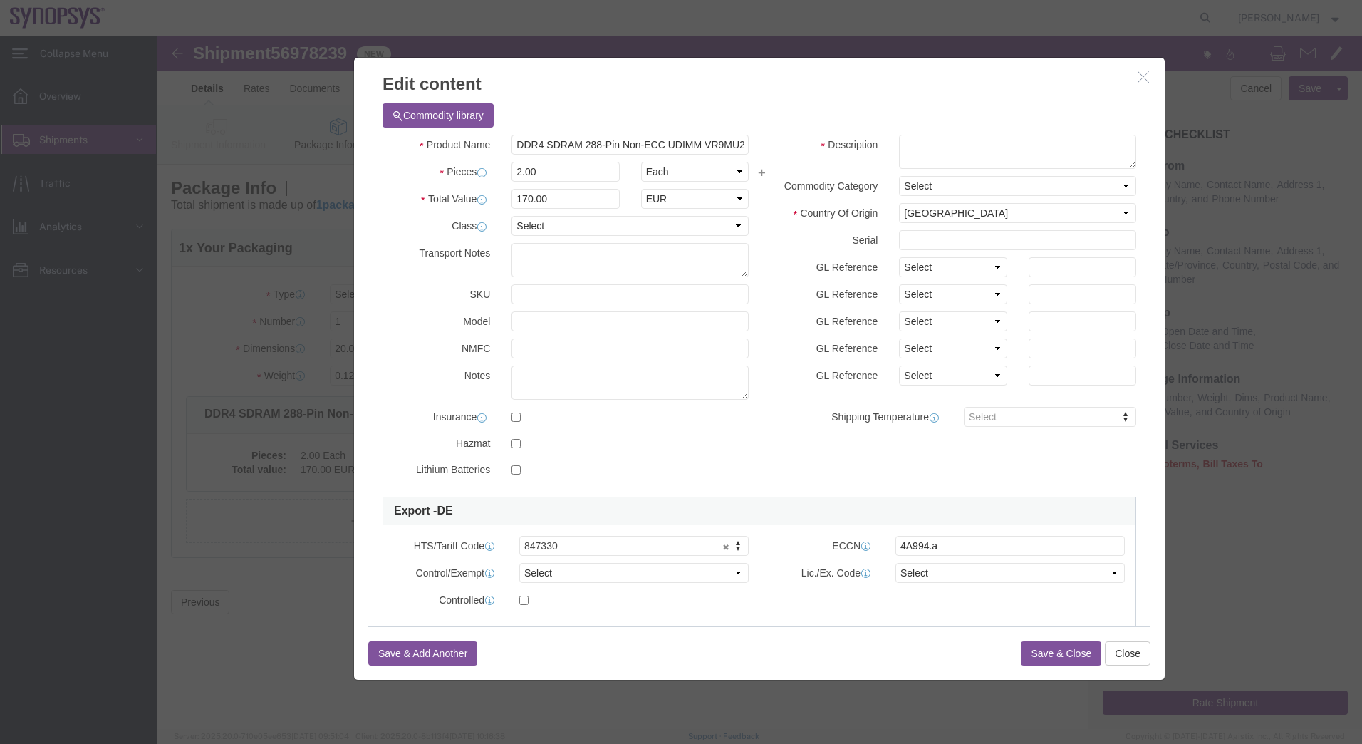
click icon "button"
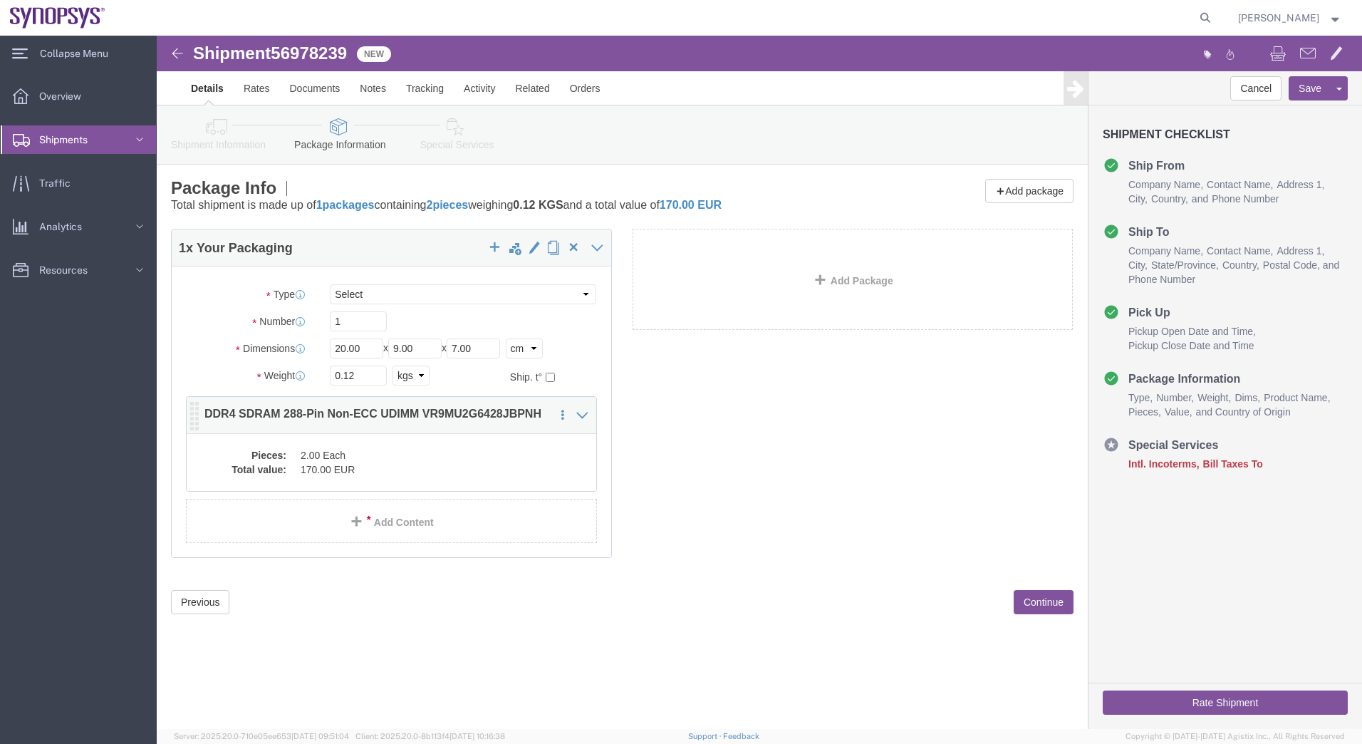
click p "DDR4 SDRAM 288-Pin Non-ECC UDIMM VR9MU2G6428JBPNH"
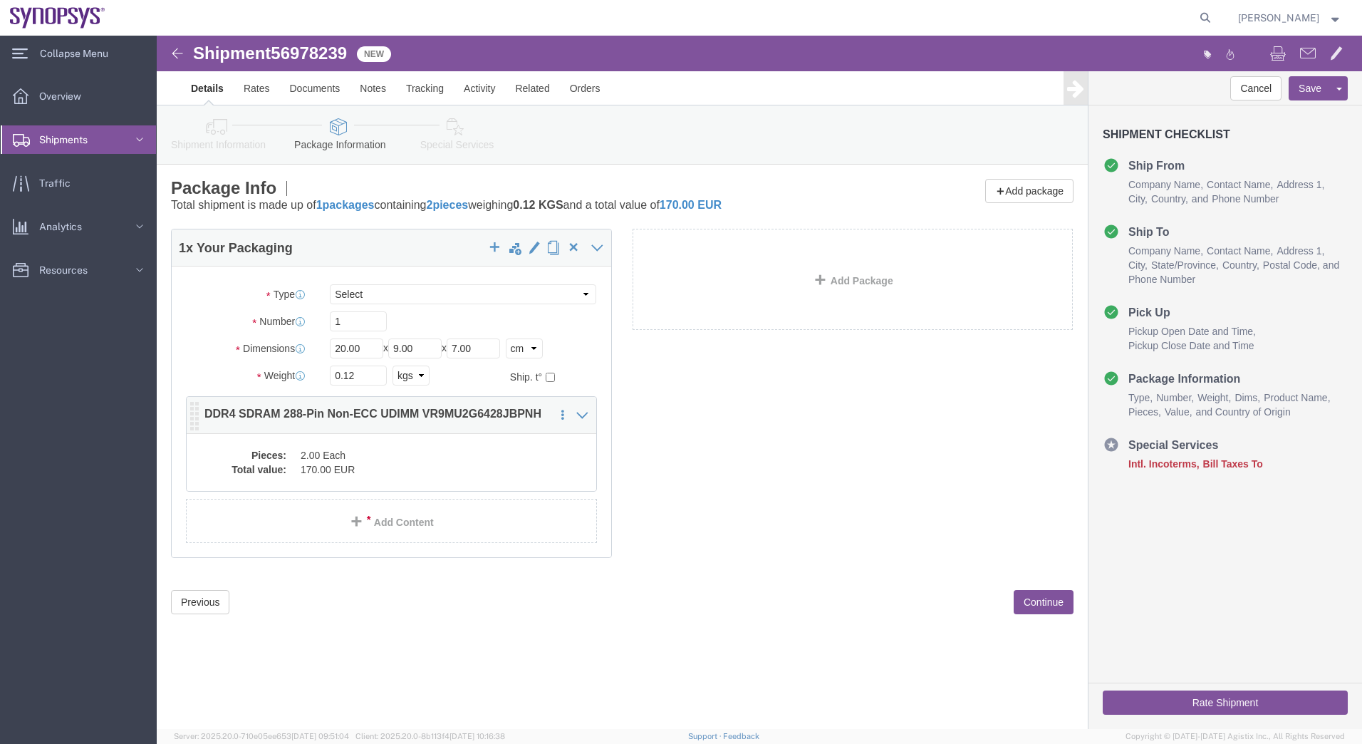
click p "DDR4 SDRAM 288-Pin Non-ECC UDIMM VR9MU2G6428JBPNH"
click dt "Pieces:"
click div
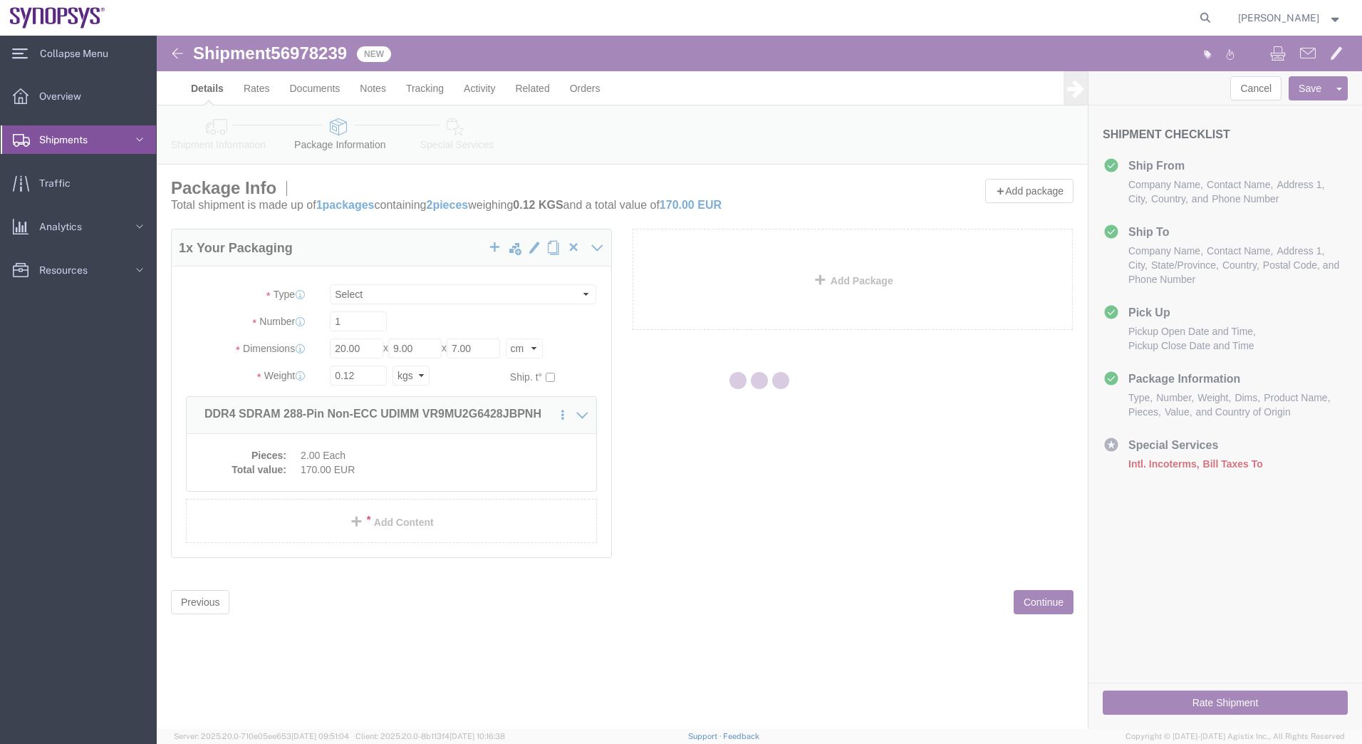
click at [311, 460] on div at bounding box center [759, 382] width 1205 height 693
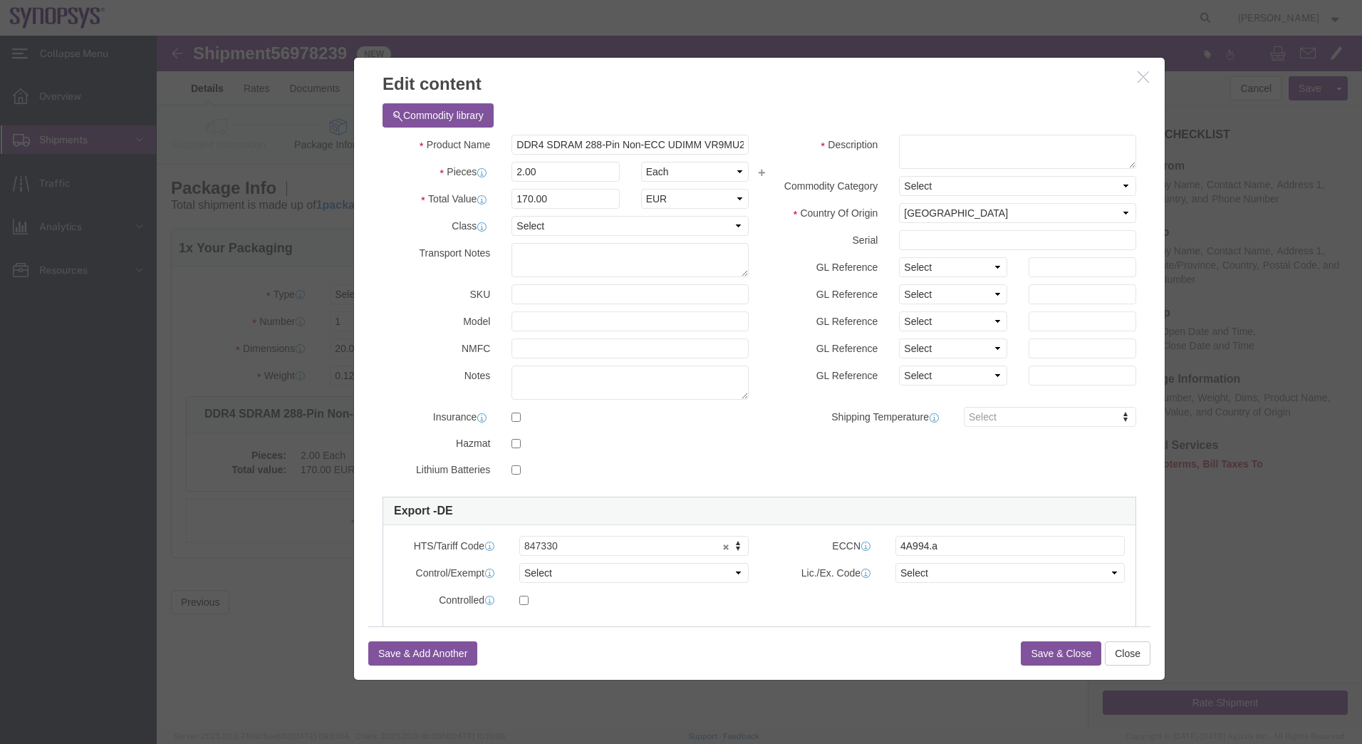
click icon "button"
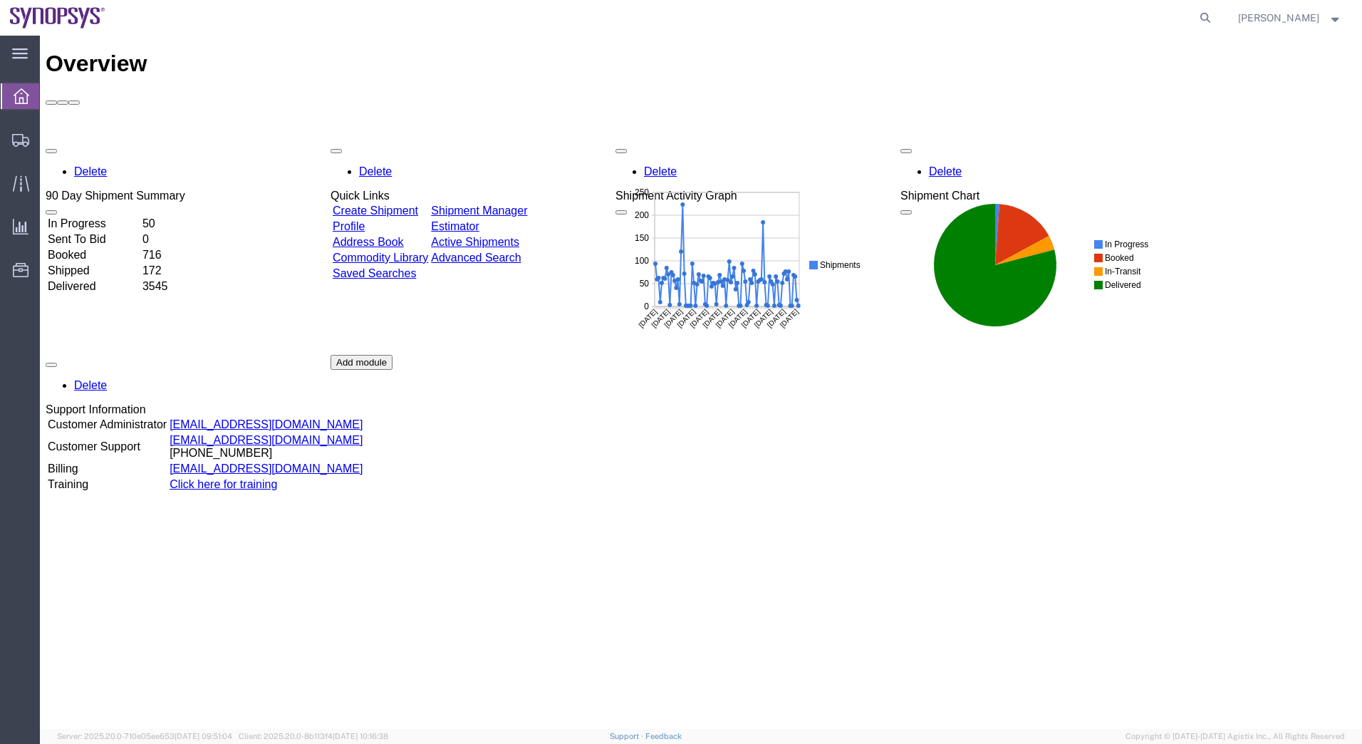
click at [527, 204] on link "Shipment Manager" at bounding box center [479, 210] width 96 height 12
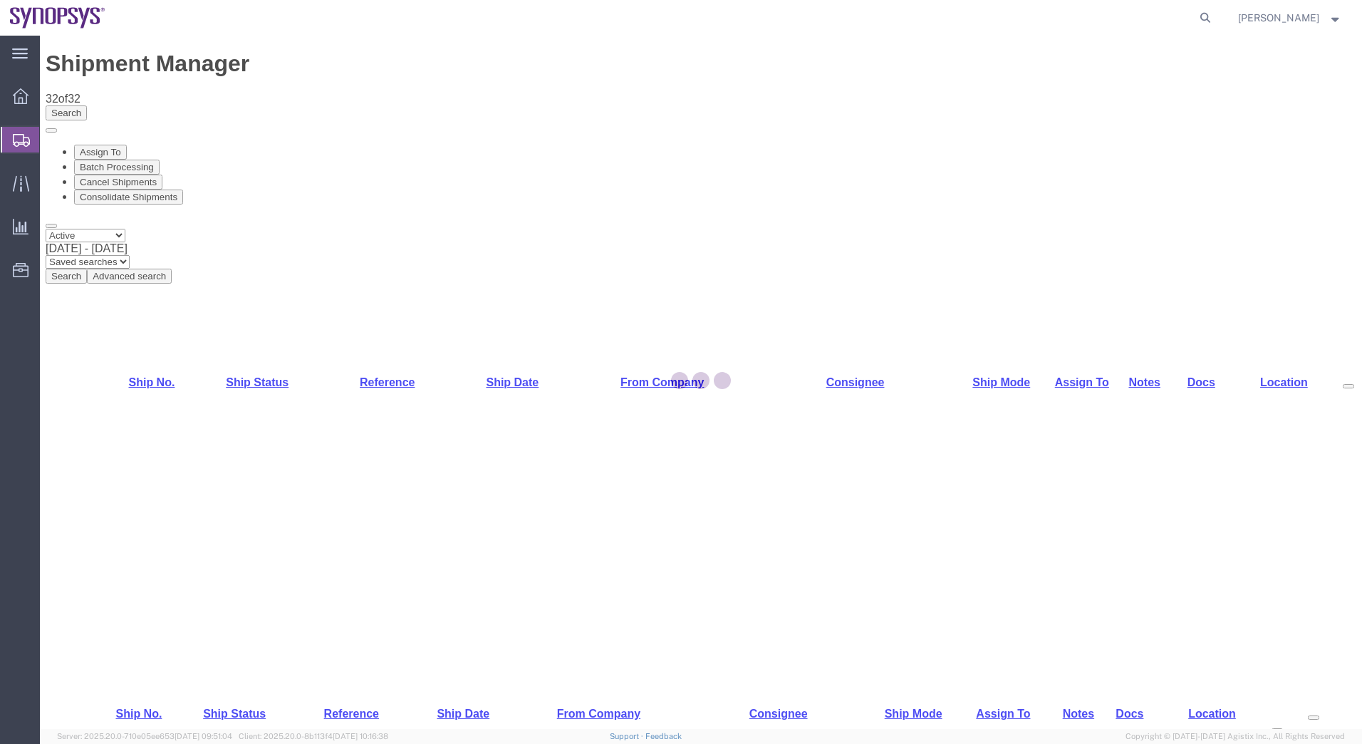
click at [130, 450] on div at bounding box center [701, 382] width 1322 height 693
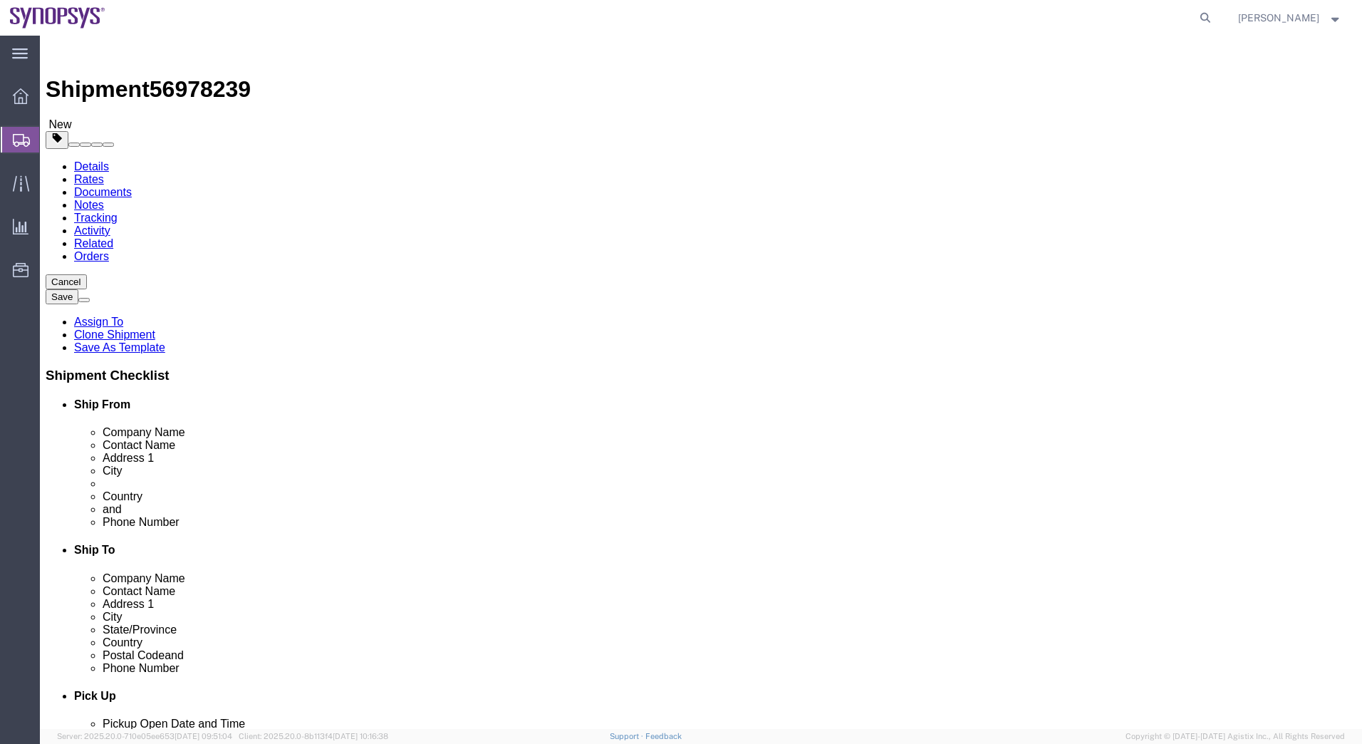
select select "63098"
select select
click link "Package Information"
click dd "2.00 Each"
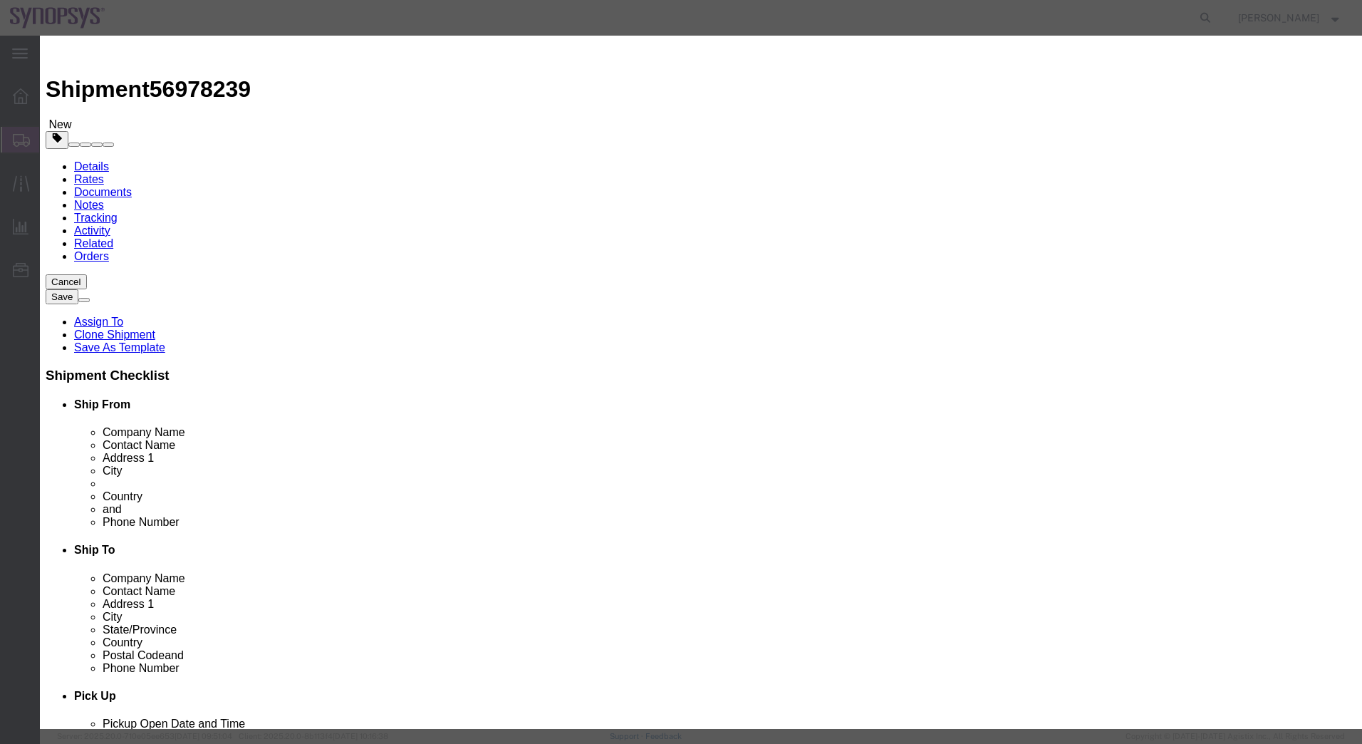
click select "Select Afghanistan Åland Islands Albania Algeria American Samoa Andorra Angola …"
select select "US"
click select "Select Afghanistan Åland Islands Albania Algeria American Samoa Andorra Angola …"
click input "8473300000"
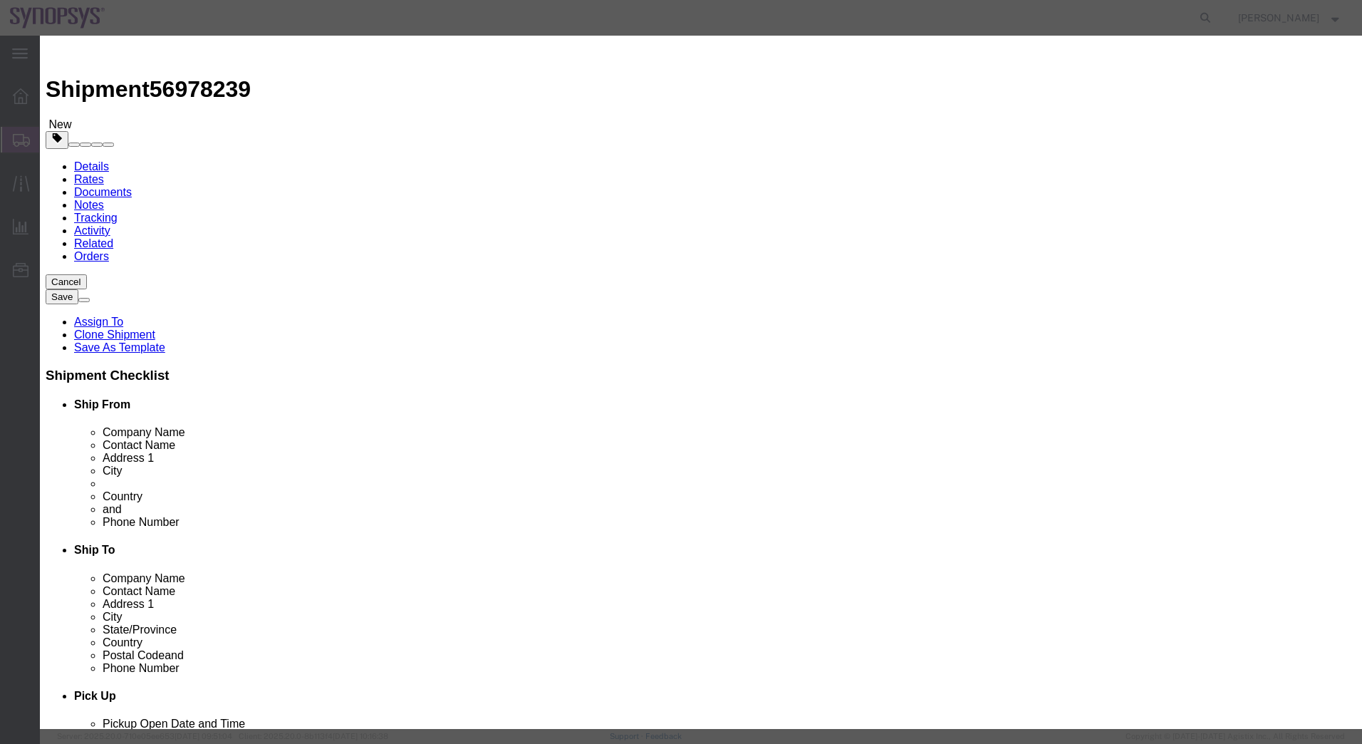
type input "8473300000"
click select "Select ATF BIS DEA EPA FDA FTR ITAR OFAC Other (OPA)"
type input "84733000"
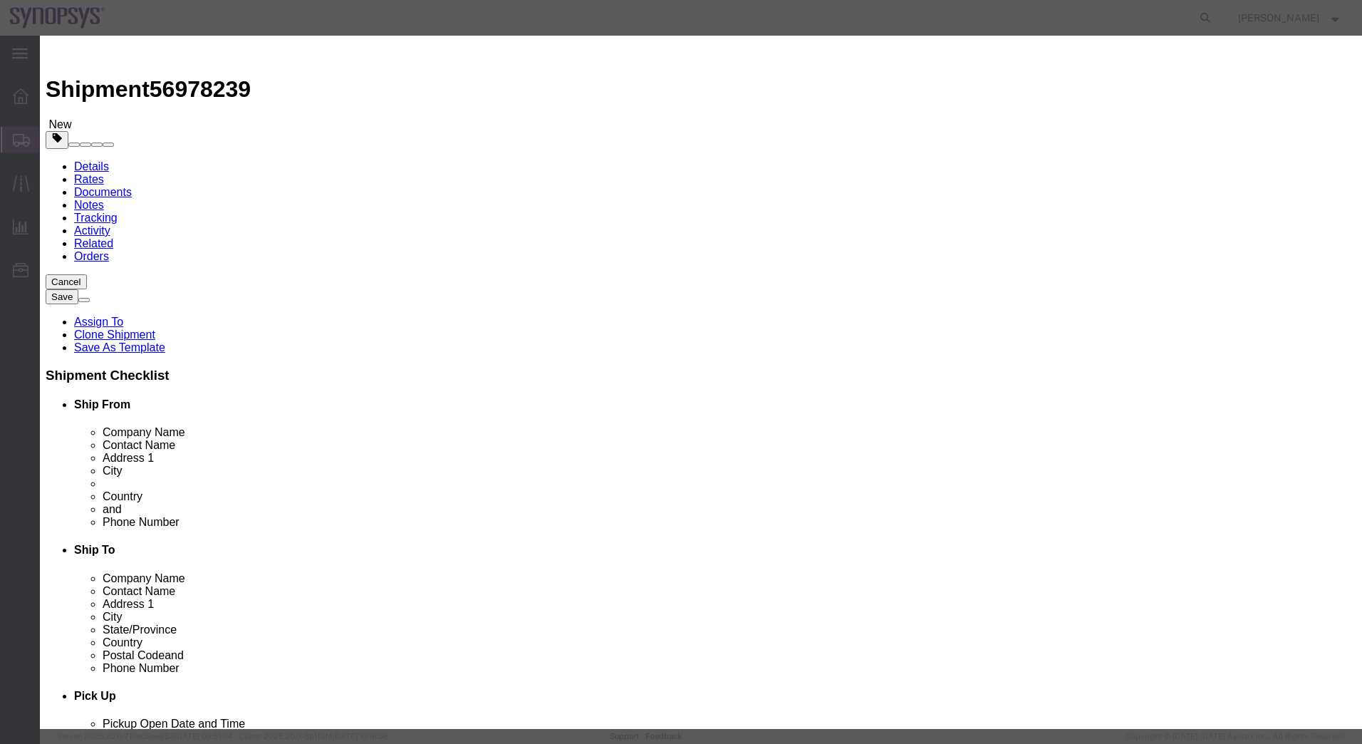
scroll to position [0, 0]
click button "Save & Close"
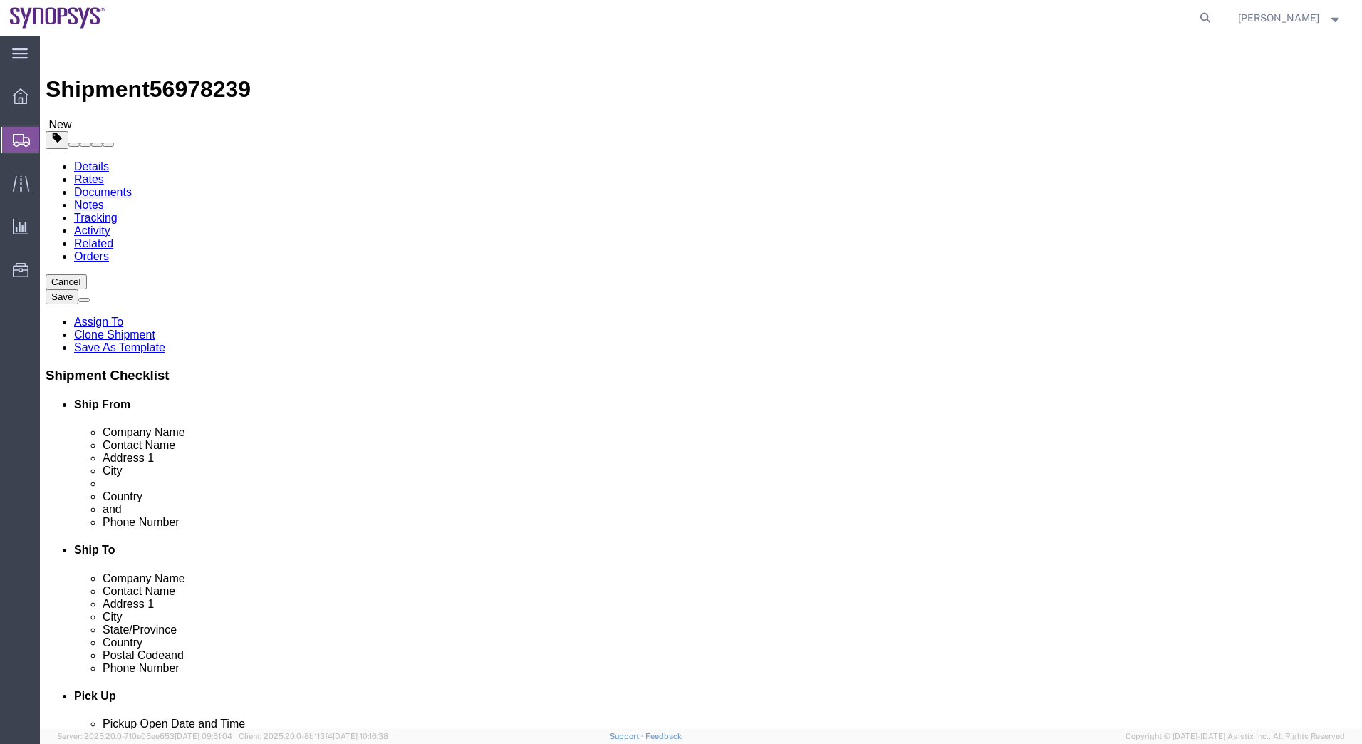
click button "Save"
click link "Assign To"
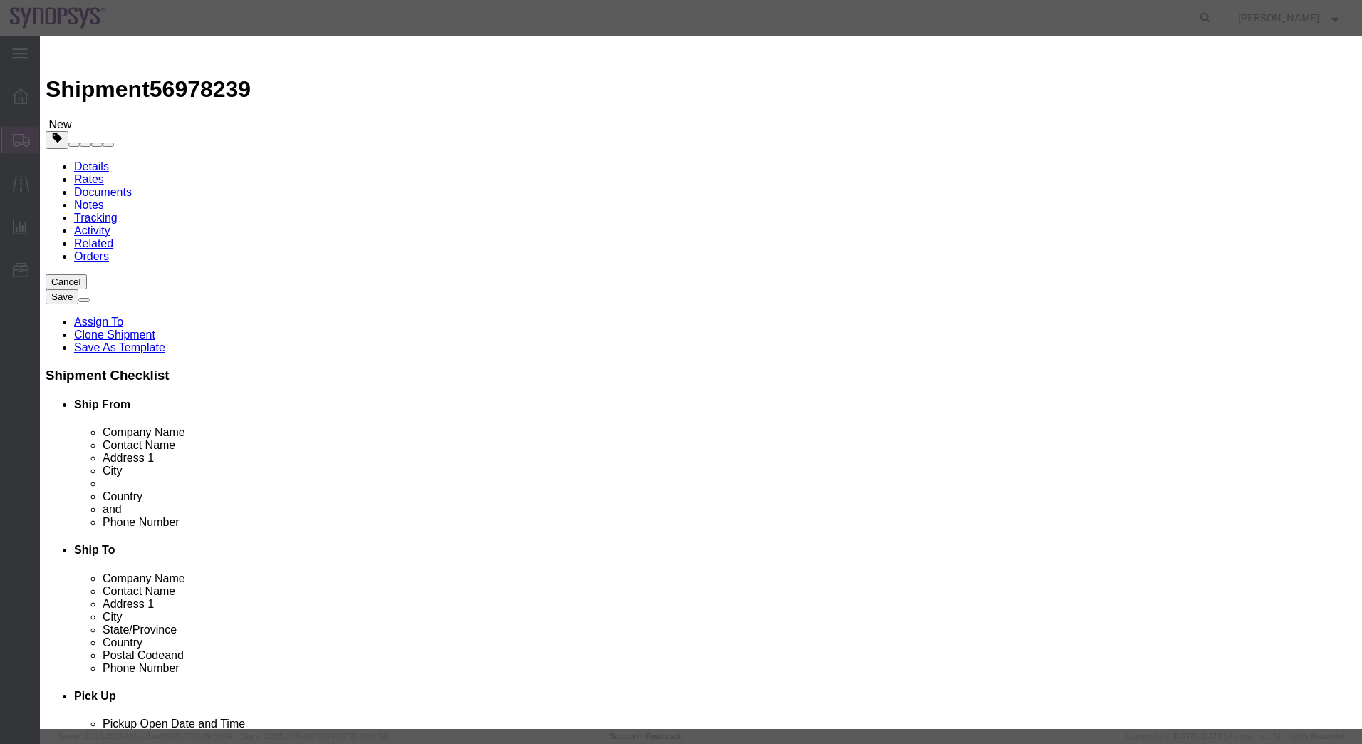
select select "117156"
select select
type input "ship"
select select "100123"
click textarea "Message"
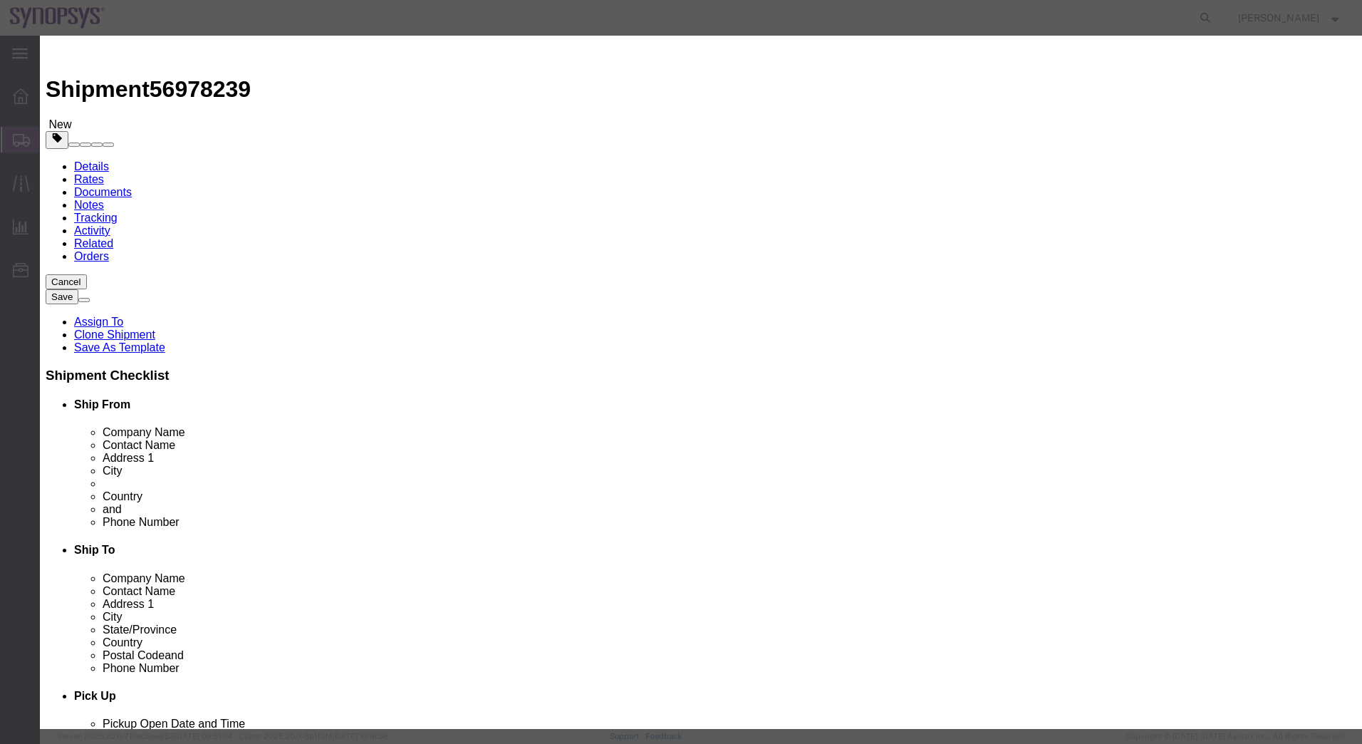
type textarea "approved"
click button "Assign"
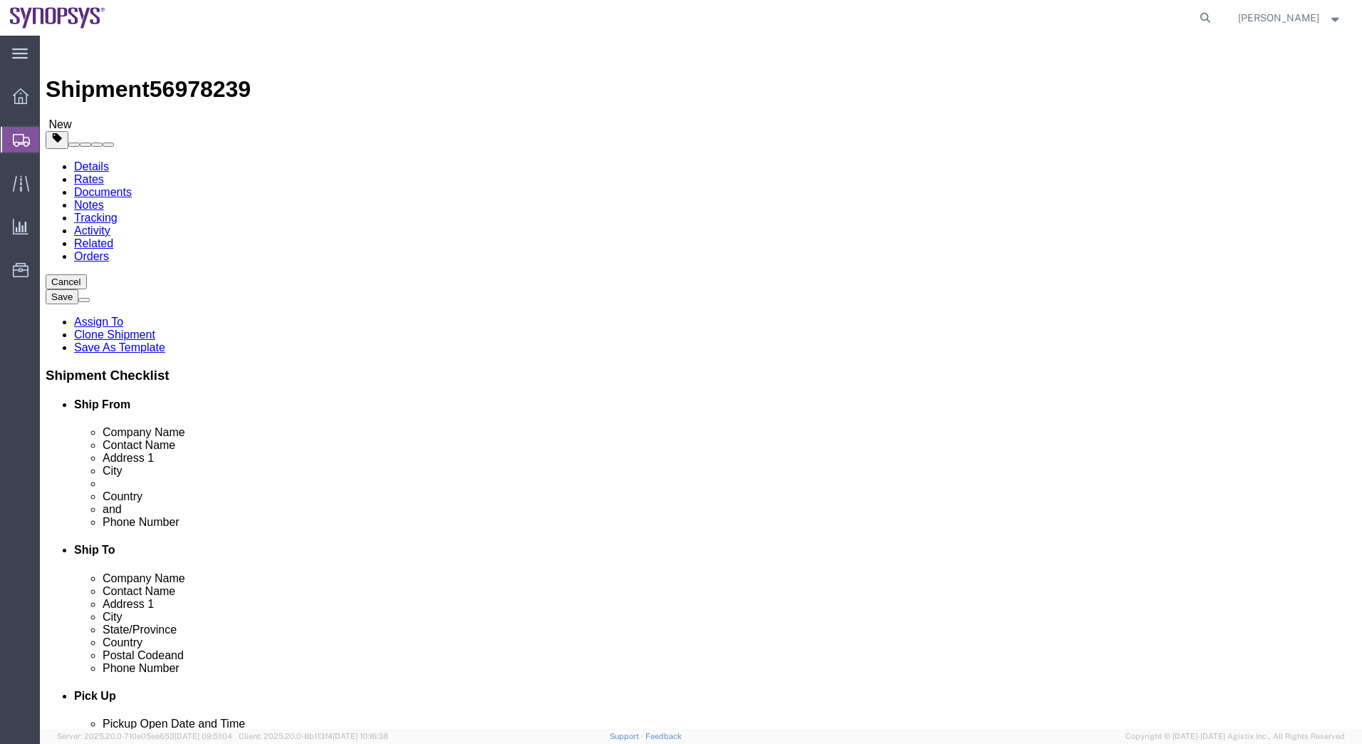
click icon
